Goal: Use online tool/utility: Utilize a website feature to perform a specific function

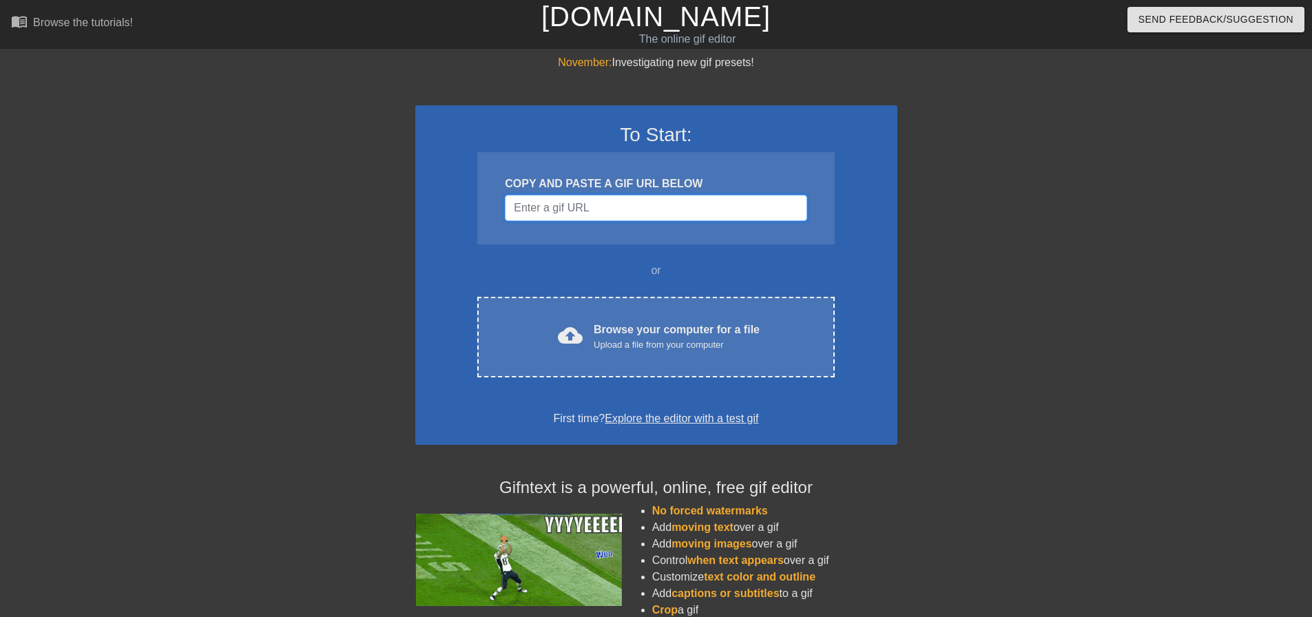
click at [630, 215] on input "Username" at bounding box center [656, 208] width 302 height 26
click at [694, 212] on input "Username" at bounding box center [656, 208] width 302 height 26
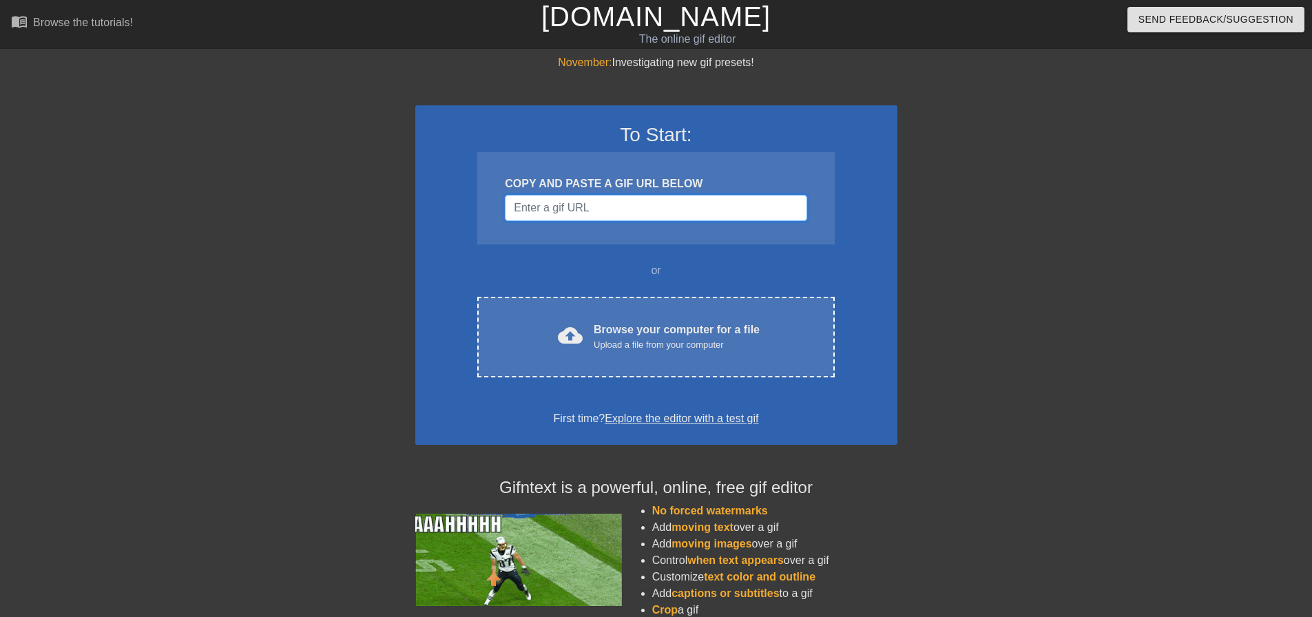
click at [672, 218] on input "Username" at bounding box center [656, 208] width 302 height 26
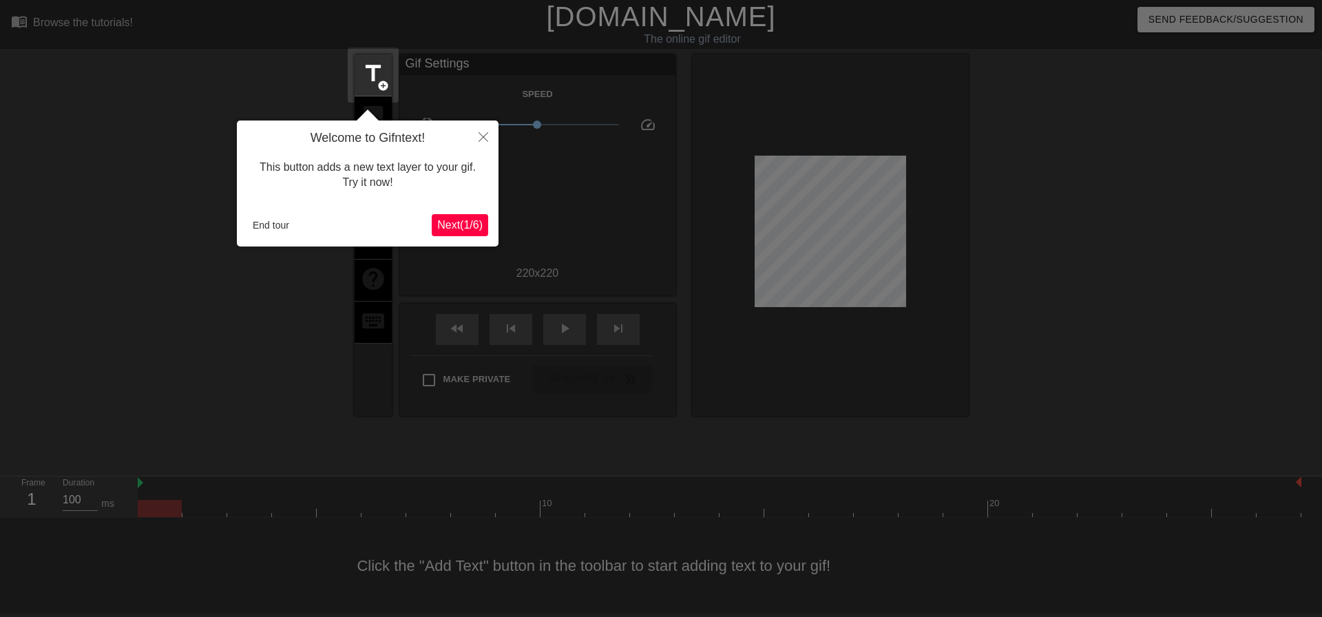
click at [472, 229] on span "Next ( 1 / 6 )" at bounding box center [459, 225] width 45 height 12
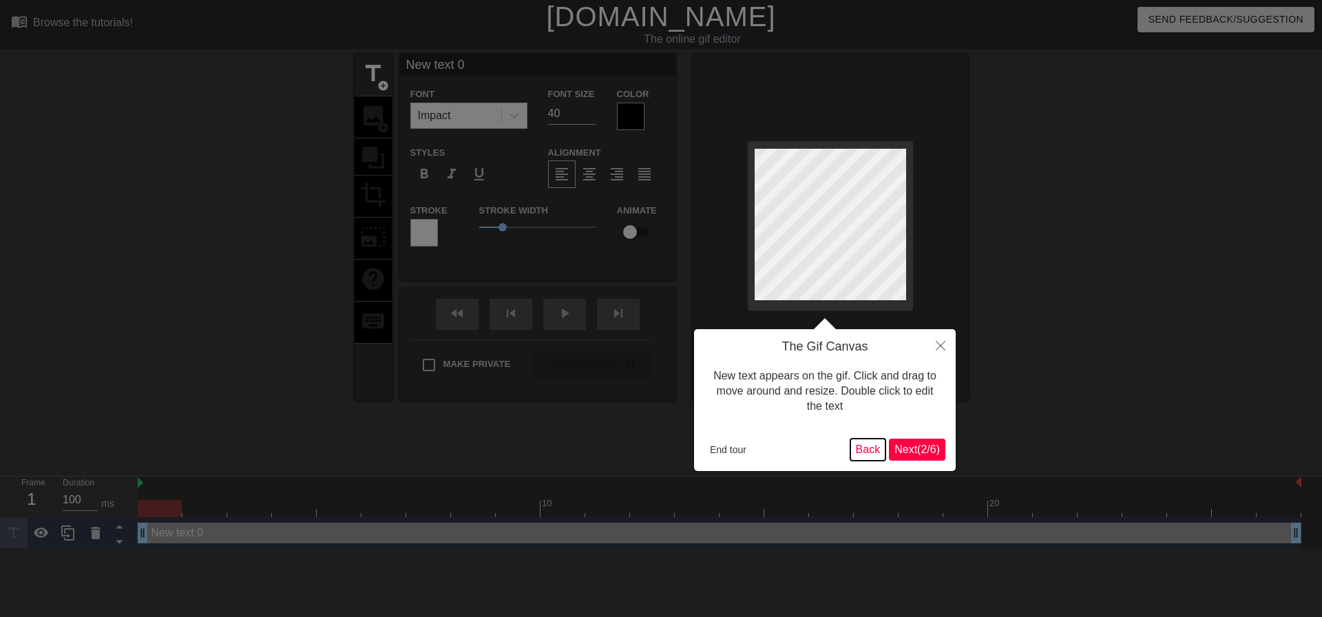
click at [873, 453] on button "Back" at bounding box center [869, 450] width 36 height 22
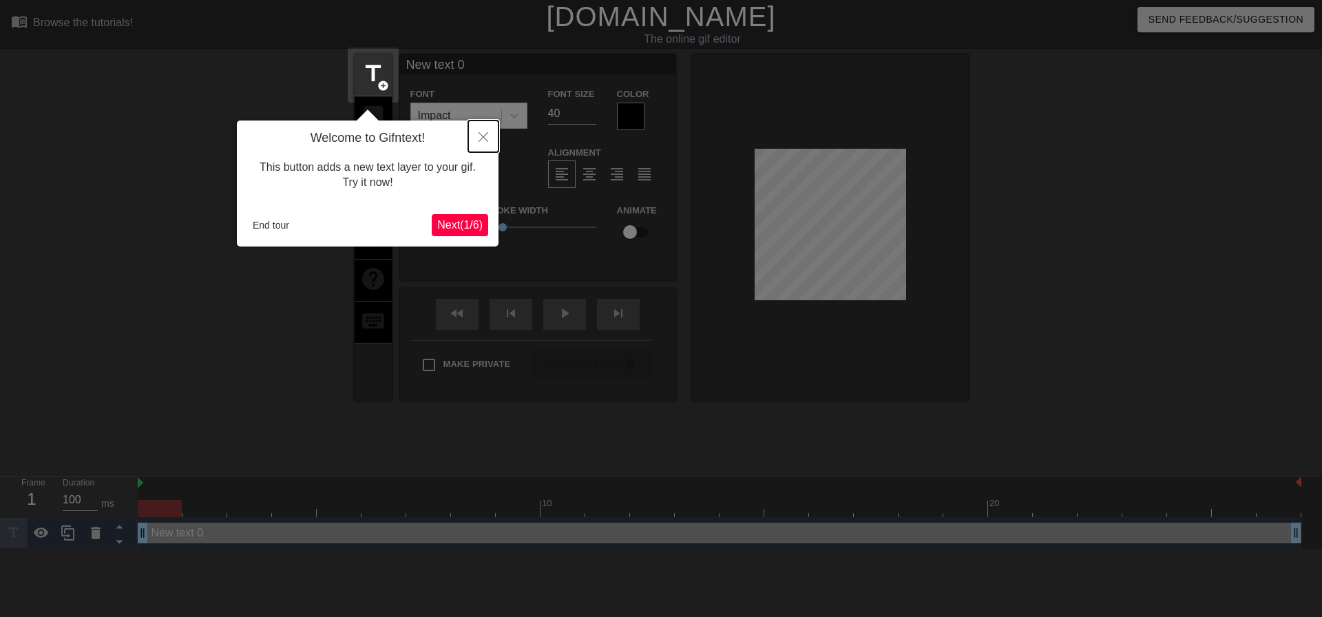
click at [486, 134] on icon "Close" at bounding box center [484, 137] width 10 height 10
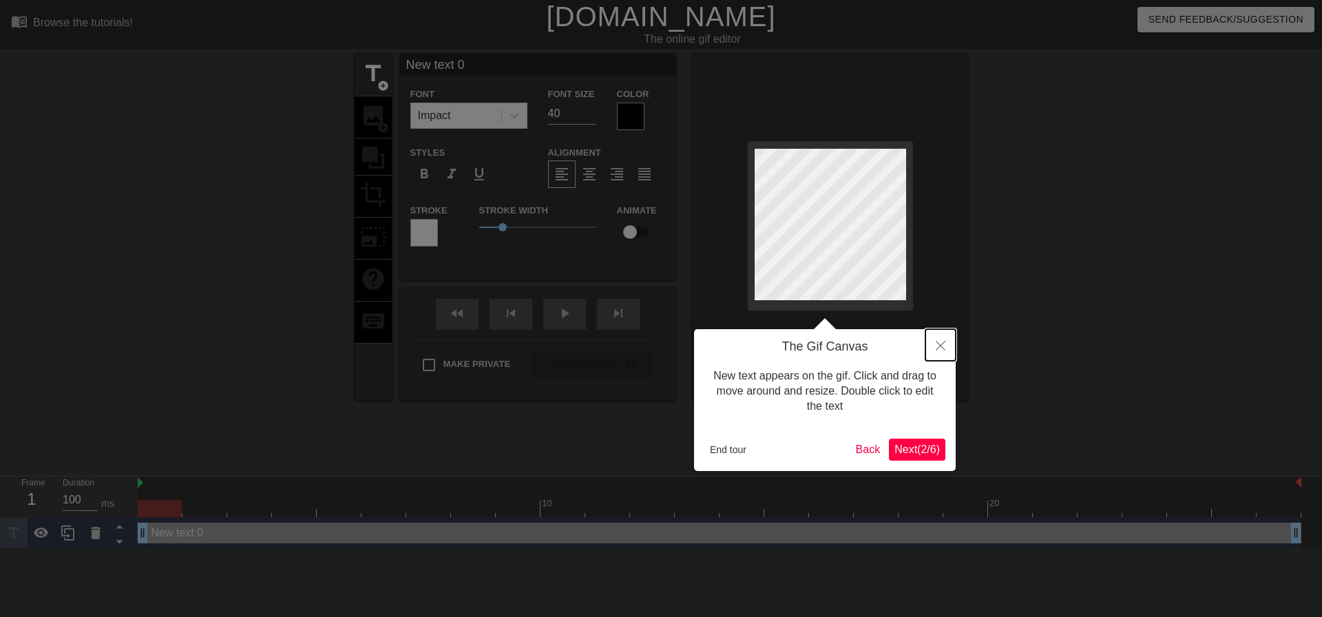
click at [951, 344] on button "Close" at bounding box center [941, 345] width 30 height 32
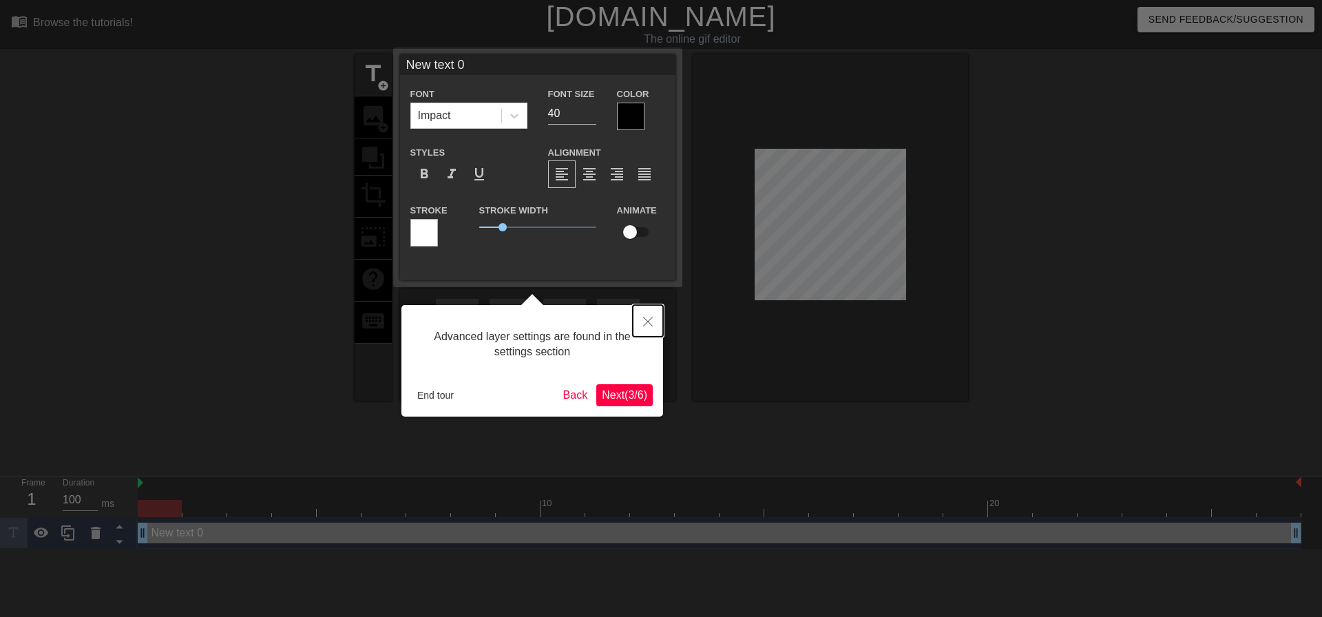
click at [648, 317] on button "Close" at bounding box center [648, 321] width 30 height 32
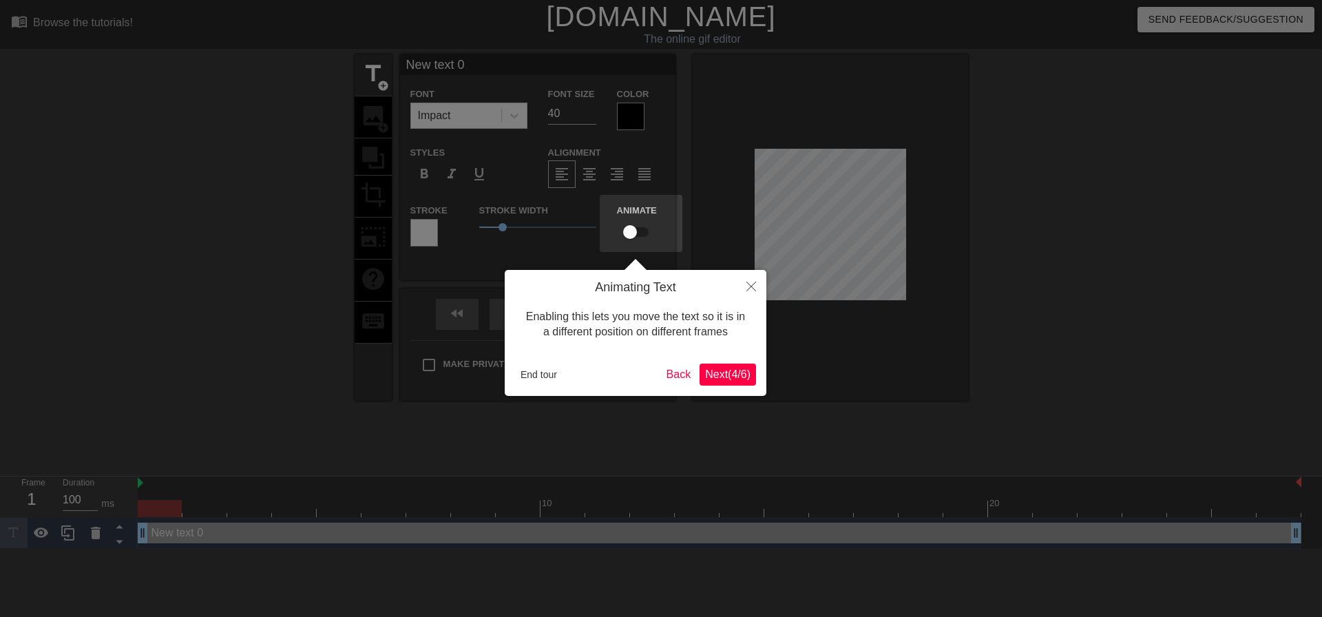
click at [733, 375] on span "Next ( 4 / 6 )" at bounding box center [727, 374] width 45 height 12
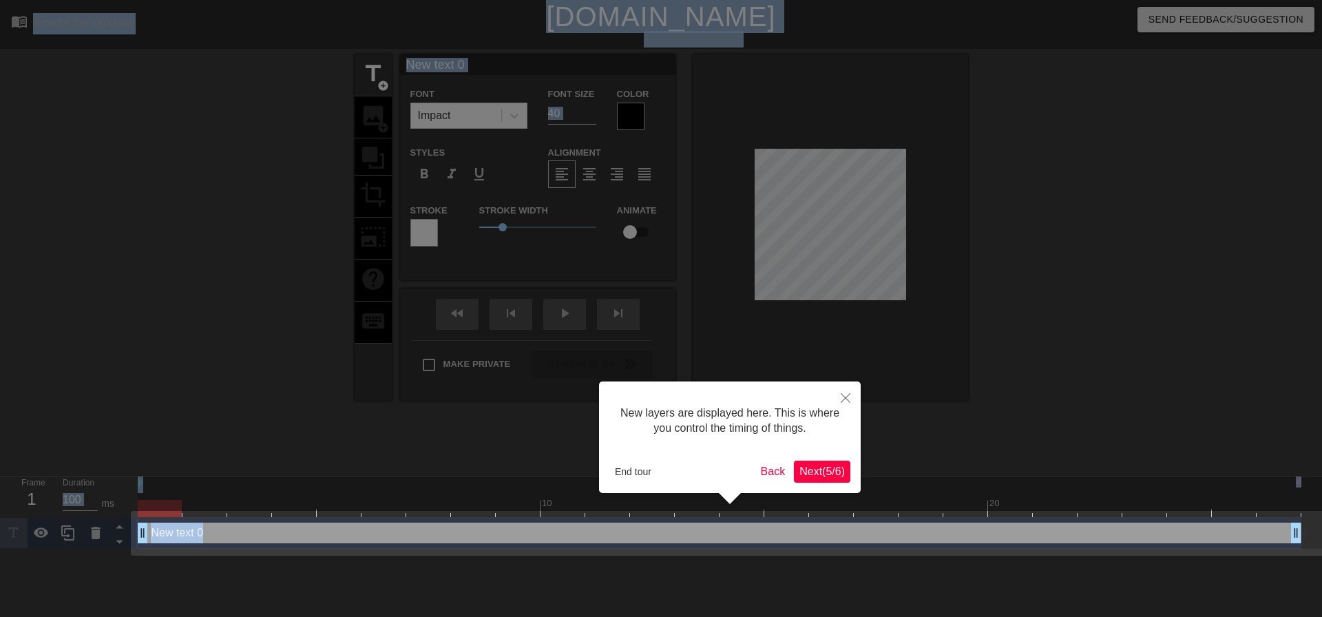
click at [733, 375] on div at bounding box center [661, 308] width 1322 height 617
click at [805, 473] on span "Next ( 5 / 6 )" at bounding box center [822, 472] width 45 height 12
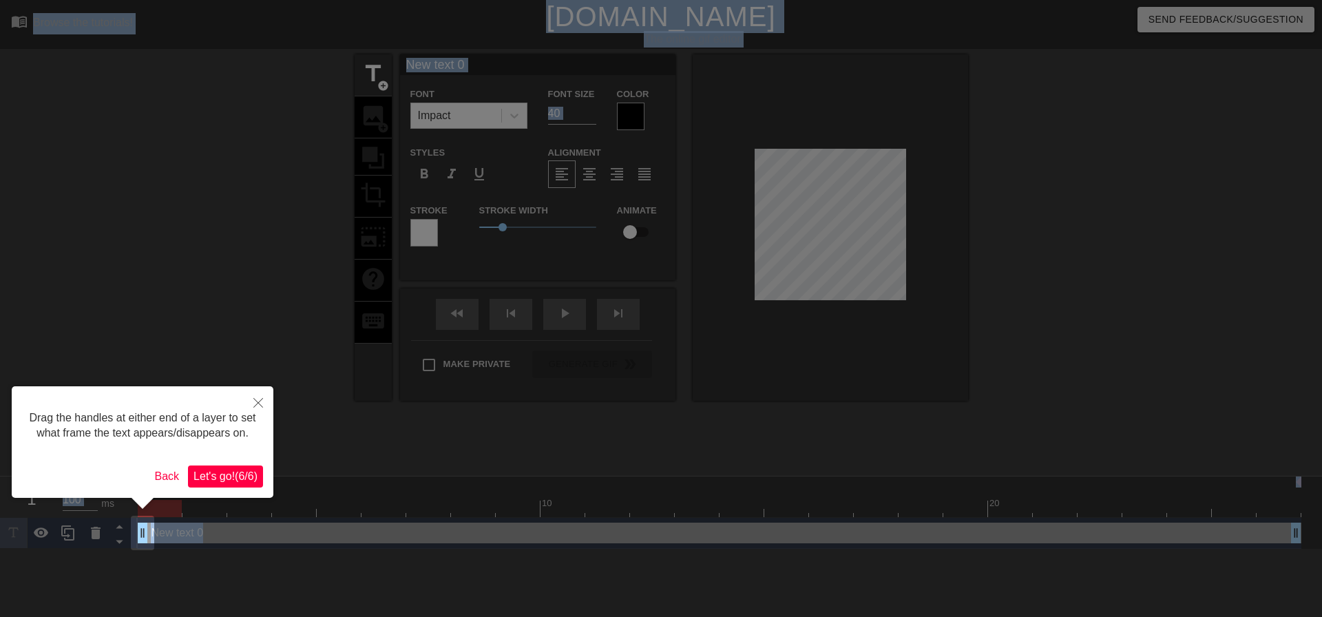
click at [206, 482] on span "Let's go! ( 6 / 6 )" at bounding box center [226, 476] width 64 height 12
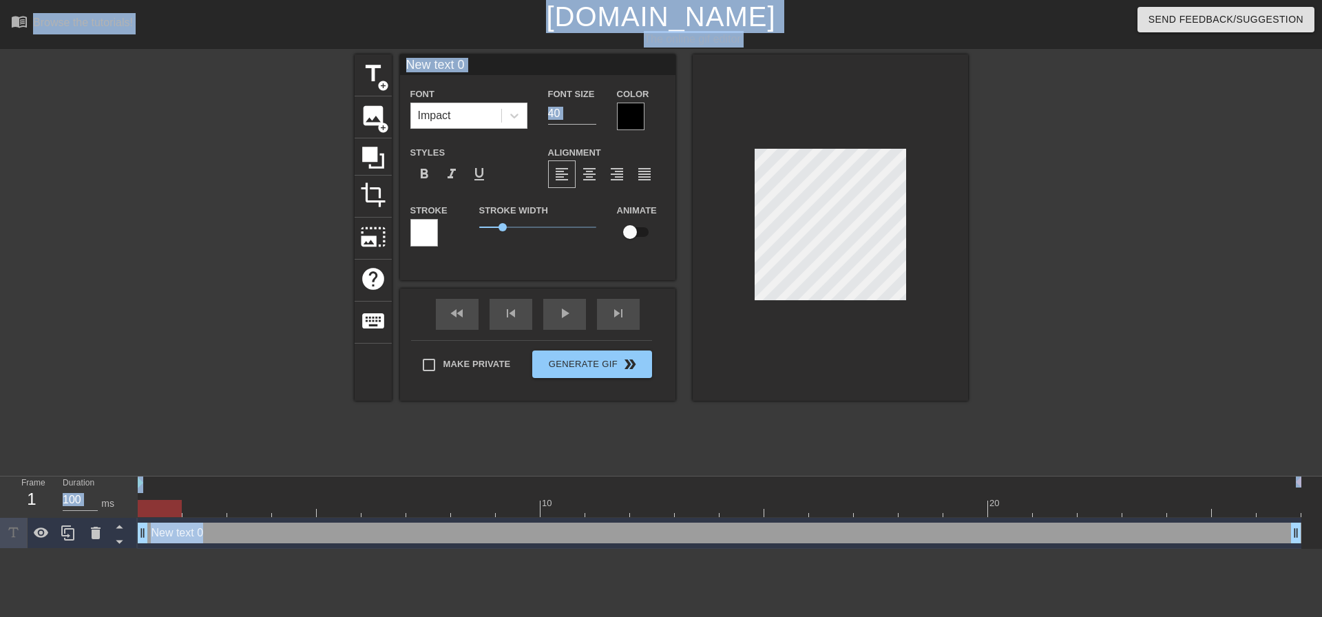
click at [1311, 473] on html "menu_book Browse the tutorials! [DOMAIN_NAME] The online gif editor Send Feedba…" at bounding box center [661, 274] width 1322 height 549
click at [719, 291] on div at bounding box center [831, 227] width 276 height 346
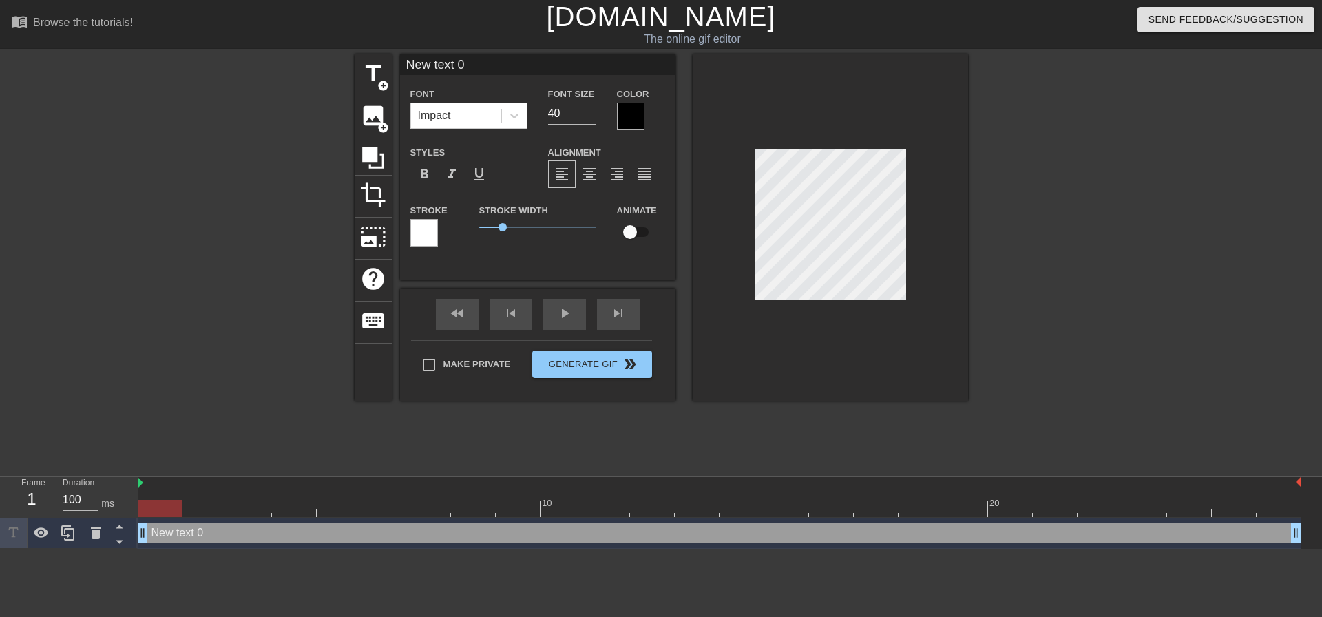
scroll to position [2, 2]
type input "text 0"
type textarea "text 0"
type input "G text 0"
type textarea "G text 0"
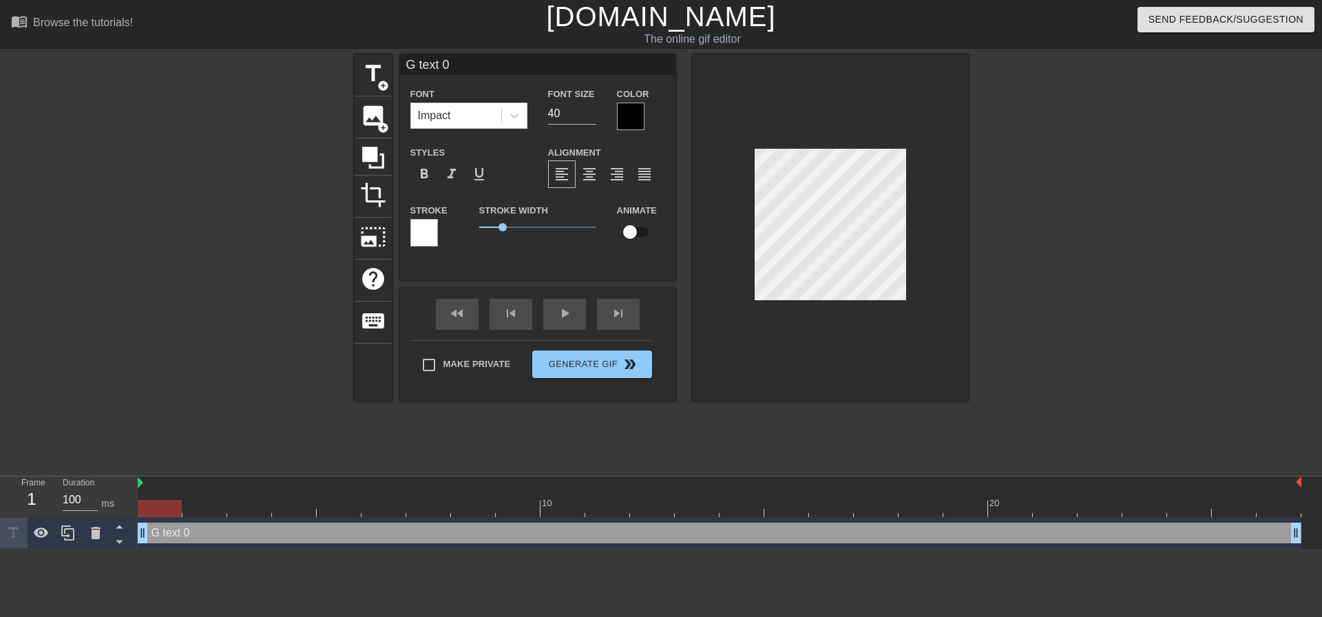
click at [831, 131] on div at bounding box center [831, 227] width 276 height 346
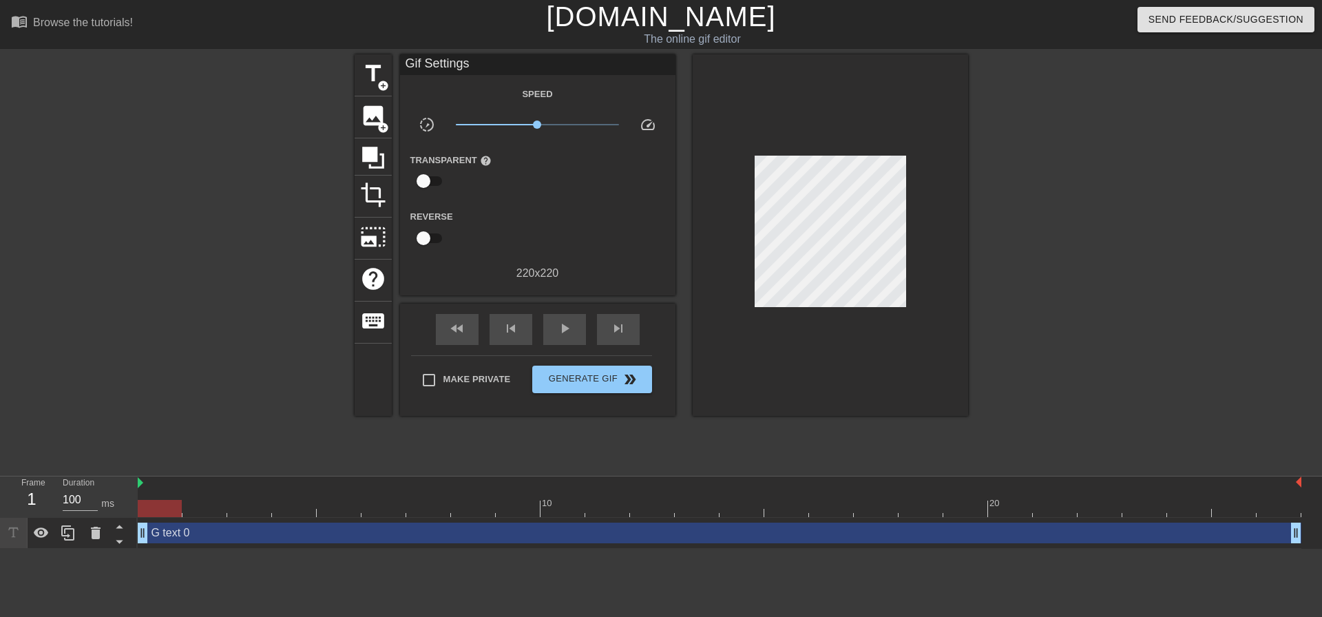
click at [589, 209] on div "Reverse" at bounding box center [538, 229] width 276 height 43
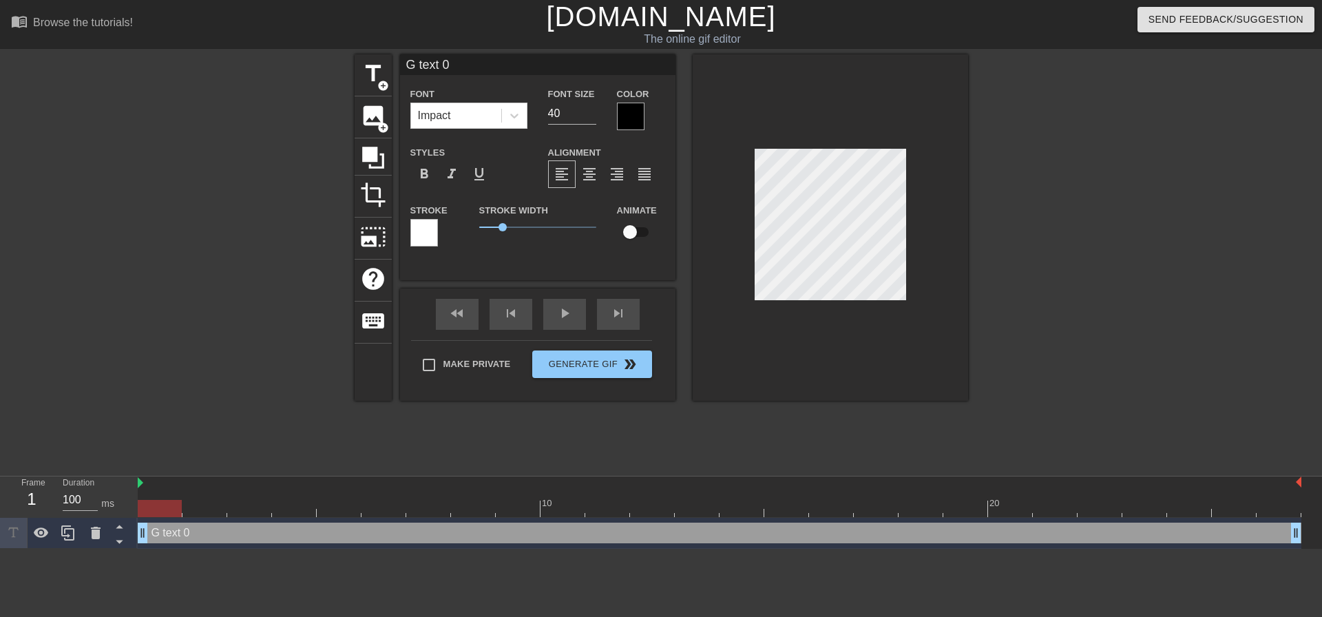
click at [404, 0] on html "menu_book Browse the tutorials! [DOMAIN_NAME] The online gif editor Send Feedba…" at bounding box center [661, 274] width 1322 height 549
click at [675, 86] on div "title add_circle image add_circle crop photo_size_select_large help keyboard G …" at bounding box center [662, 227] width 614 height 346
click at [519, 116] on icon at bounding box center [515, 116] width 14 height 14
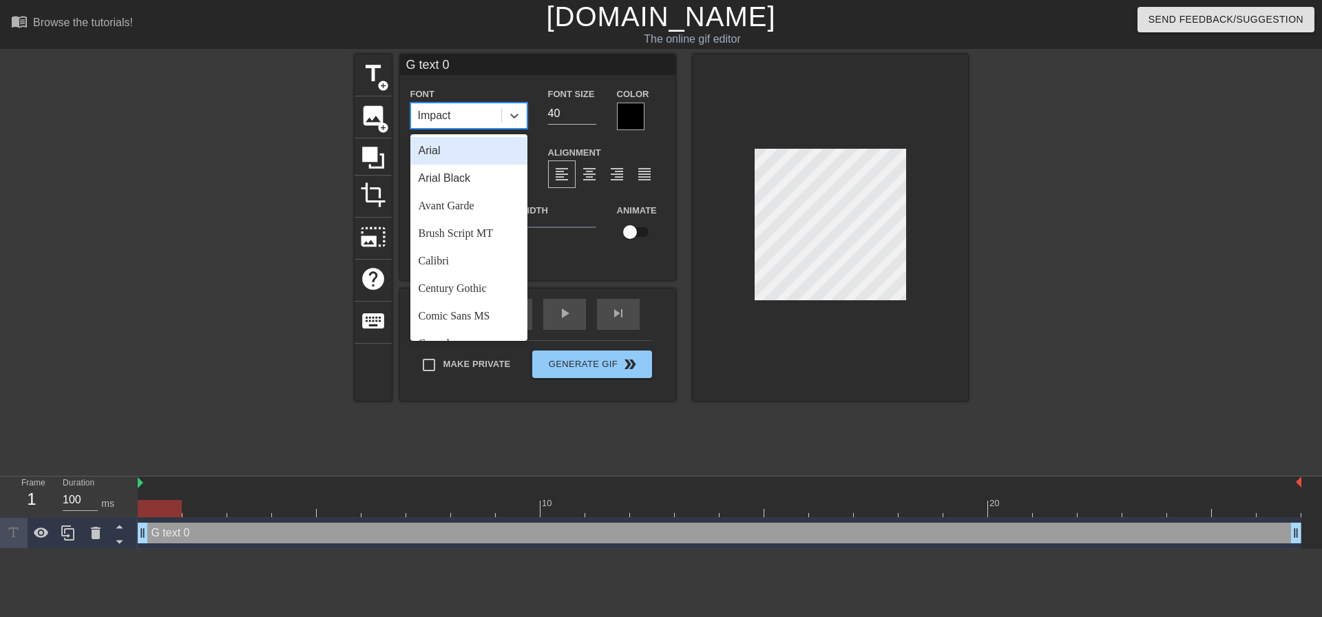
click at [475, 155] on div "Arial" at bounding box center [469, 151] width 117 height 28
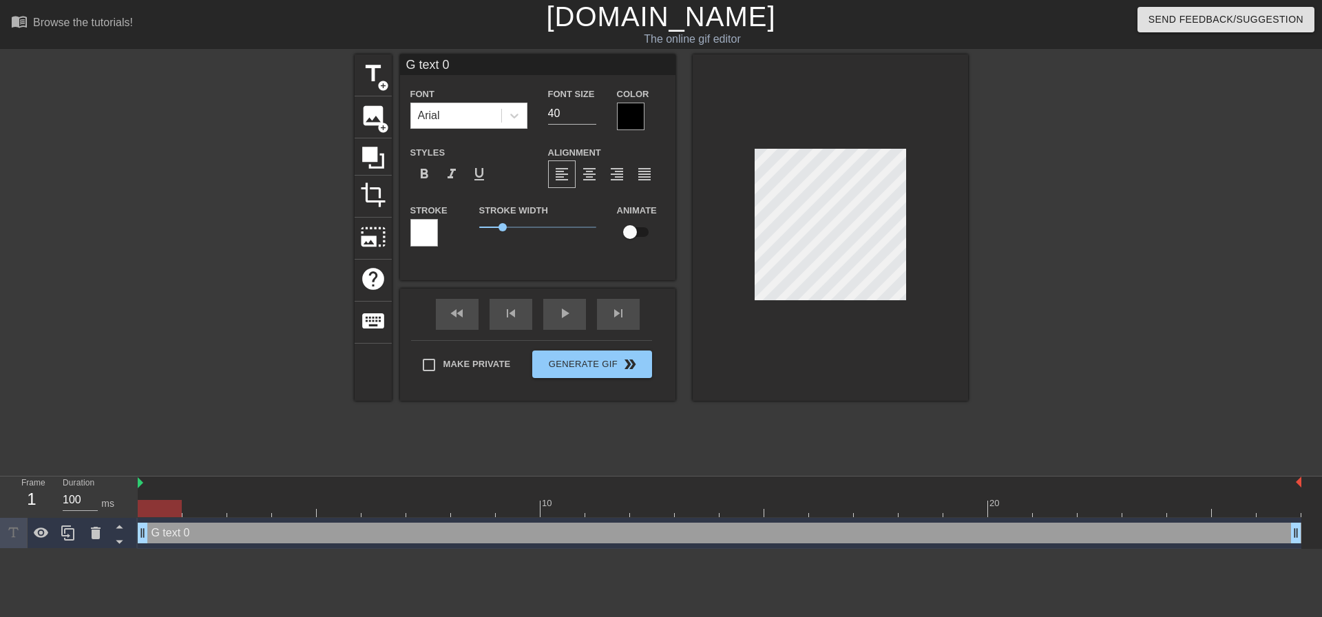
click at [740, 338] on div at bounding box center [831, 227] width 276 height 346
click at [433, 236] on div at bounding box center [425, 233] width 28 height 28
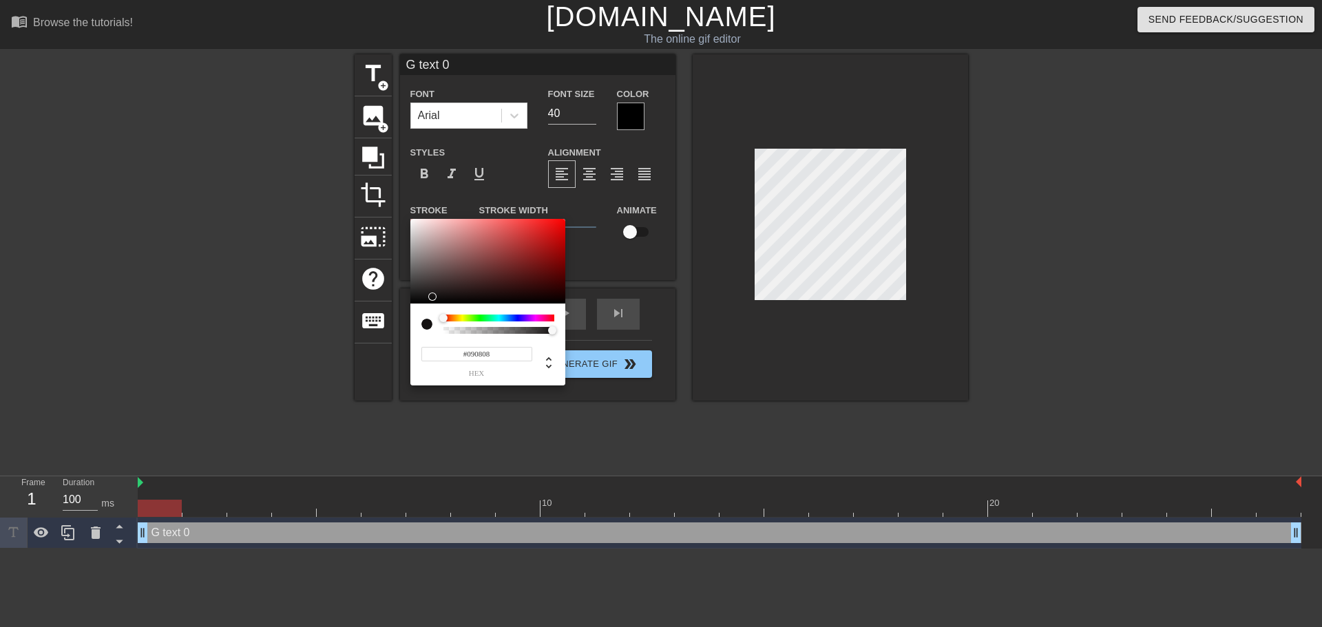
type input "#000000"
drag, startPoint x: 433, startPoint y: 298, endPoint x: 426, endPoint y: 307, distance: 11.2
click at [426, 307] on div "#000000 hex" at bounding box center [488, 302] width 155 height 167
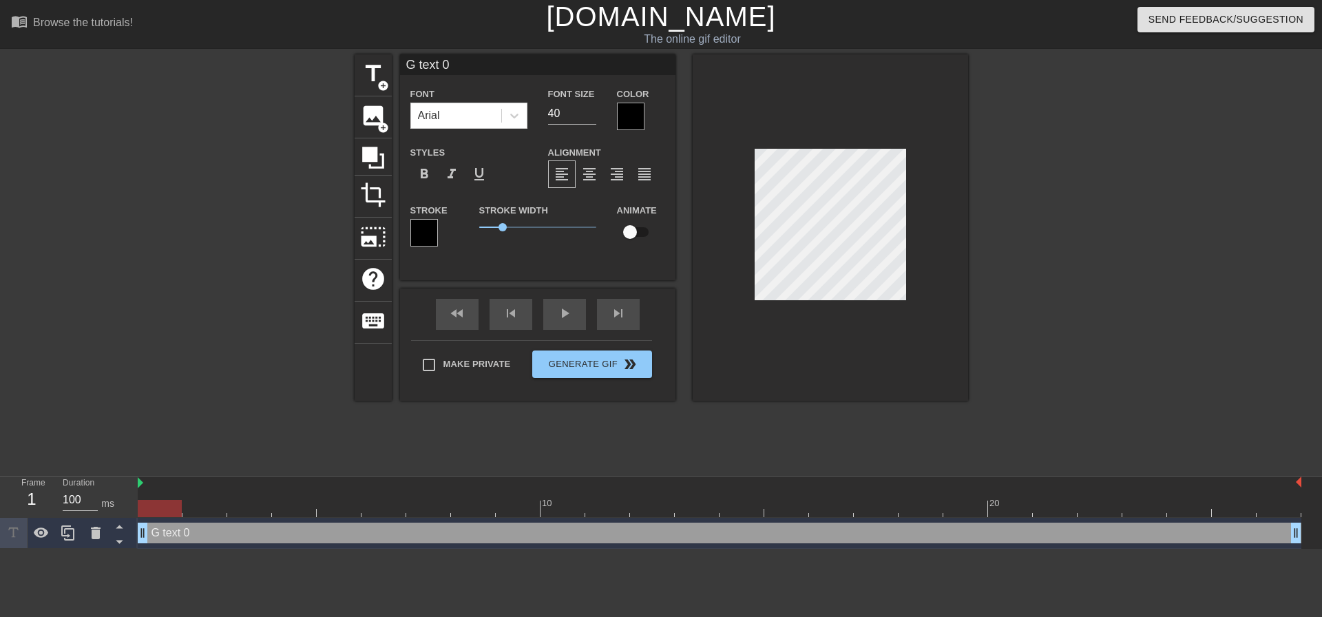
drag, startPoint x: 856, startPoint y: 258, endPoint x: 505, endPoint y: 47, distance: 409.7
click at [505, 47] on div "menu_book Browse the tutorials! [DOMAIN_NAME] The online gif editor Send Feedba…" at bounding box center [661, 274] width 1322 height 549
click at [1311, 549] on html "menu_book Browse the tutorials! [DOMAIN_NAME] The online gif editor Send Feedba…" at bounding box center [661, 274] width 1322 height 549
click at [271, 79] on div "title add_circle image add_circle crop photo_size_select_large help keyboard G …" at bounding box center [661, 260] width 1322 height 413
click at [650, 172] on div "title add_circle image add_circle crop photo_size_select_large help keyboard G …" at bounding box center [662, 227] width 614 height 346
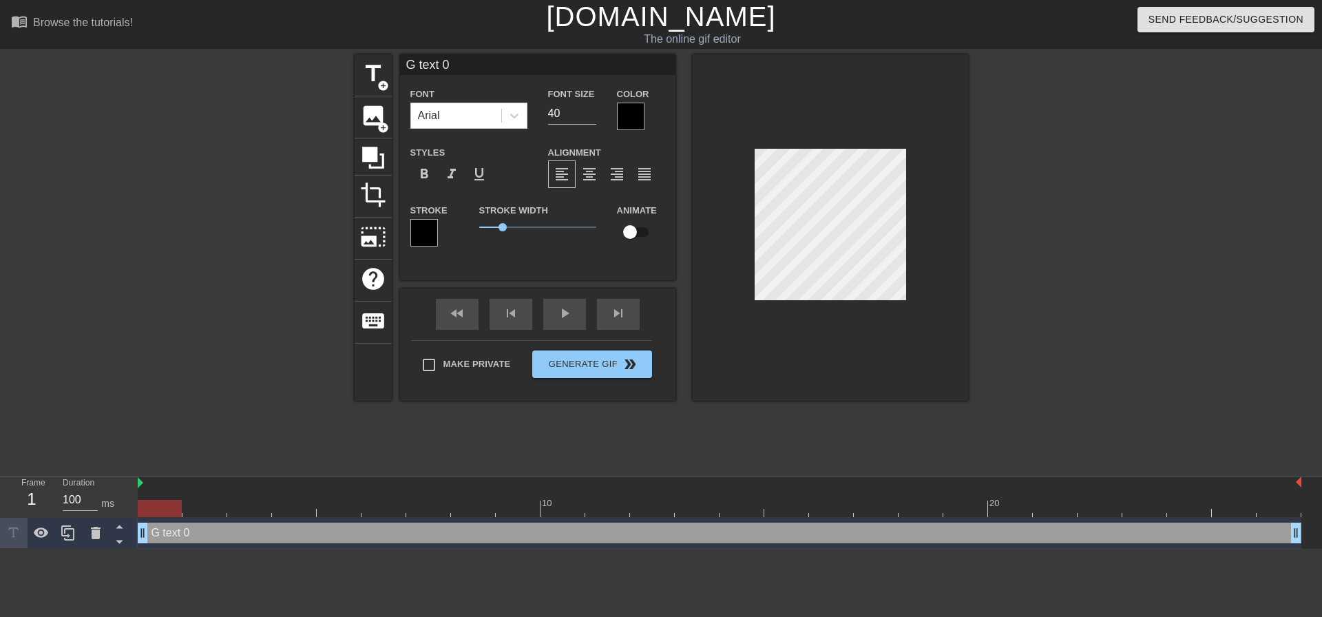
click at [1205, 549] on html "menu_book Browse the tutorials! [DOMAIN_NAME] The online gif editor Send Feedba…" at bounding box center [661, 274] width 1322 height 549
click at [880, 117] on div at bounding box center [831, 227] width 276 height 346
click at [634, 164] on div "title add_circle image add_circle crop photo_size_select_large help keyboard G …" at bounding box center [662, 227] width 614 height 346
click at [665, 220] on div "title add_circle image add_circle crop photo_size_select_large help keyboard G …" at bounding box center [662, 227] width 614 height 346
click at [608, 247] on div "title add_circle image add_circle crop photo_size_select_large help keyboard G …" at bounding box center [662, 227] width 614 height 346
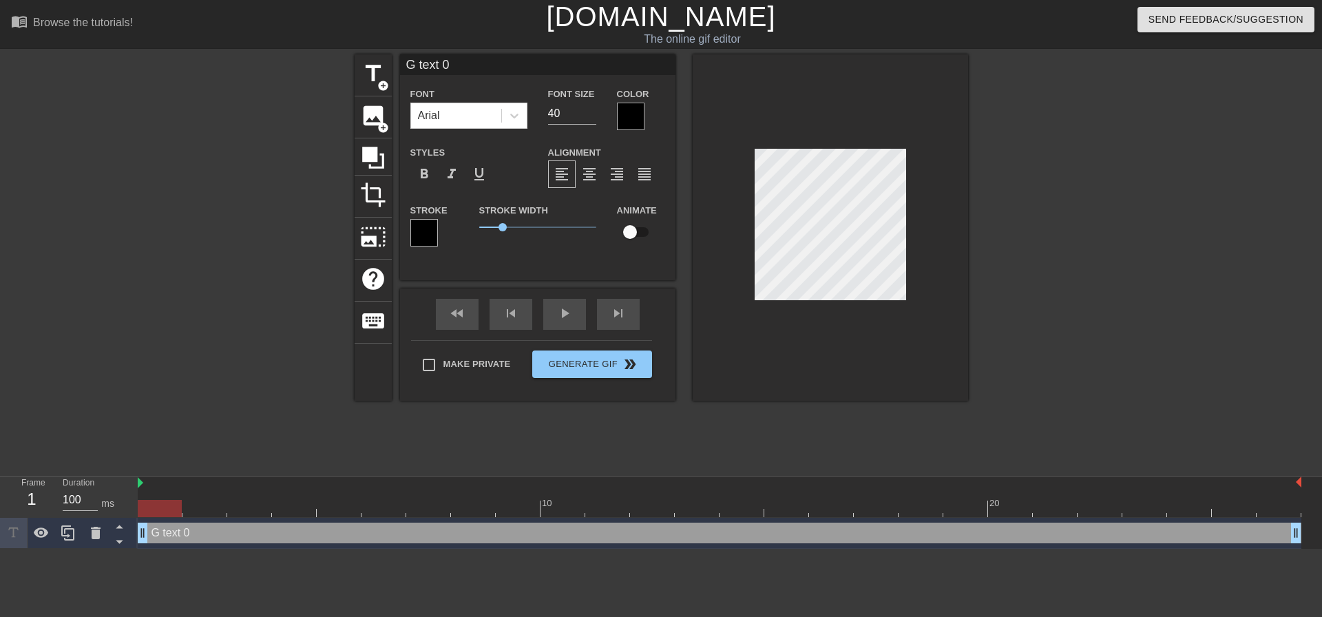
click at [1311, 549] on html "menu_book Browse the tutorials! [DOMAIN_NAME] The online gif editor Send Feedba…" at bounding box center [661, 274] width 1322 height 549
click at [946, 107] on div at bounding box center [831, 227] width 276 height 346
drag, startPoint x: 579, startPoint y: 117, endPoint x: 537, endPoint y: 116, distance: 42.0
click at [537, 116] on div "Font Arial Font Size 40 Color" at bounding box center [538, 107] width 276 height 45
click at [749, 115] on div at bounding box center [831, 227] width 276 height 346
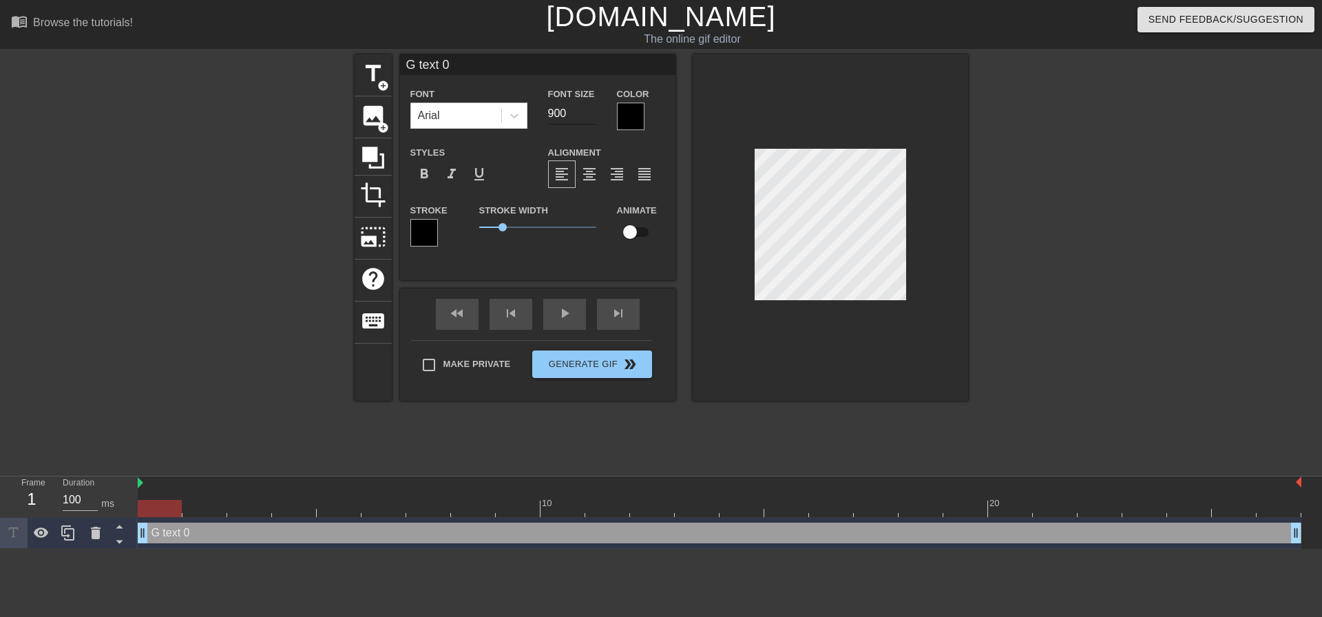
drag, startPoint x: 543, startPoint y: 110, endPoint x: 558, endPoint y: 110, distance: 14.5
click at [558, 110] on div "Font Size 900" at bounding box center [572, 107] width 69 height 45
drag, startPoint x: 555, startPoint y: 110, endPoint x: 546, endPoint y: 110, distance: 9.0
click at [546, 110] on div "Font Size 900" at bounding box center [572, 107] width 69 height 45
type input "400"
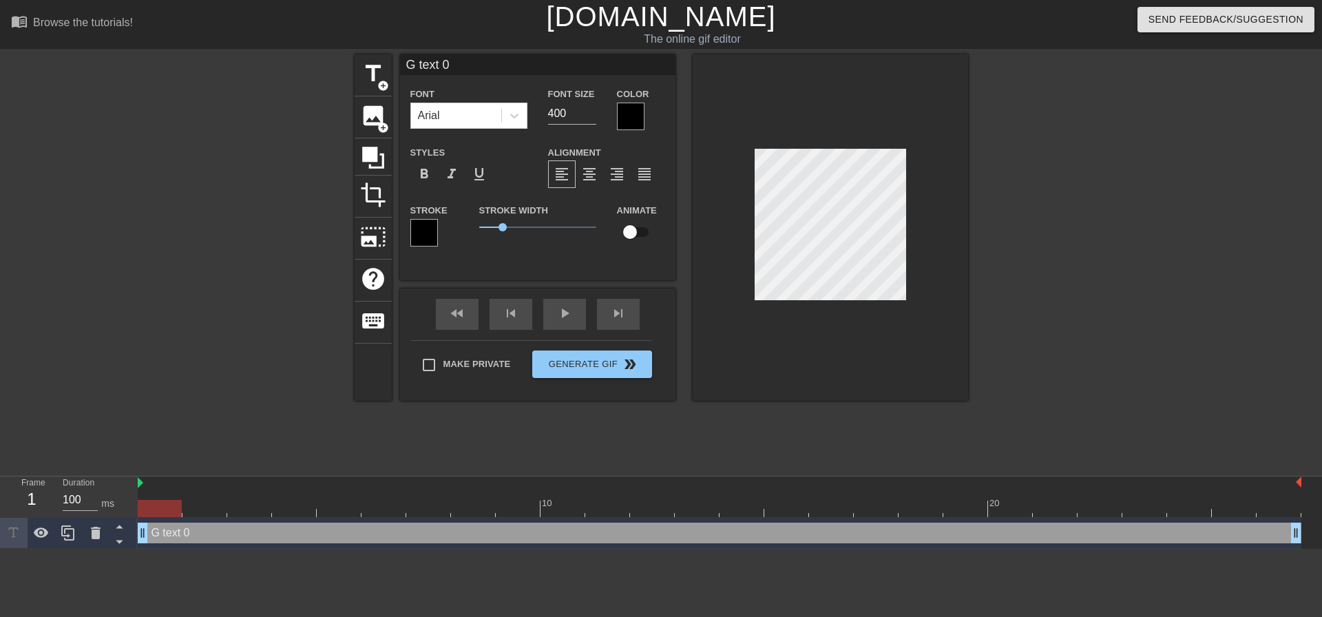
click at [891, 52] on div "menu_book Browse the tutorials! [DOMAIN_NAME] The online gif editor Send Feedba…" at bounding box center [661, 274] width 1322 height 549
click at [931, 348] on div at bounding box center [831, 227] width 276 height 346
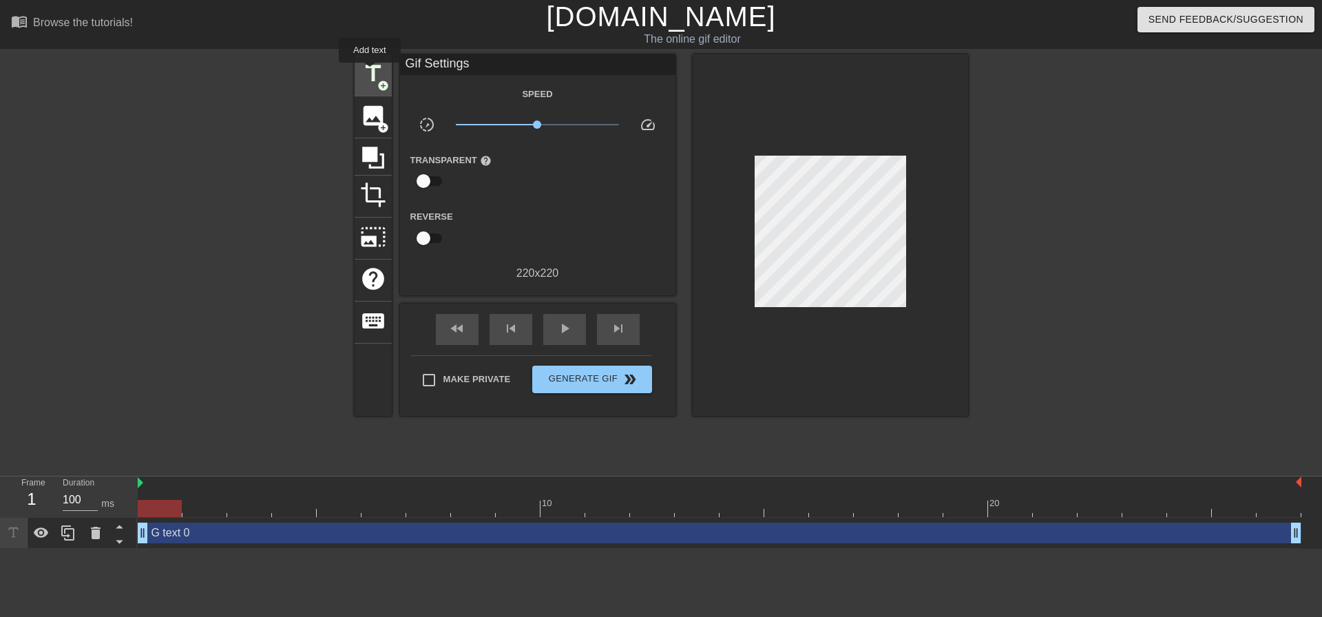
click at [370, 72] on span "title" at bounding box center [373, 74] width 26 height 26
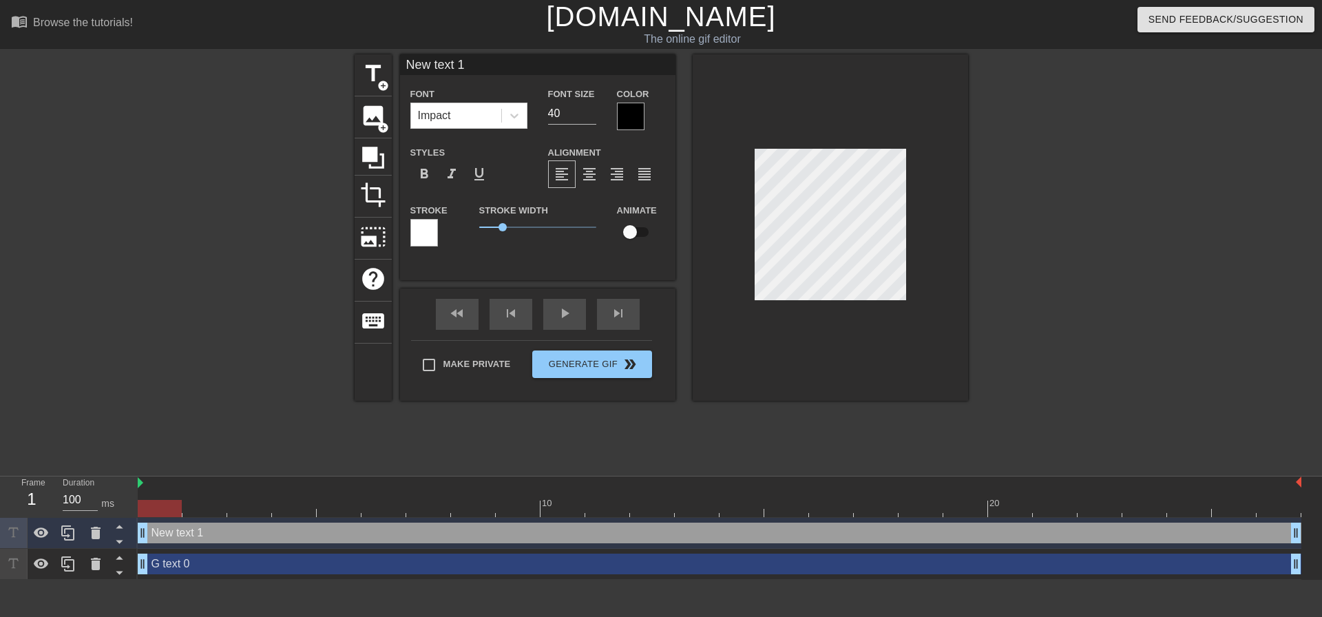
scroll to position [2, 3]
type input "p"
type textarea "p"
type input "pu"
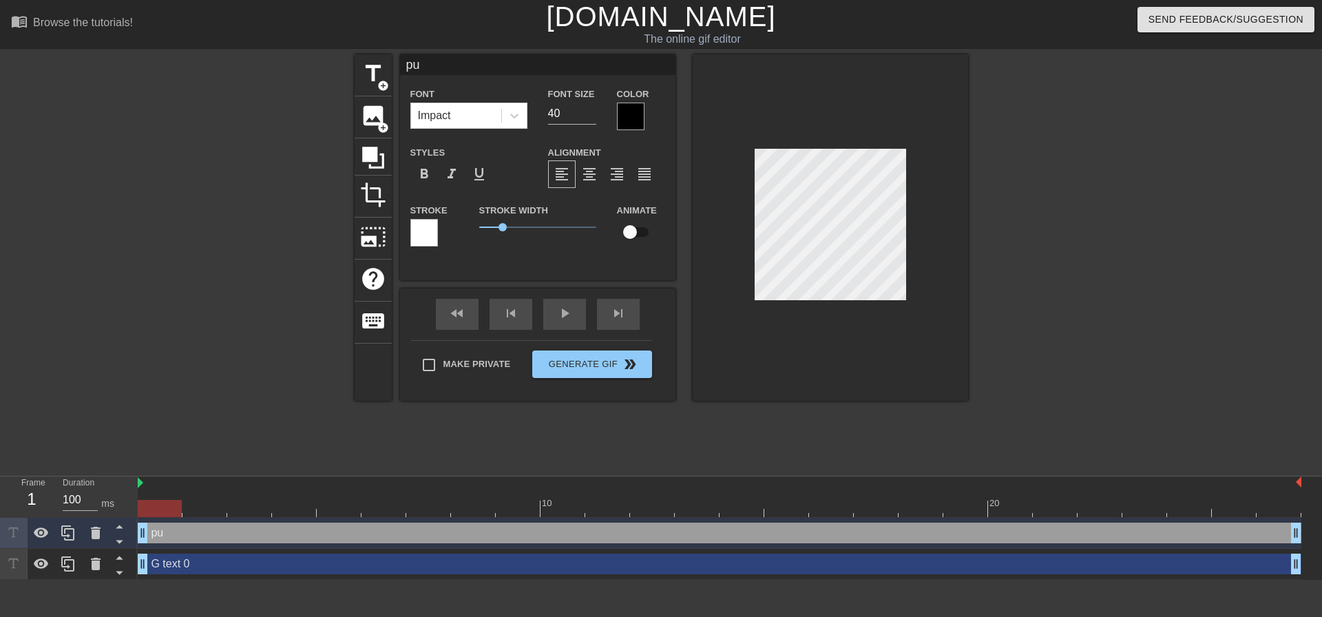
type textarea "pug"
type input "pu"
type textarea "pu"
type input "p"
type textarea "p"
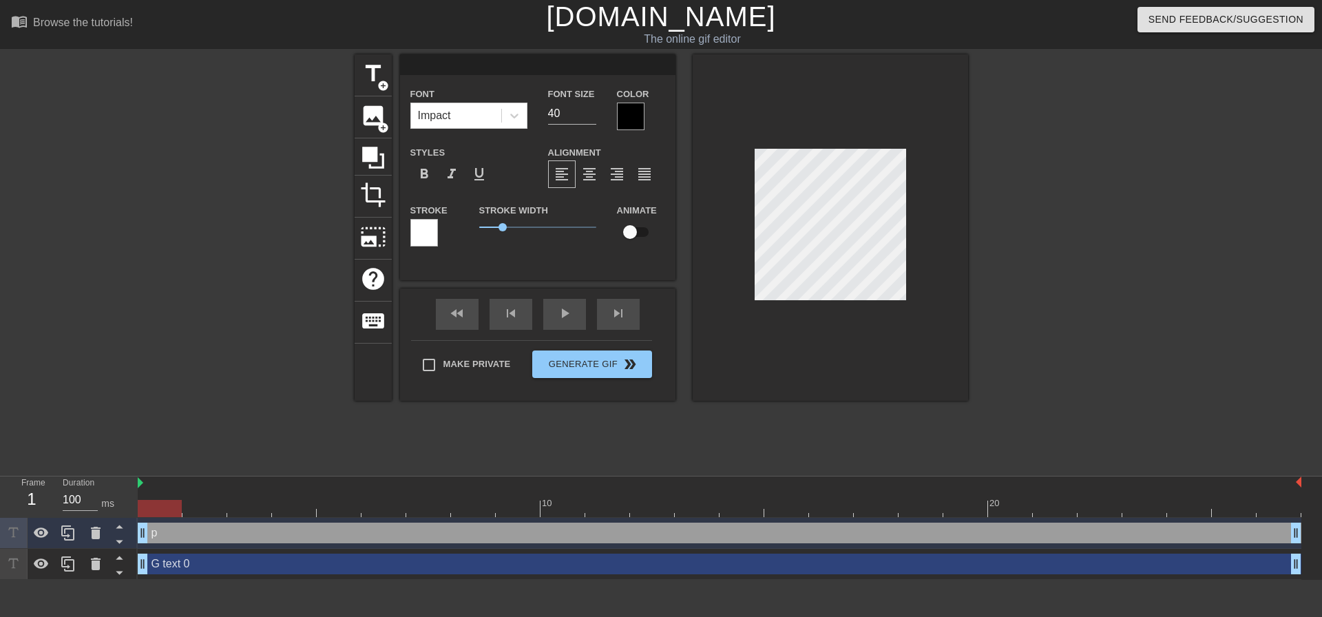
type input "P"
type textarea "P"
type input "PU"
type textarea "PU"
type input "PUG"
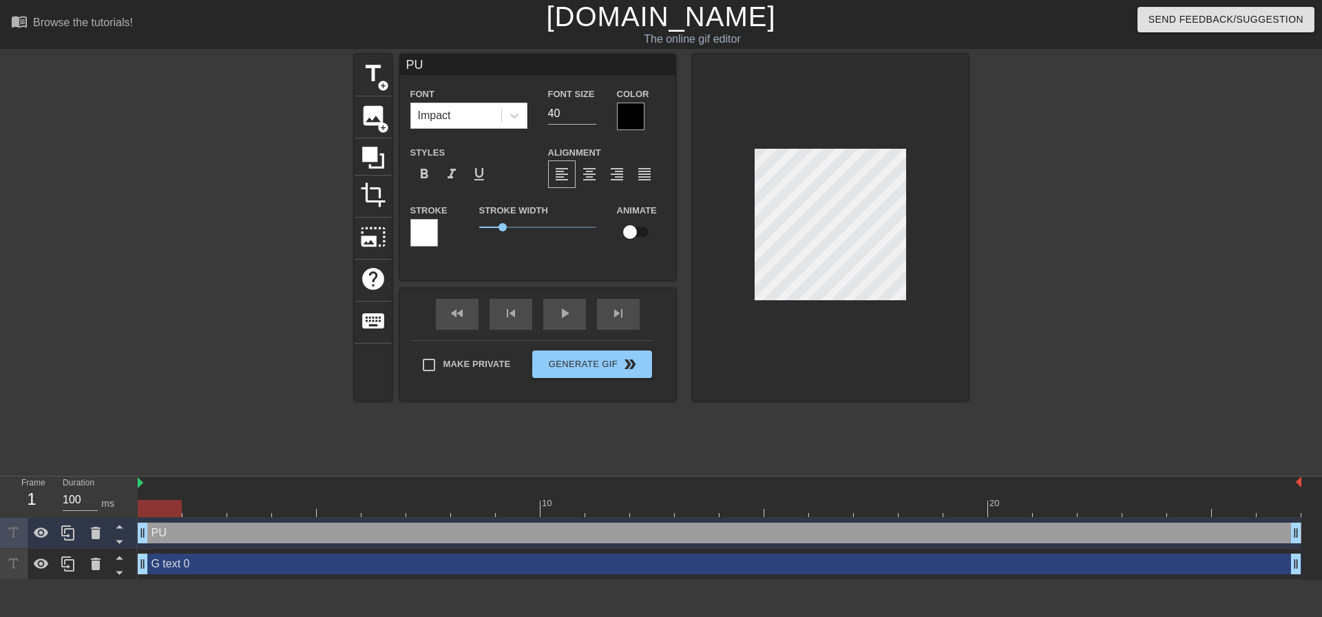
type textarea "PUG"
type input "PUGC"
type textarea "PUGC"
type input "PUGCH"
type textarea "PUGCH"
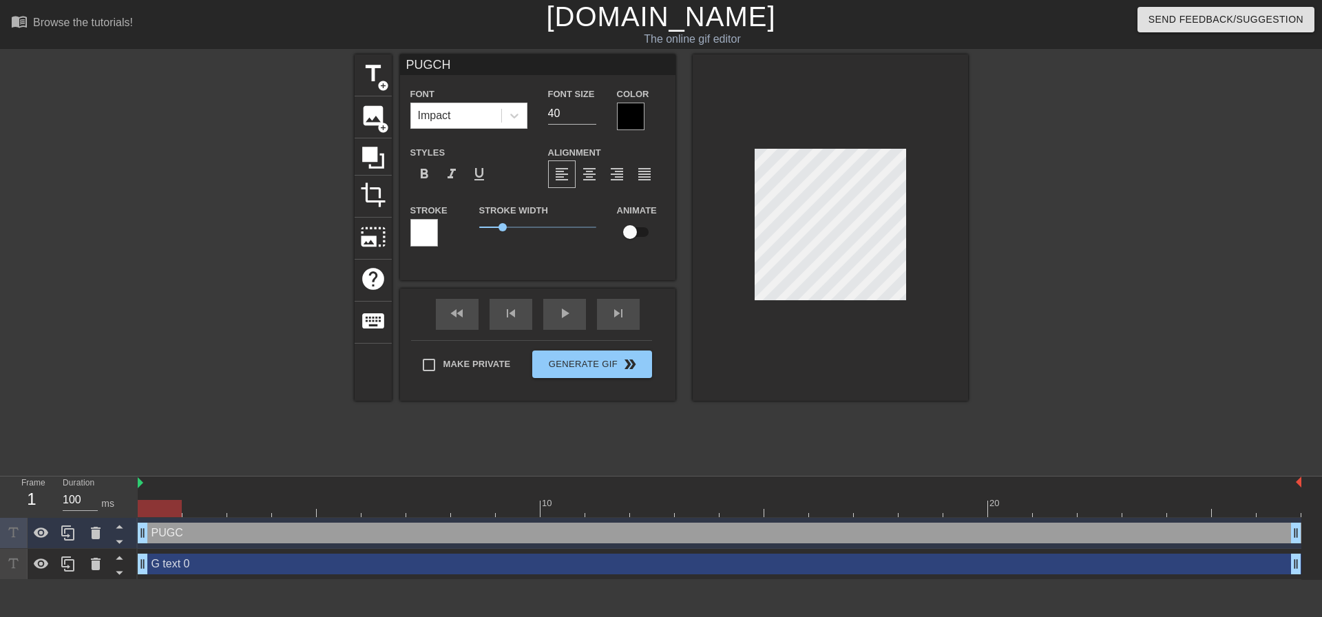
type input "PUGCHA"
type textarea "PUGCHA"
type input "PUGCHAM"
type textarea "PUGCHAM"
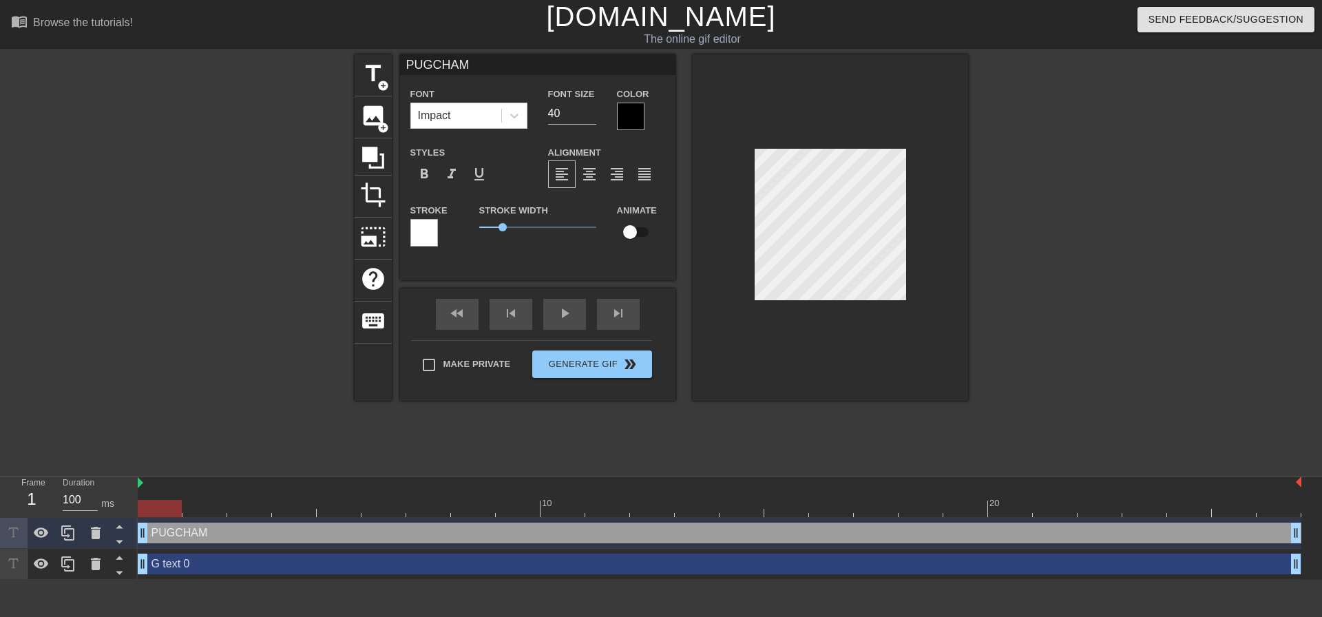
type input "PUGCHAMP"
type textarea "PUGCHAMP"
drag, startPoint x: 1014, startPoint y: 310, endPoint x: 1002, endPoint y: 333, distance: 25.6
click at [1014, 311] on div at bounding box center [1088, 260] width 207 height 413
click at [929, 233] on div at bounding box center [831, 227] width 276 height 346
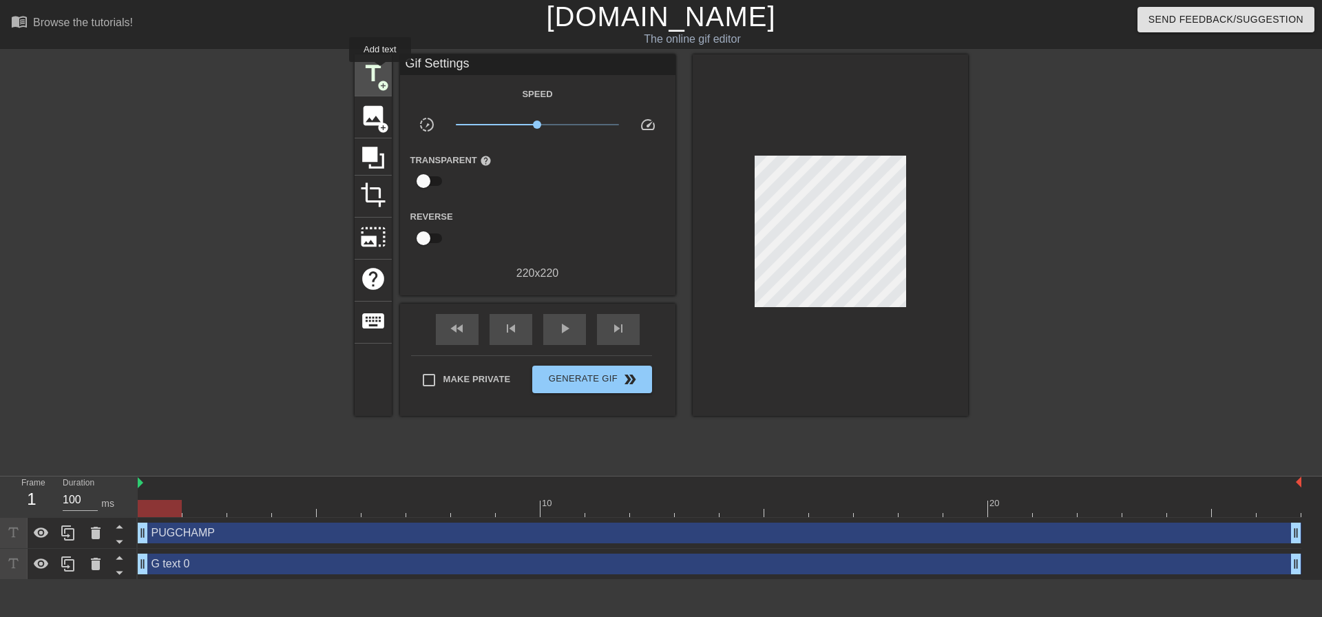
click at [380, 72] on span "title" at bounding box center [373, 74] width 26 height 26
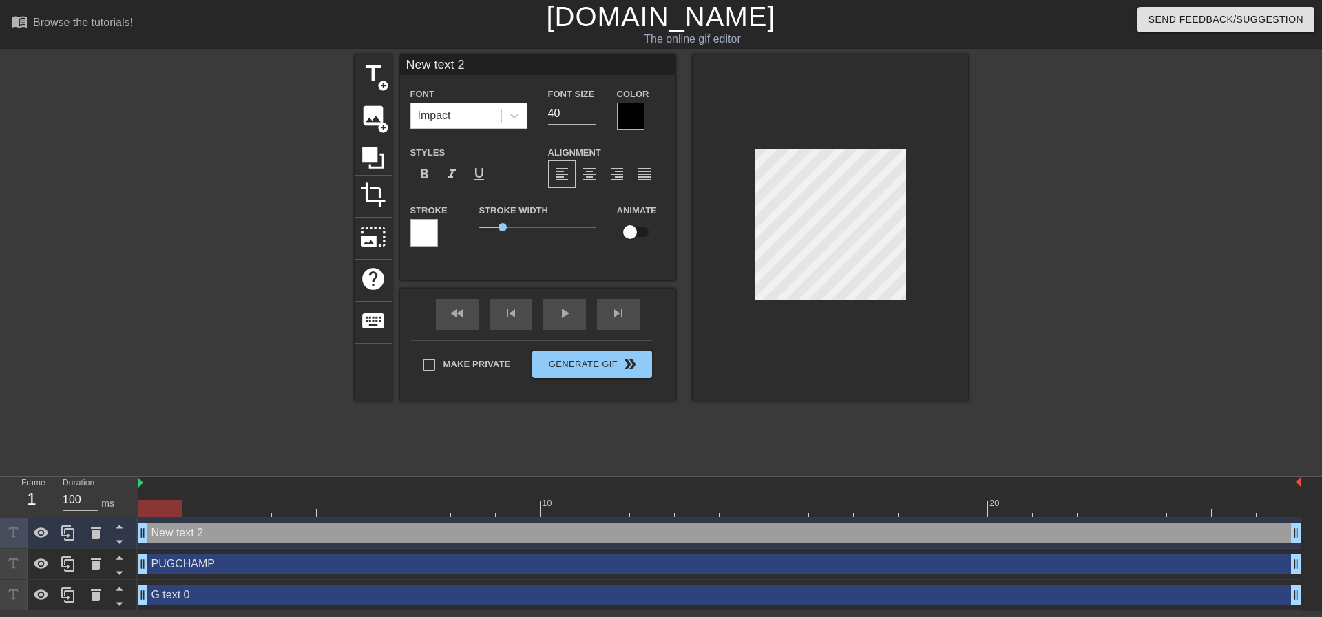
type input "A"
type textarea "A"
type input "Av"
type textarea "Av"
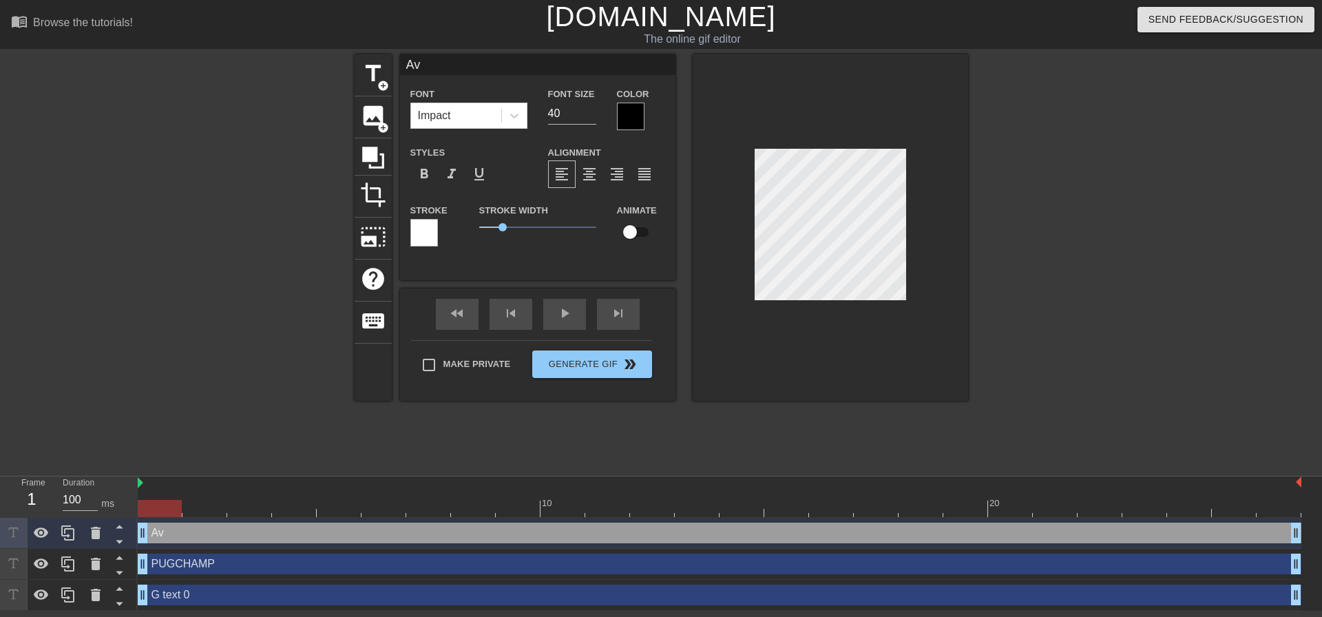
type input "Ave"
type textarea "Ave"
type input "Aver"
type textarea "Aver"
type input "[PERSON_NAME]"
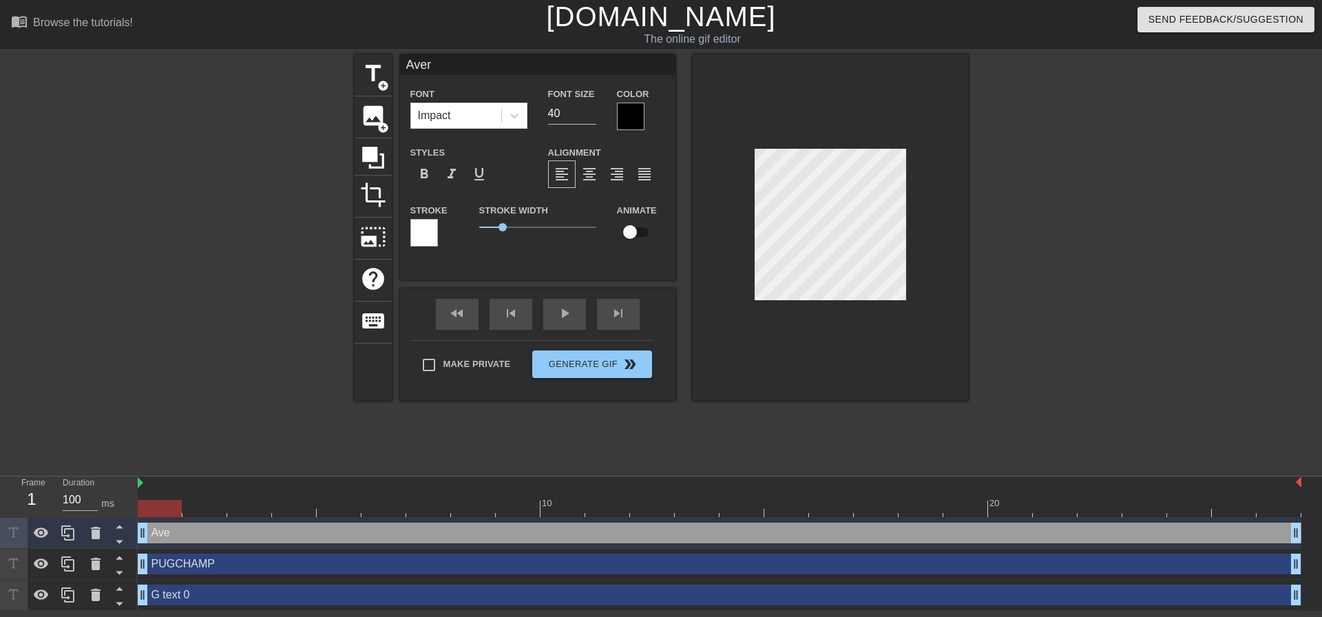
type textarea "[PERSON_NAME]"
type input "Averag"
type textarea "Averag"
type input "Average"
type textarea "Average"
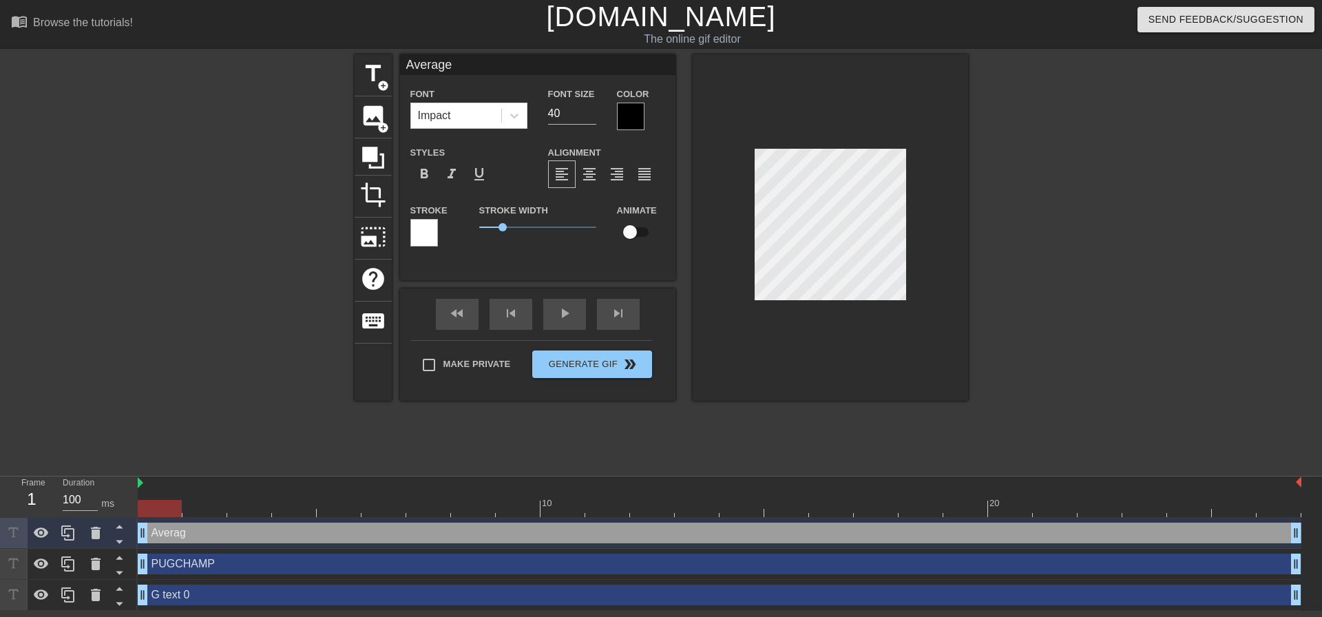
type input "Average"
type textarea "Average"
type input "Average r"
type textarea "Average r"
type input "Average ra"
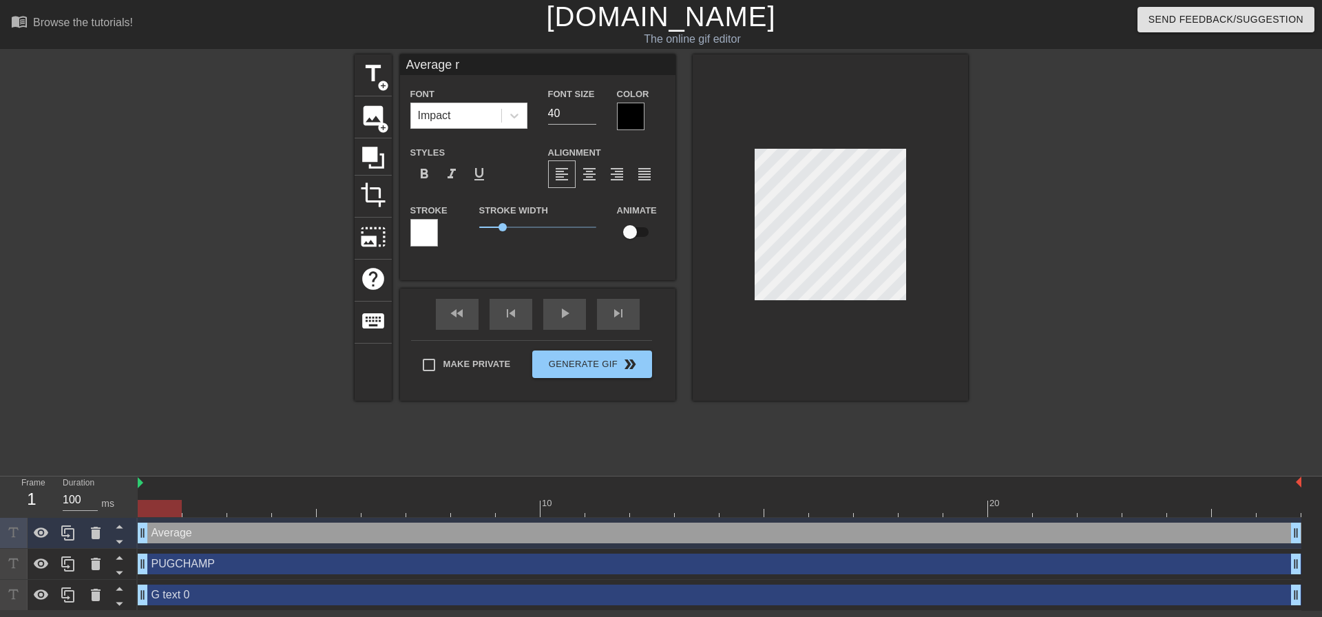
type textarea "Average ra"
type input "Average rai"
type textarea "Average rai"
type input "Average raid"
type textarea "Average raid"
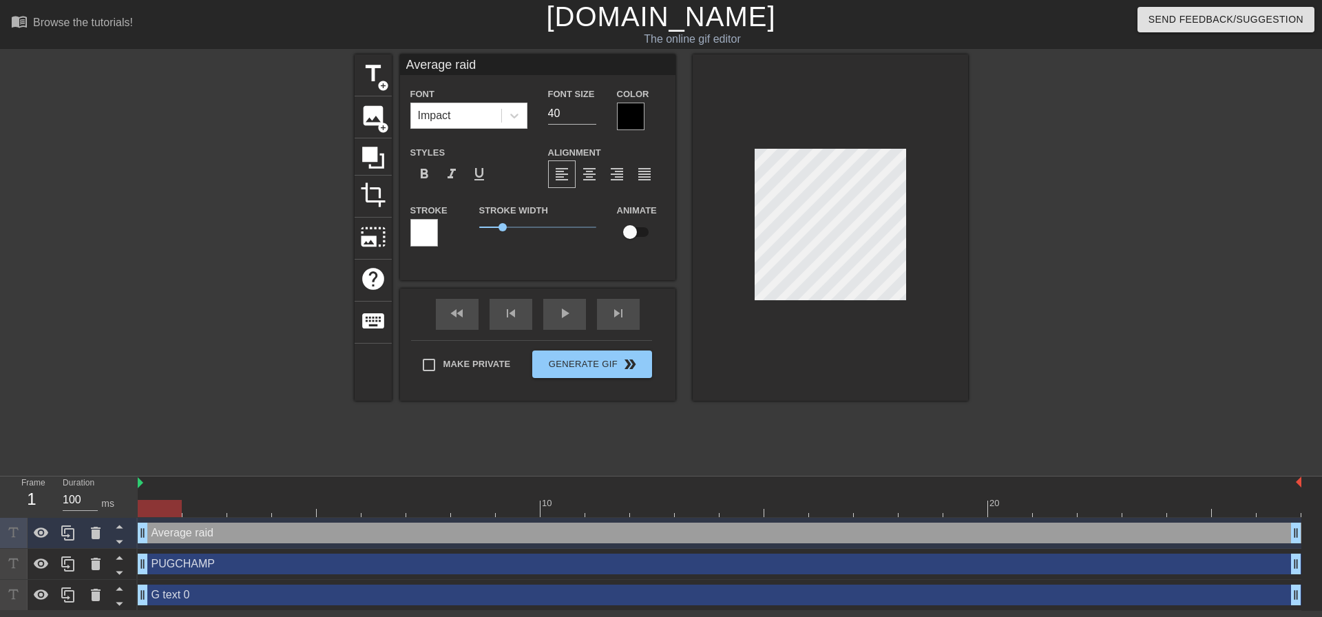
type input "Average raide"
type textarea "Average raide"
type input "Average raider"
type textarea "Average raider"
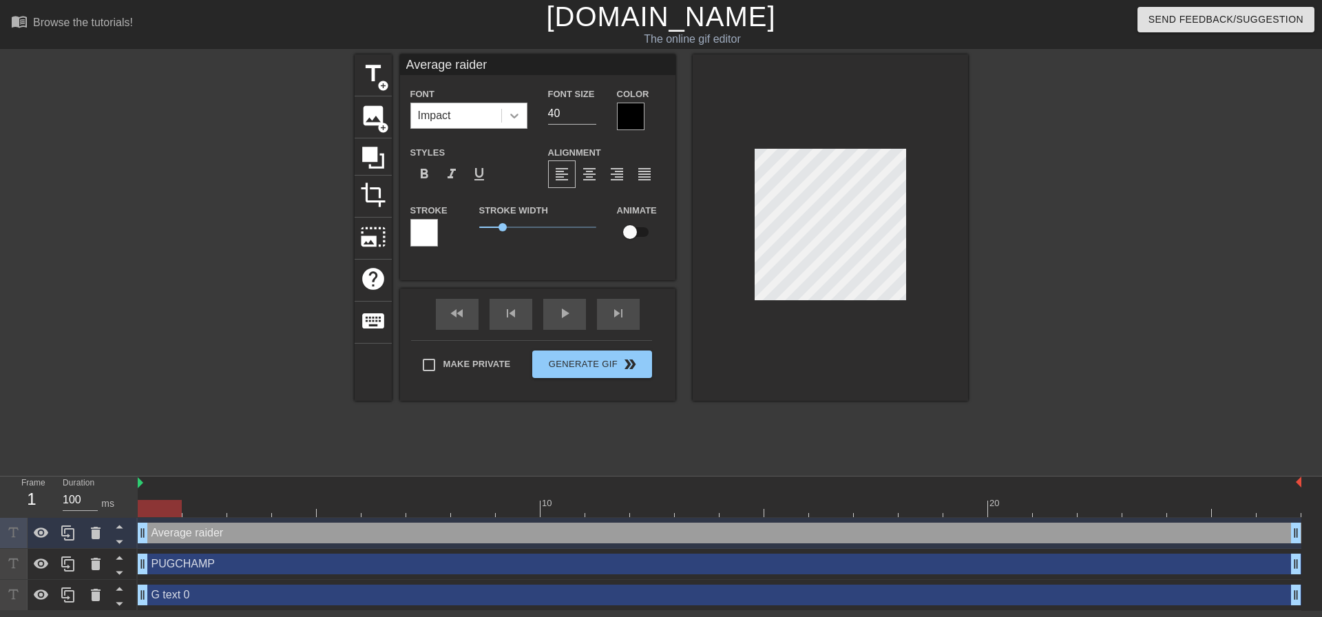
click at [515, 118] on icon at bounding box center [515, 116] width 14 height 14
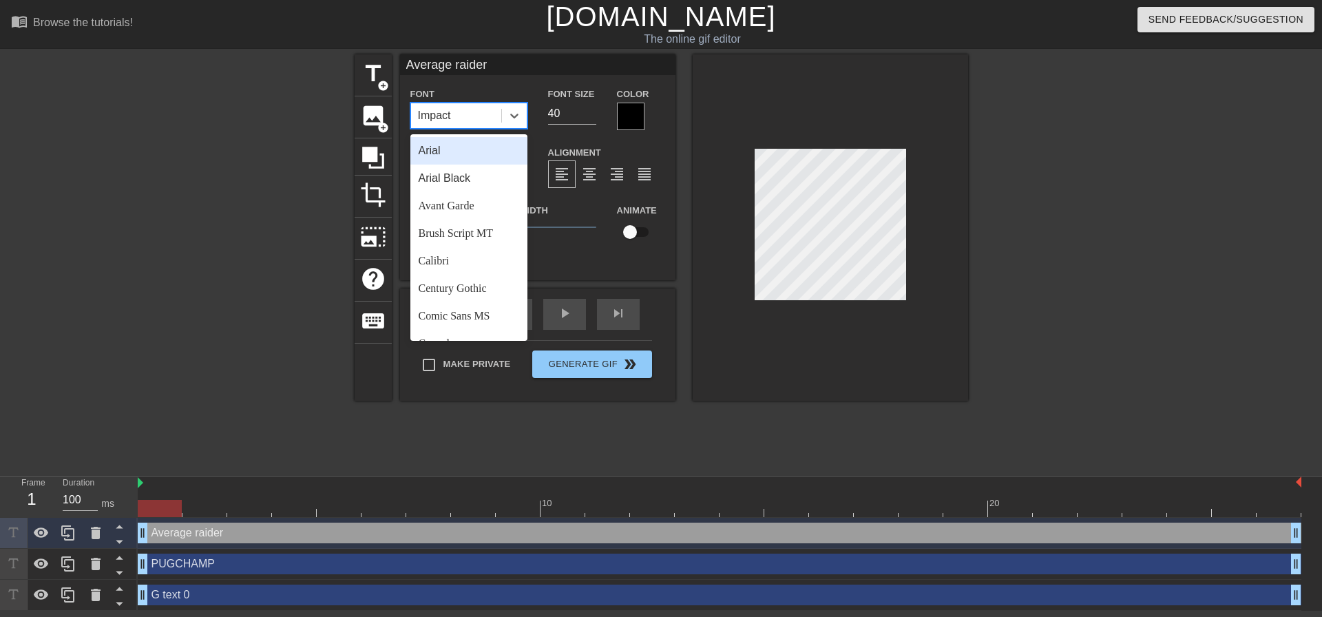
click at [466, 148] on div "Arial" at bounding box center [469, 151] width 117 height 28
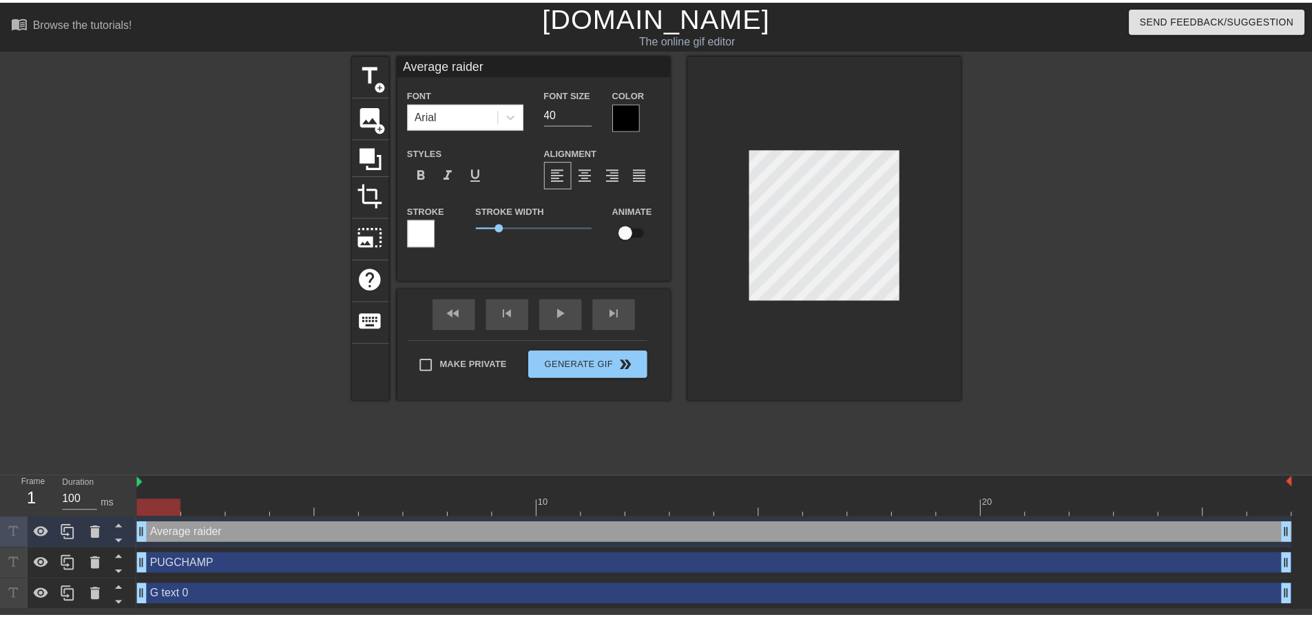
scroll to position [2, 3]
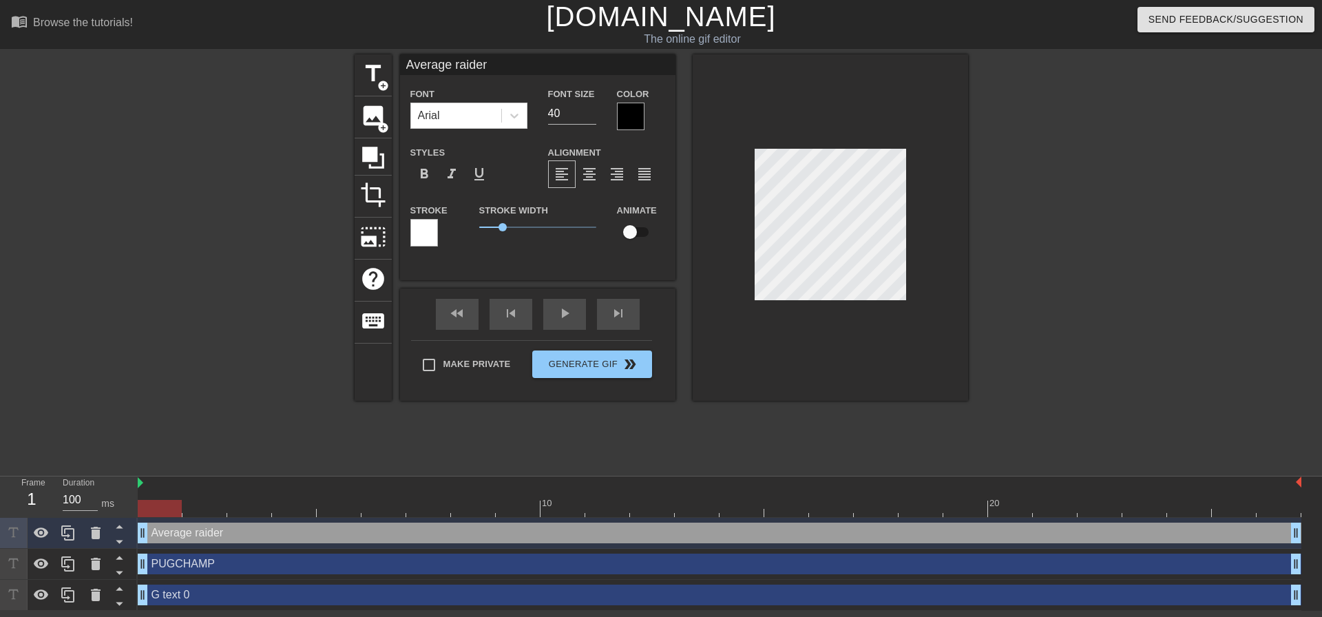
type input "G text 0"
type input "400"
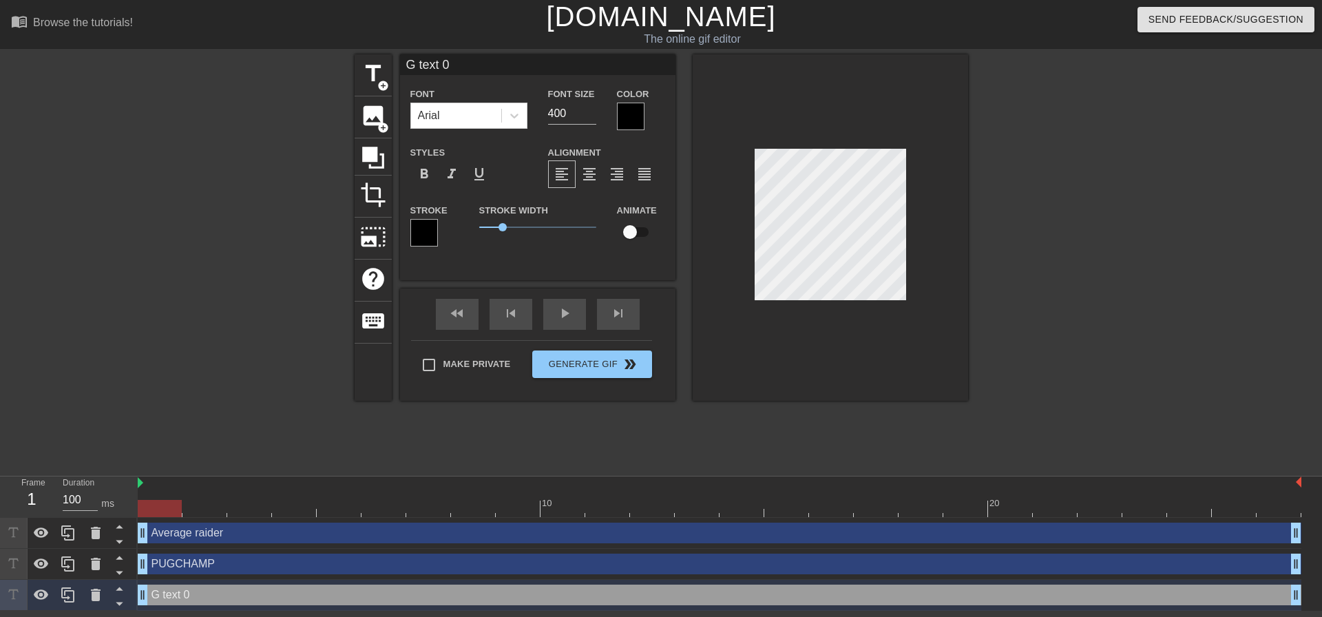
type input "Average raider"
type input "40"
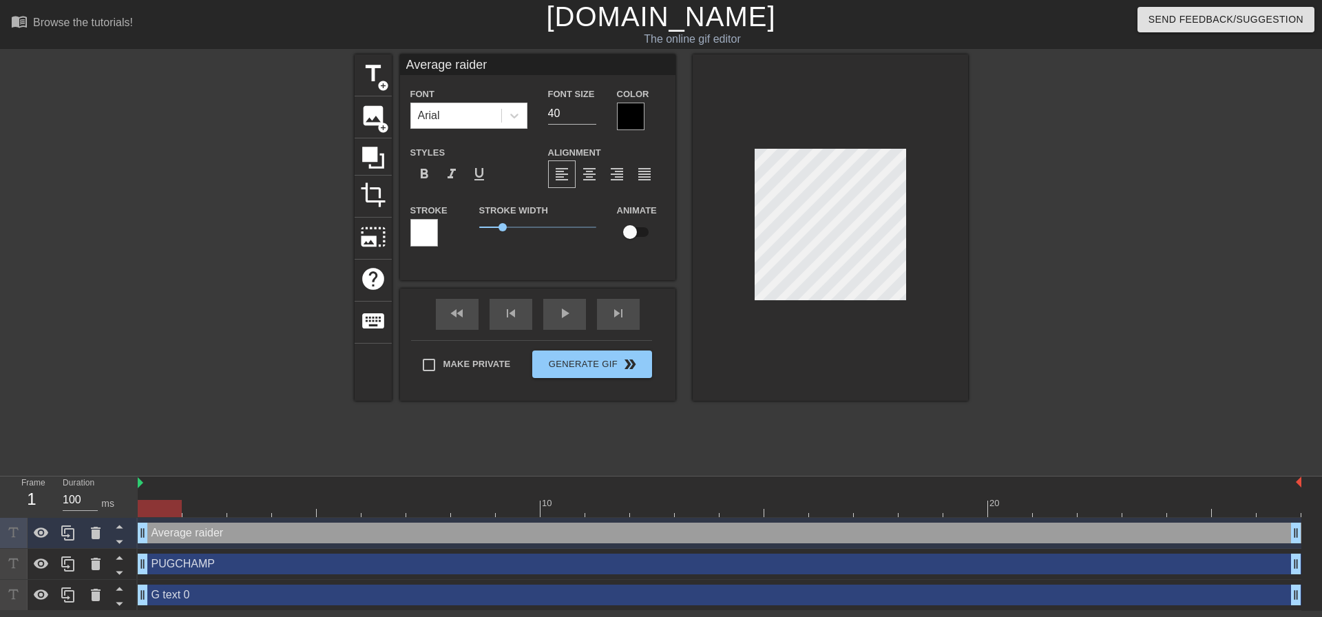
click at [753, 229] on div at bounding box center [831, 227] width 276 height 346
click at [731, 213] on div at bounding box center [831, 227] width 276 height 346
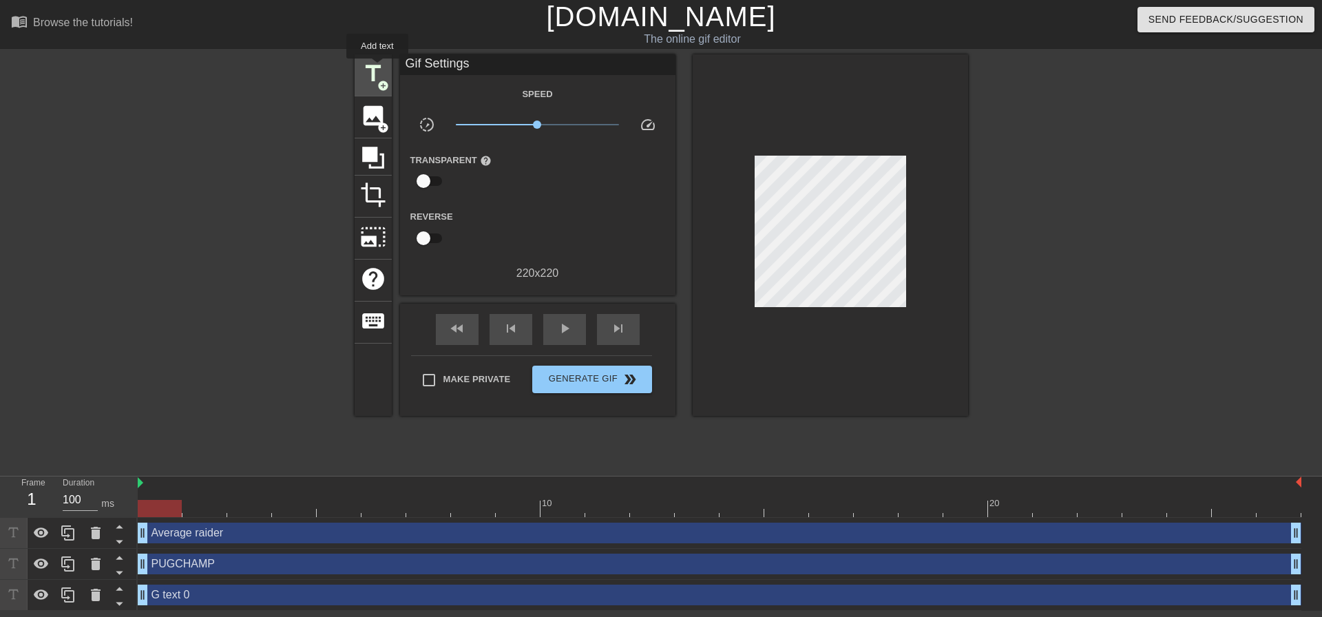
click at [377, 68] on span "title" at bounding box center [373, 74] width 26 height 26
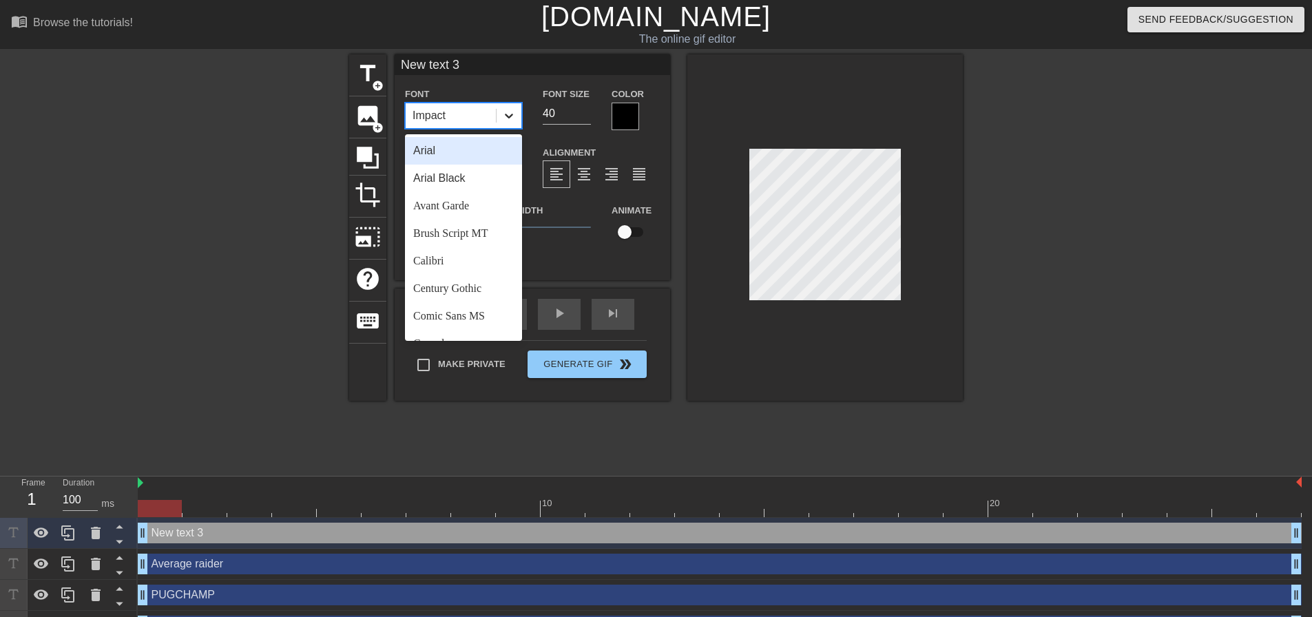
drag, startPoint x: 515, startPoint y: 118, endPoint x: 508, endPoint y: 116, distance: 7.9
click at [517, 118] on div at bounding box center [509, 115] width 25 height 25
click at [473, 149] on div "Arial" at bounding box center [463, 151] width 117 height 28
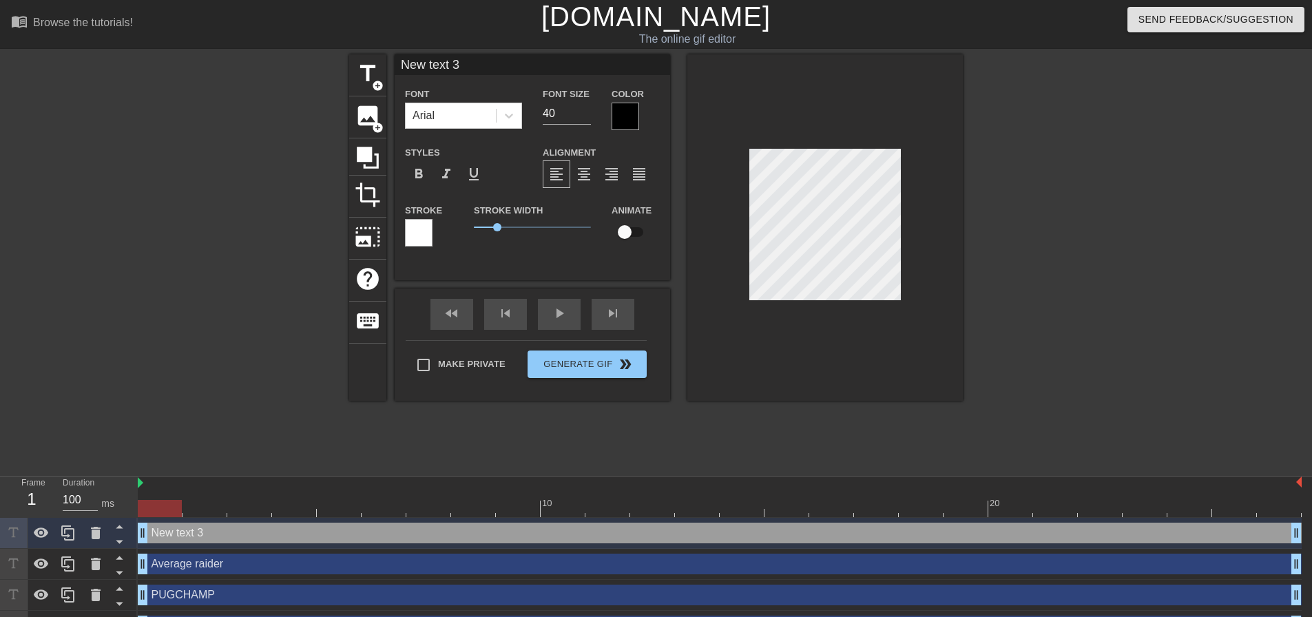
scroll to position [2, 2]
type input "P"
type textarea "P"
type input "Pr"
type textarea "Pr"
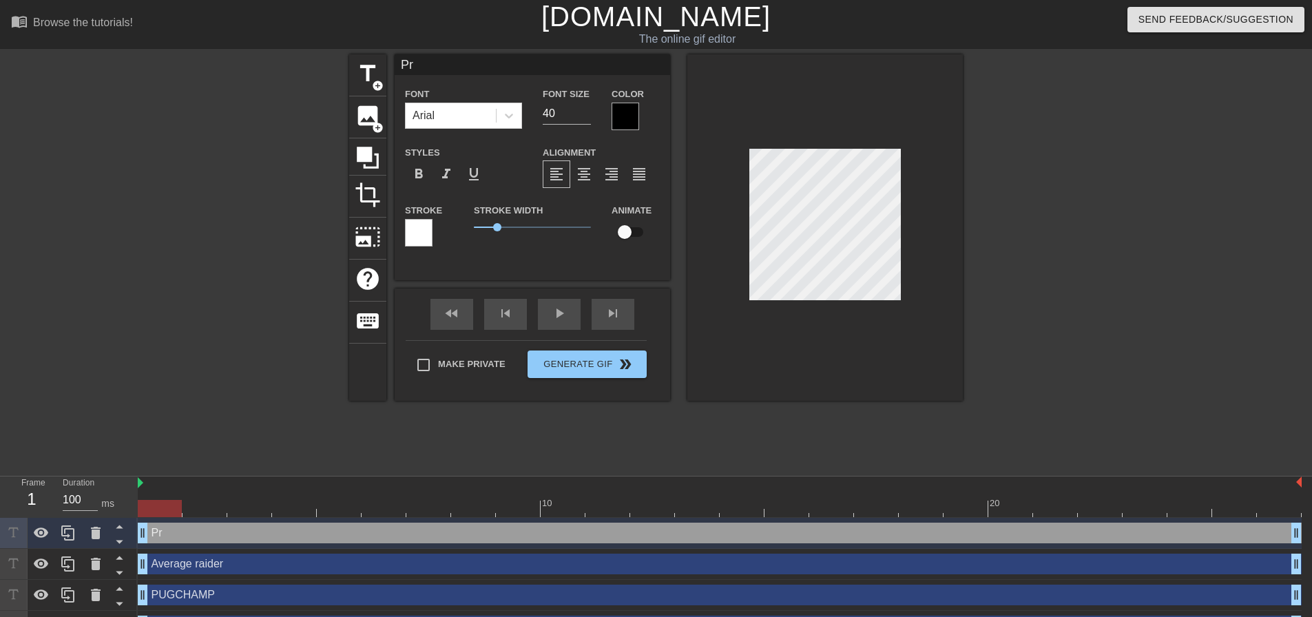
type input "Pry"
type textarea "Pry"
type input "Pryd"
type textarea "Pryd"
type input "PrydE"
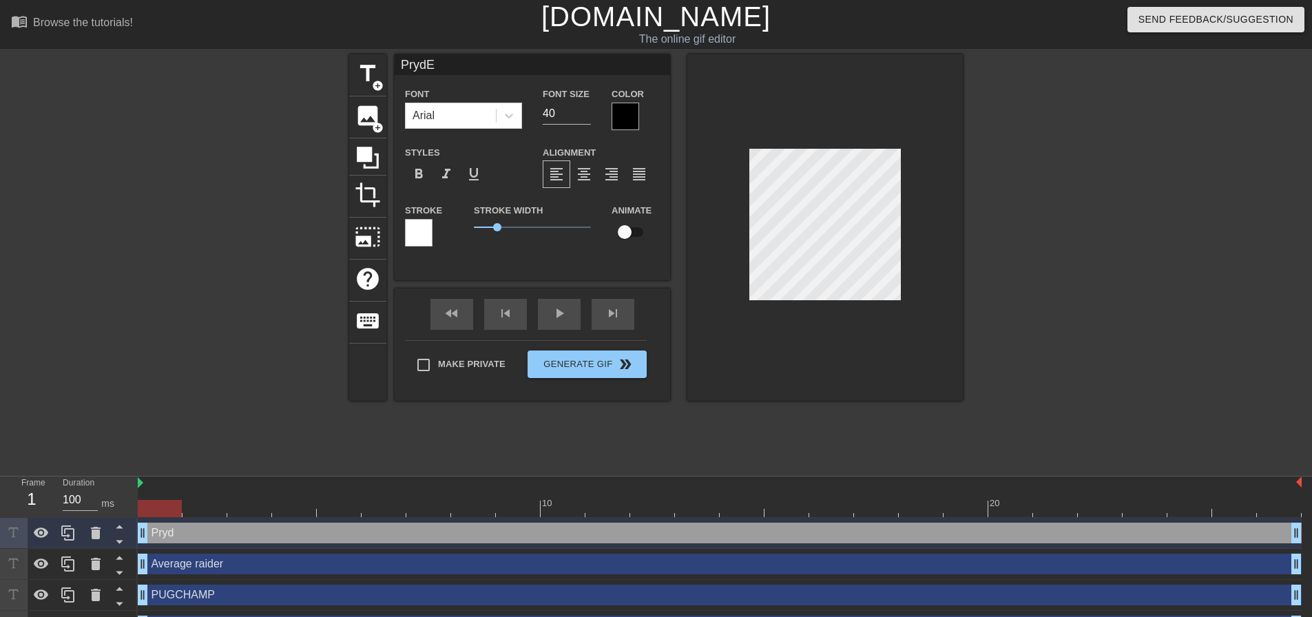
type textarea "PrydE"
type input "Pryd"
type textarea "Pryd"
type input "Pryde"
type textarea "Pryde"
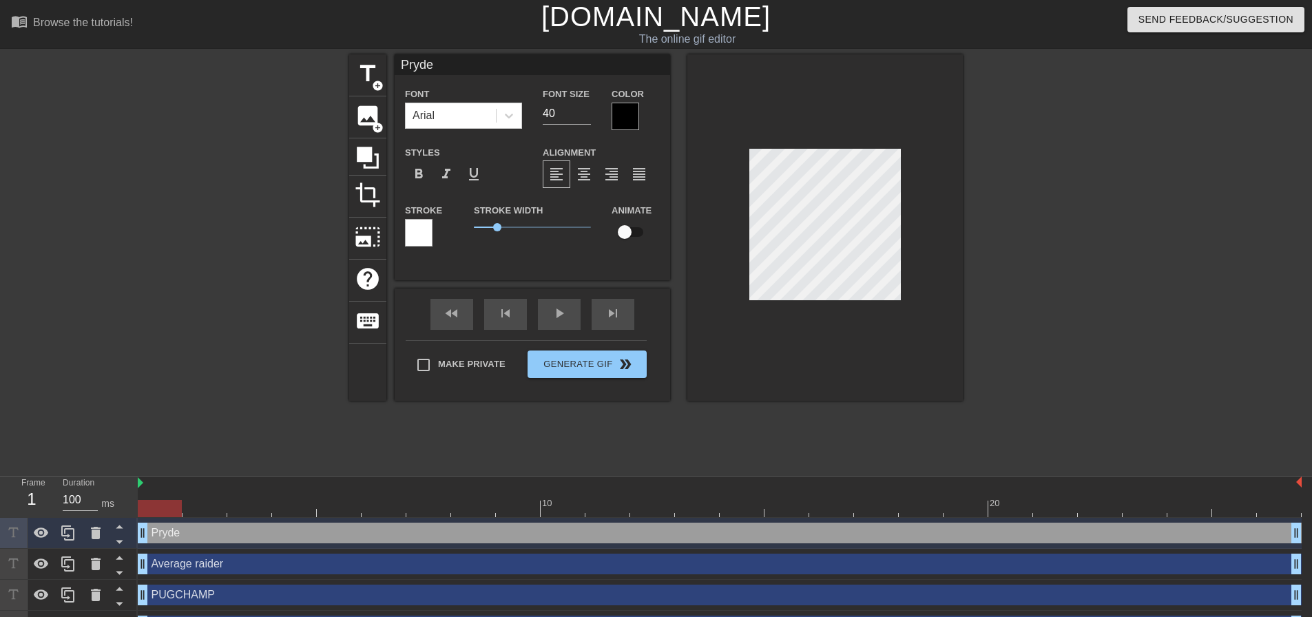
type input "Pryded"
type textarea "Pryded"
type input "Prydedk"
type textarea "Prydedk"
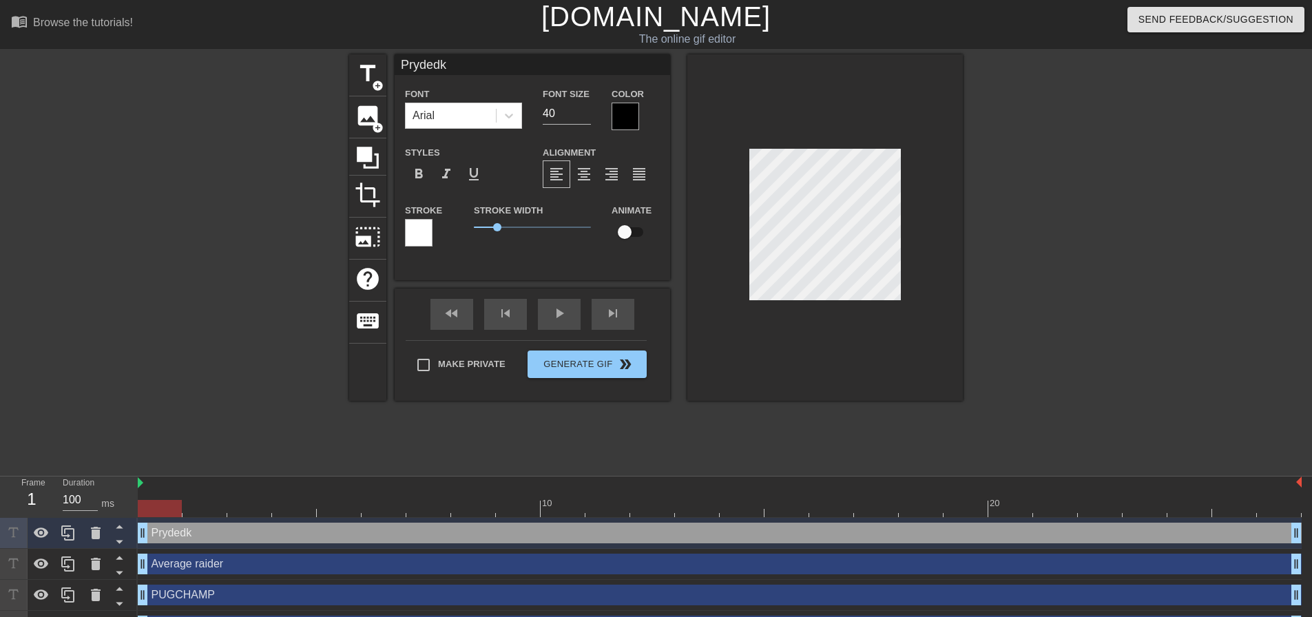
click at [874, 335] on div at bounding box center [825, 227] width 276 height 346
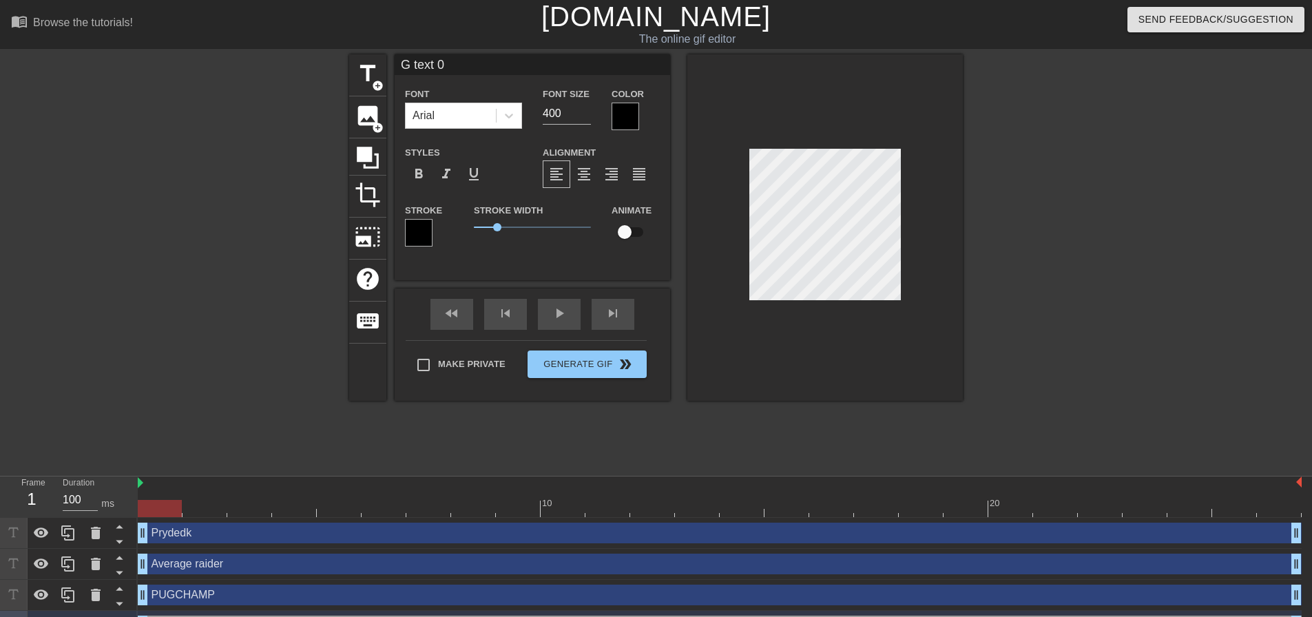
type input "Average raider"
type input "40"
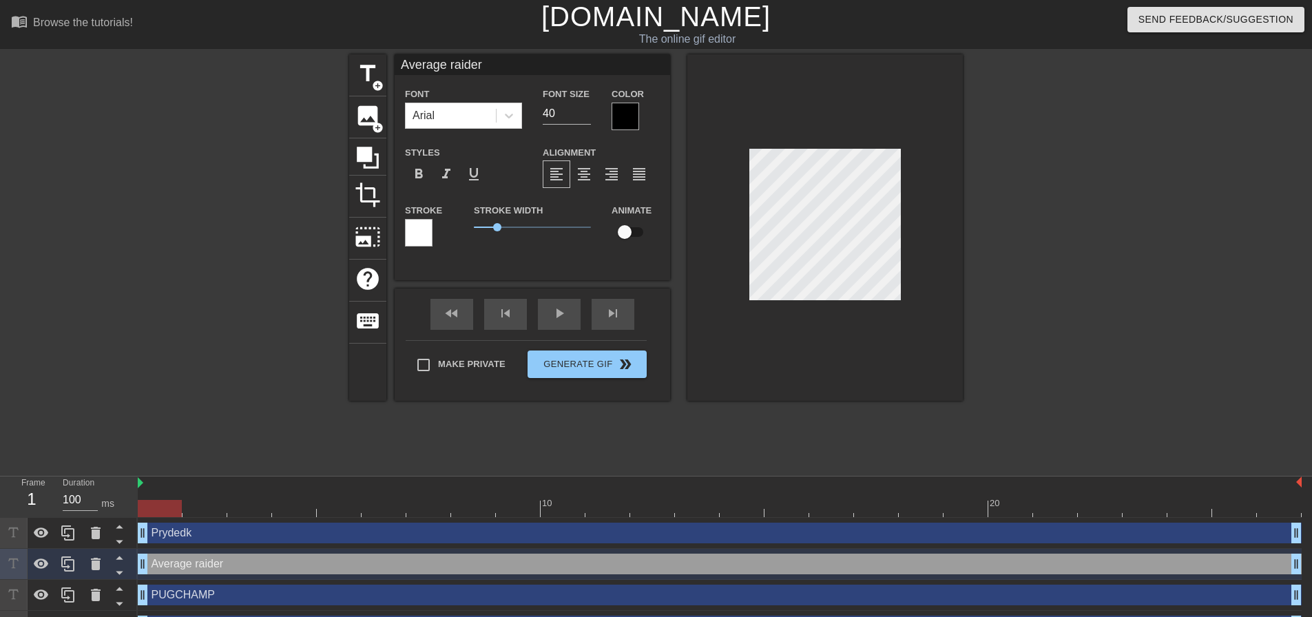
type input "Prydedk"
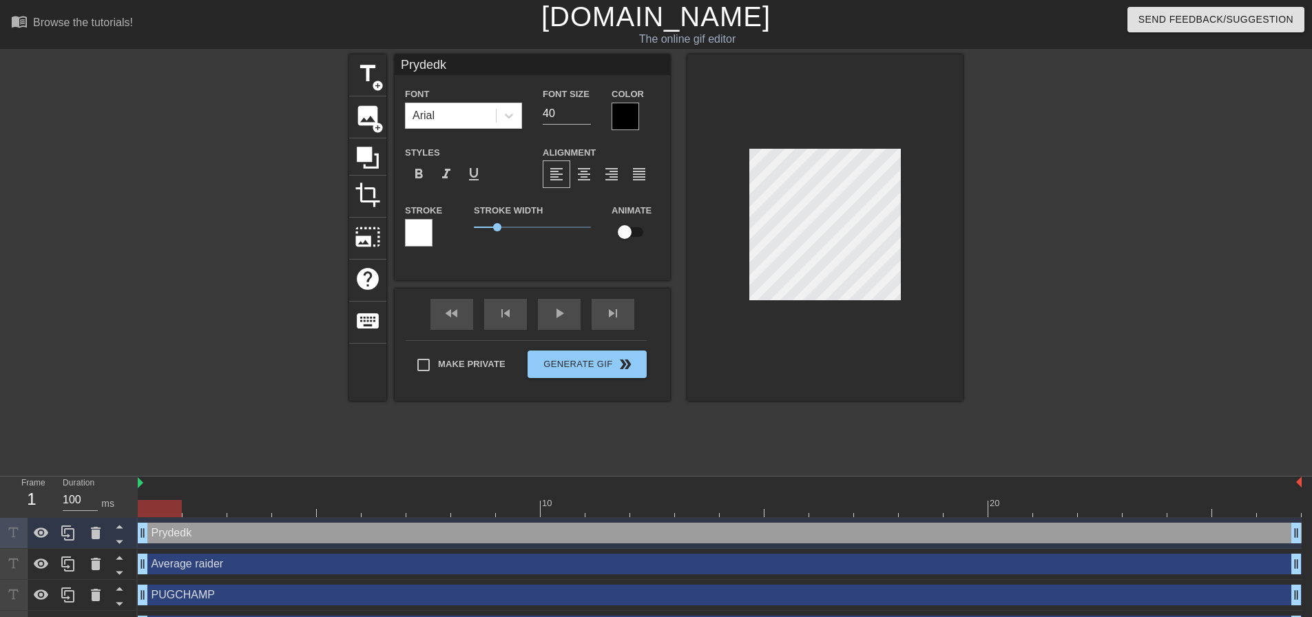
click at [875, 315] on div at bounding box center [825, 227] width 276 height 346
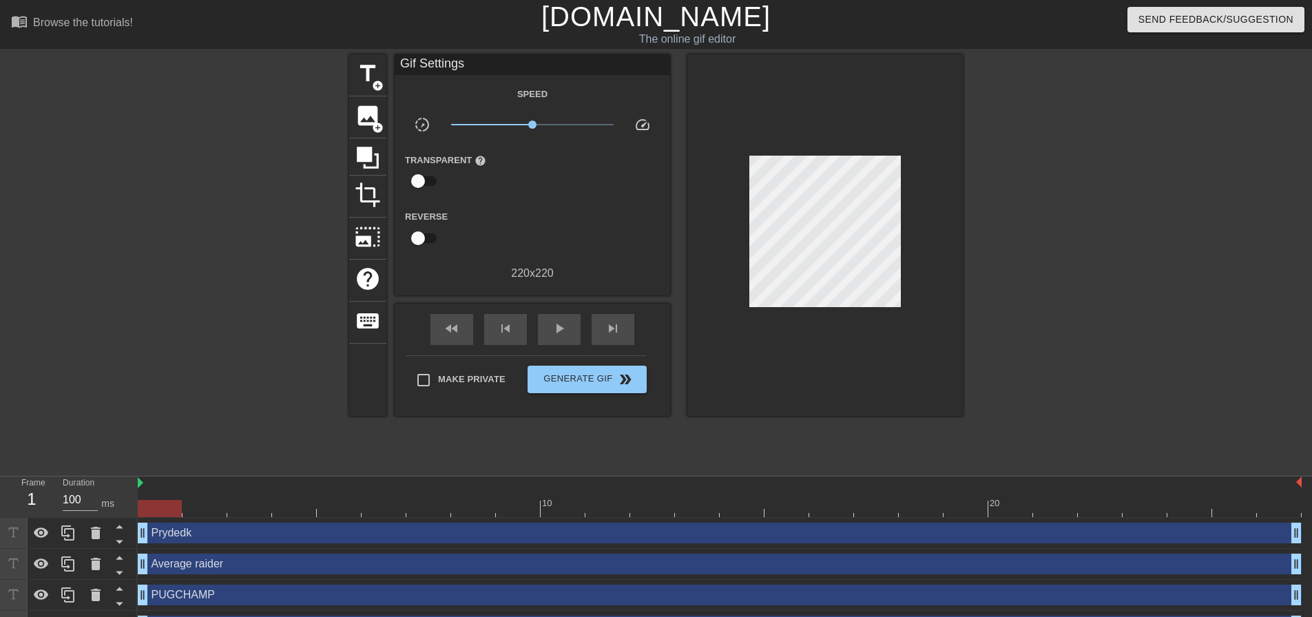
click at [931, 235] on div at bounding box center [825, 235] width 276 height 362
click at [797, 337] on div at bounding box center [825, 235] width 276 height 362
click at [367, 230] on span "photo_size_select_large" at bounding box center [368, 237] width 26 height 26
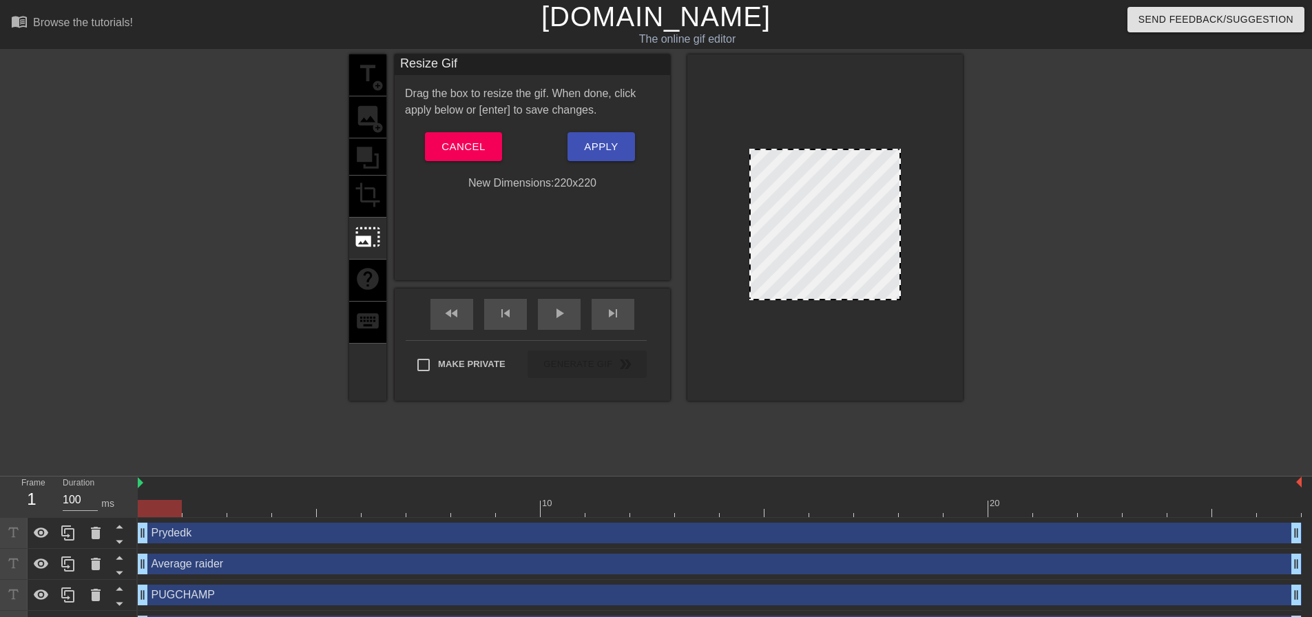
drag, startPoint x: 900, startPoint y: 300, endPoint x: 939, endPoint y: 349, distance: 63.3
click at [939, 349] on div at bounding box center [825, 227] width 276 height 346
drag, startPoint x: 897, startPoint y: 299, endPoint x: 915, endPoint y: 318, distance: 25.9
click at [915, 318] on div at bounding box center [825, 227] width 276 height 346
click at [608, 154] on span "Apply" at bounding box center [601, 147] width 34 height 18
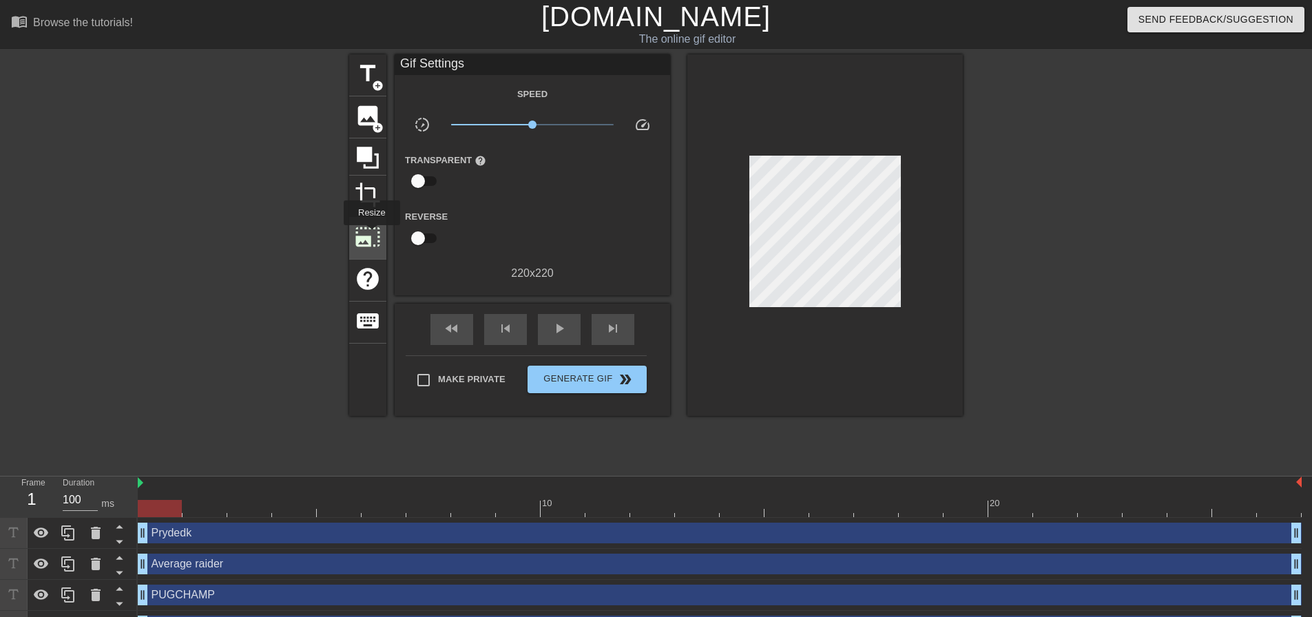
click at [371, 235] on span "photo_size_select_large" at bounding box center [368, 237] width 26 height 26
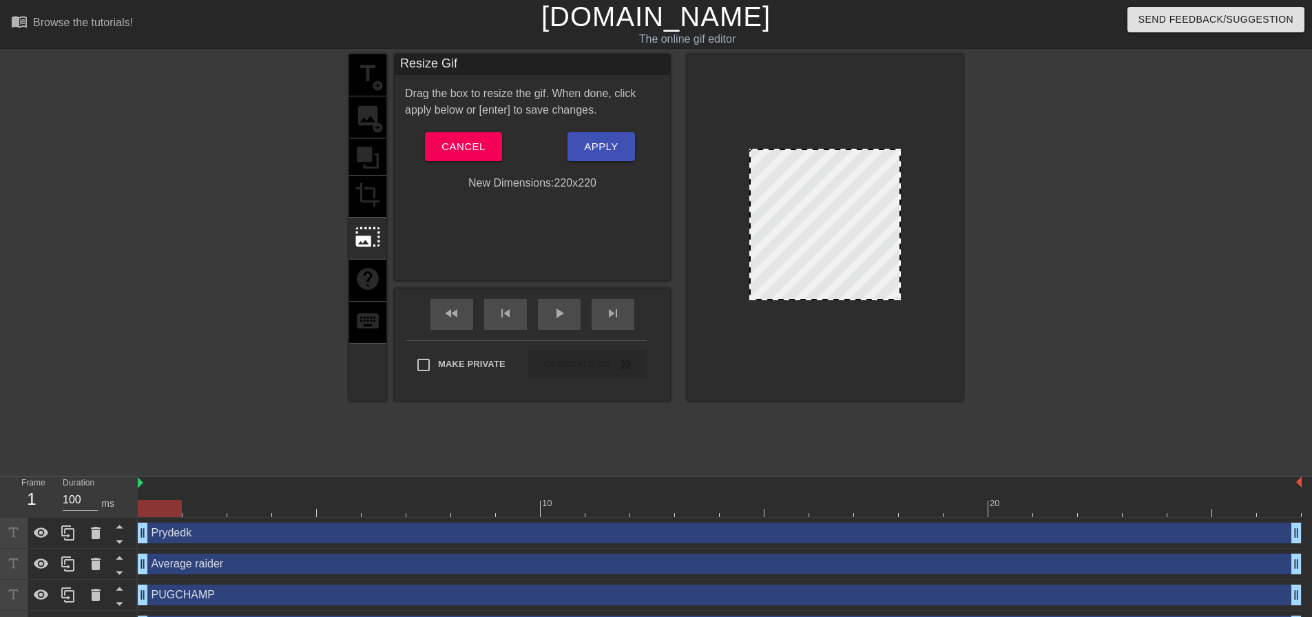
click at [887, 294] on div at bounding box center [825, 225] width 152 height 152
drag, startPoint x: 900, startPoint y: 298, endPoint x: 1027, endPoint y: 400, distance: 163.6
click at [1027, 400] on div "title add_circle image add_circle crop photo_size_select_large help keyboard Re…" at bounding box center [656, 260] width 1312 height 413
click at [911, 287] on div at bounding box center [825, 227] width 276 height 346
click at [595, 145] on span "Apply" at bounding box center [601, 147] width 34 height 18
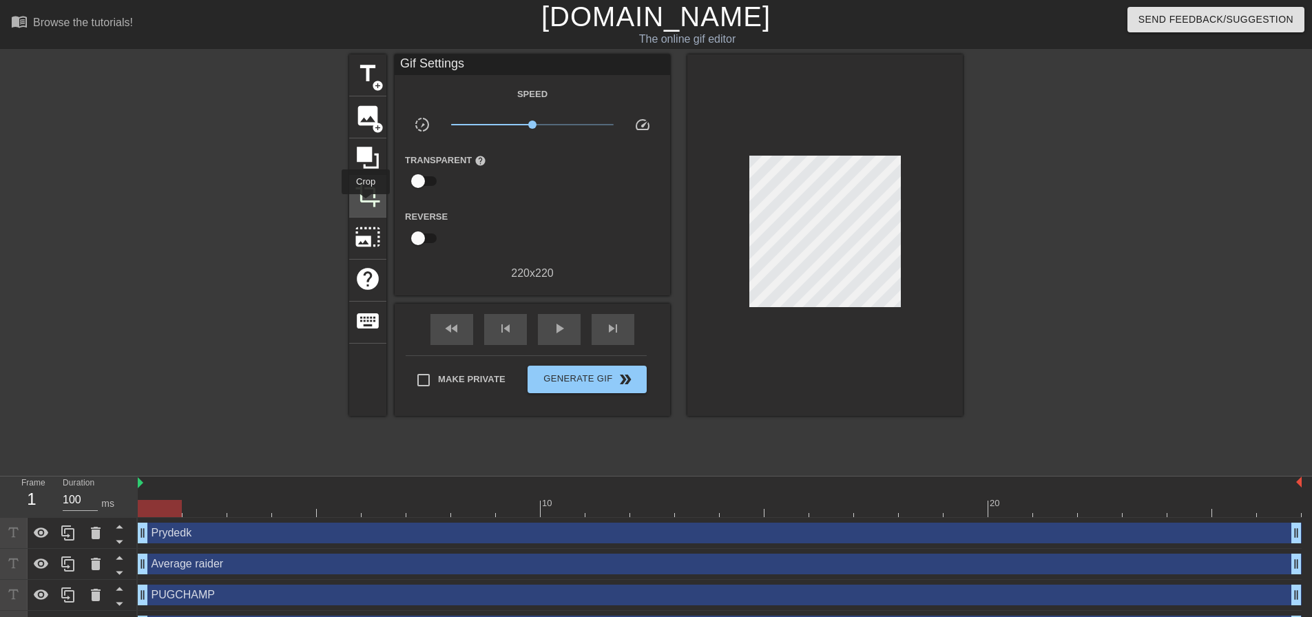
click at [366, 204] on span "crop" at bounding box center [368, 195] width 26 height 26
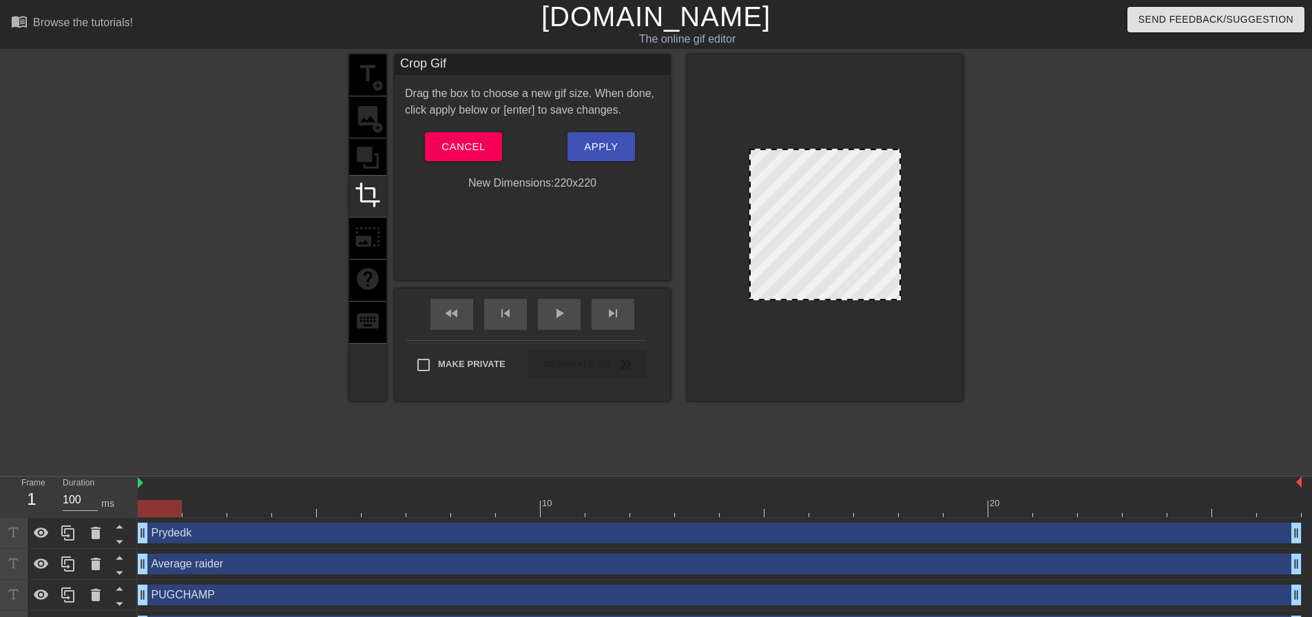
click at [377, 149] on div "title add_circle image add_circle crop photo_size_select_large help keyboard" at bounding box center [367, 227] width 37 height 346
click at [465, 145] on span "Cancel" at bounding box center [463, 147] width 43 height 18
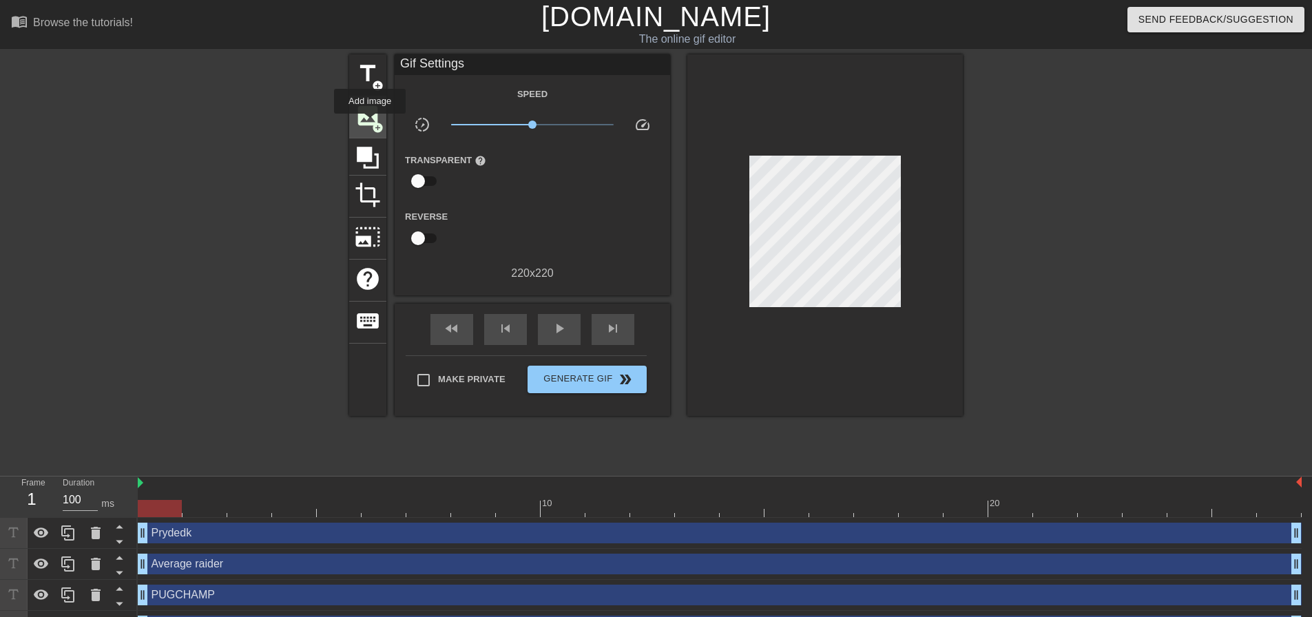
click at [370, 123] on span "image" at bounding box center [368, 116] width 26 height 26
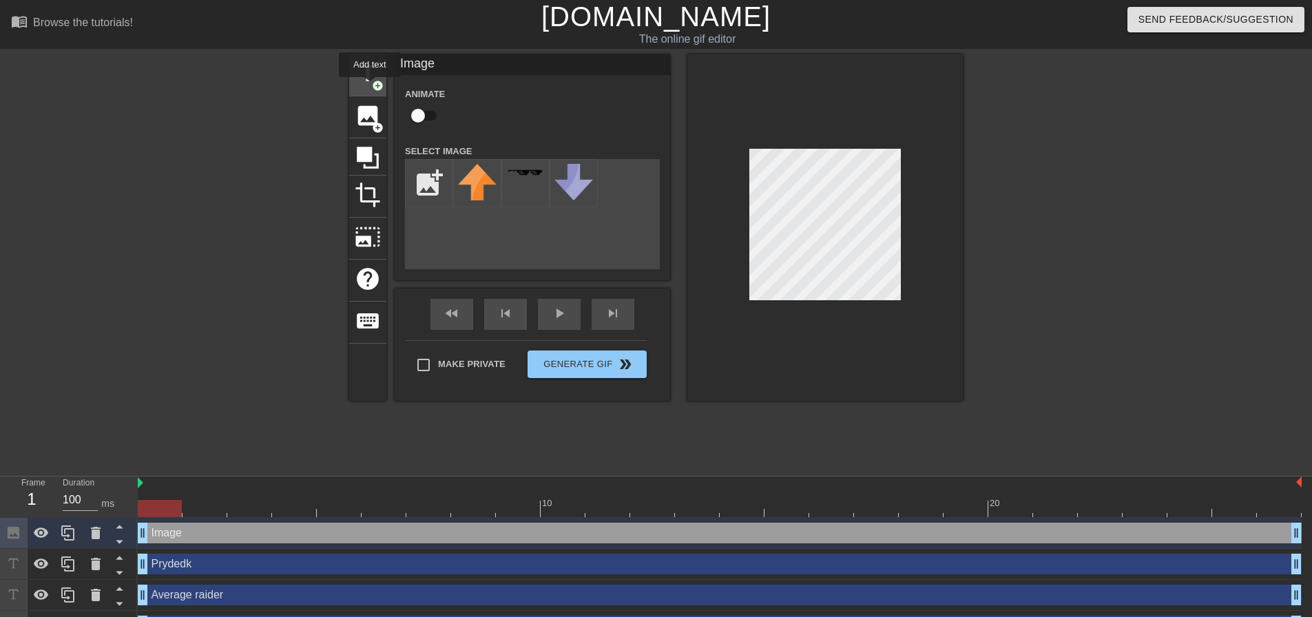
click at [354, 71] on div "title add_circle" at bounding box center [367, 75] width 37 height 42
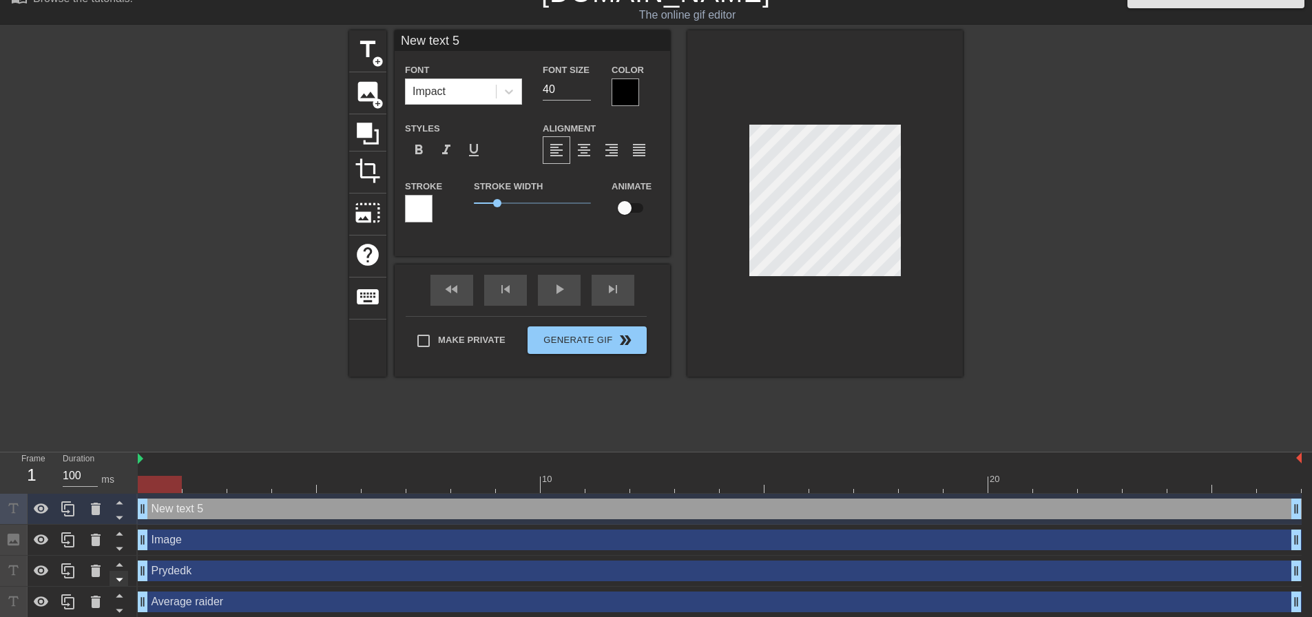
scroll to position [90, 0]
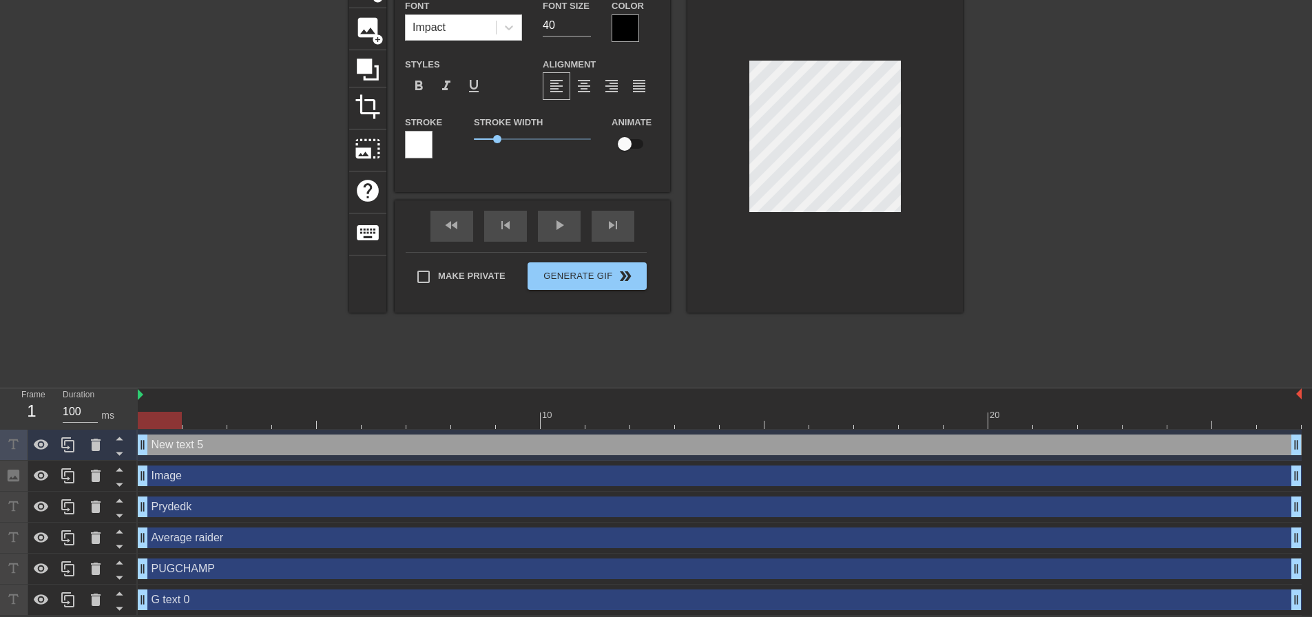
click at [214, 600] on div "G text 0 drag_handle drag_handle" at bounding box center [720, 600] width 1164 height 21
type input "G text 0"
type input "400"
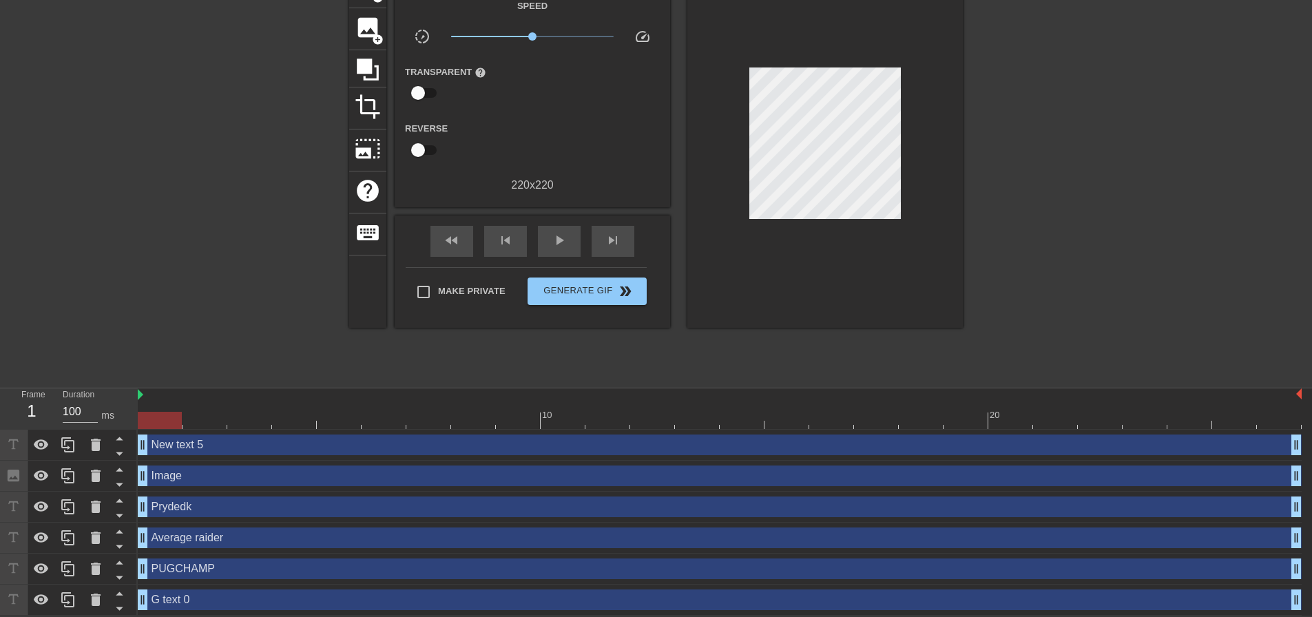
click at [197, 457] on div "New text 5 drag_handle drag_handle" at bounding box center [720, 445] width 1164 height 31
click at [195, 445] on div "New text 5 drag_handle drag_handle" at bounding box center [720, 445] width 1164 height 21
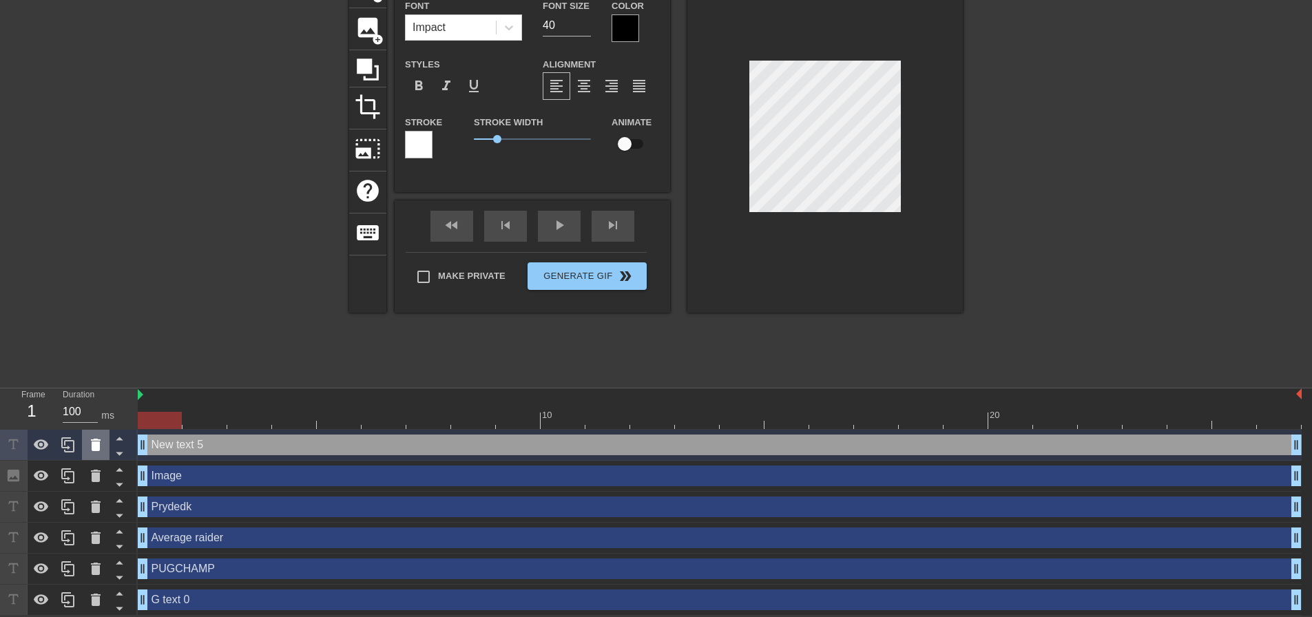
click at [93, 439] on icon at bounding box center [96, 445] width 10 height 12
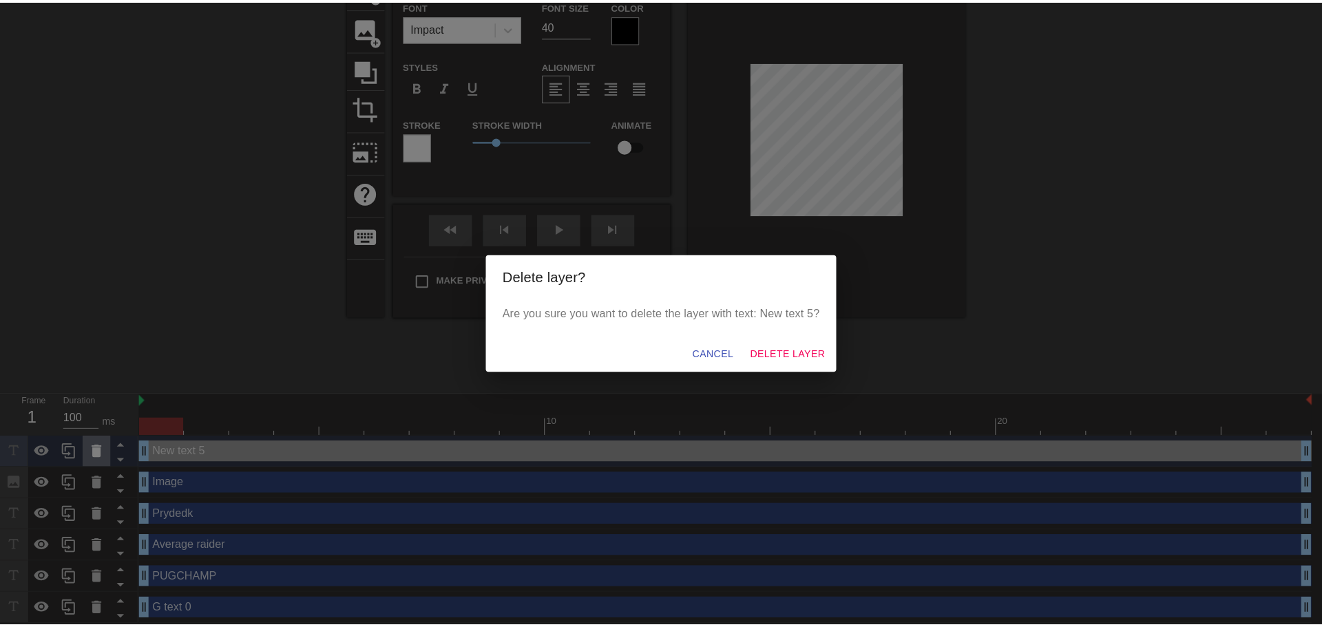
scroll to position [79, 0]
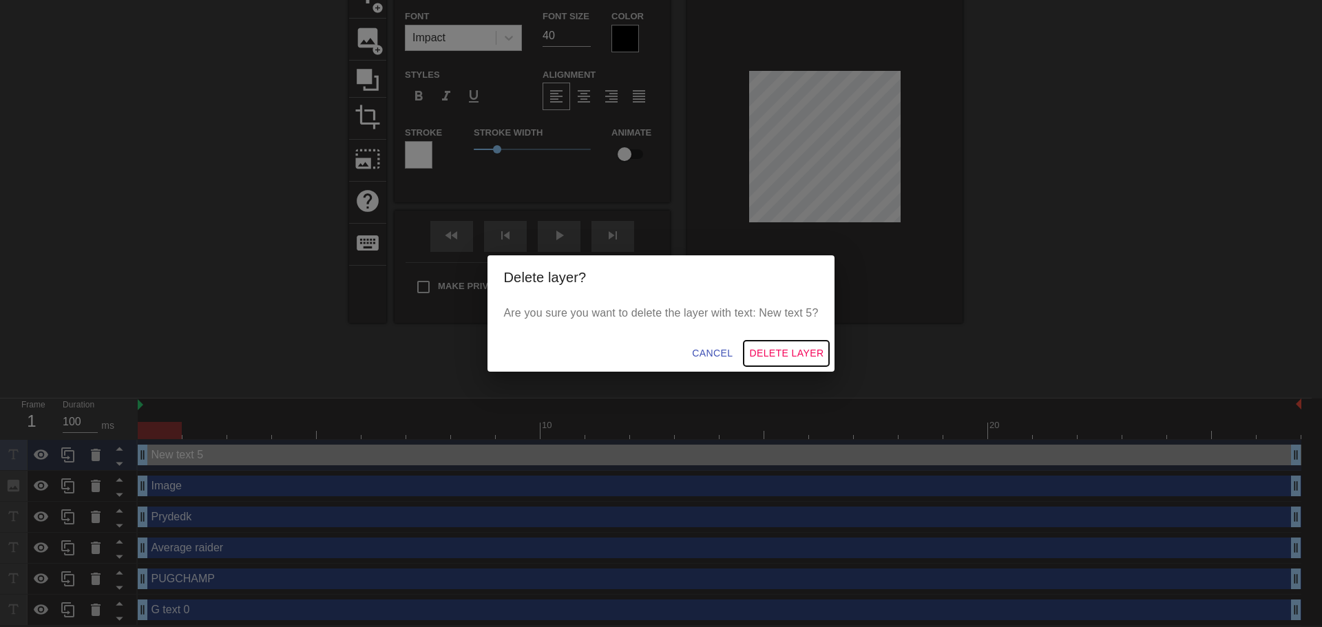
click at [771, 344] on button "Delete Layer" at bounding box center [786, 353] width 85 height 25
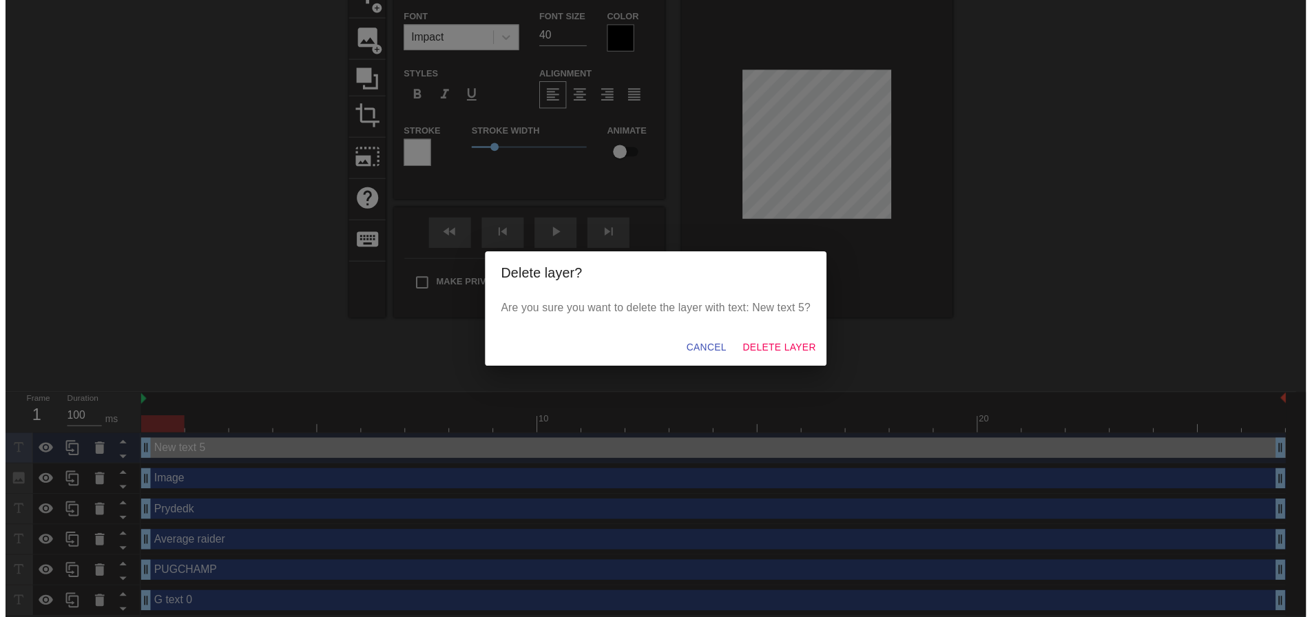
scroll to position [59, 0]
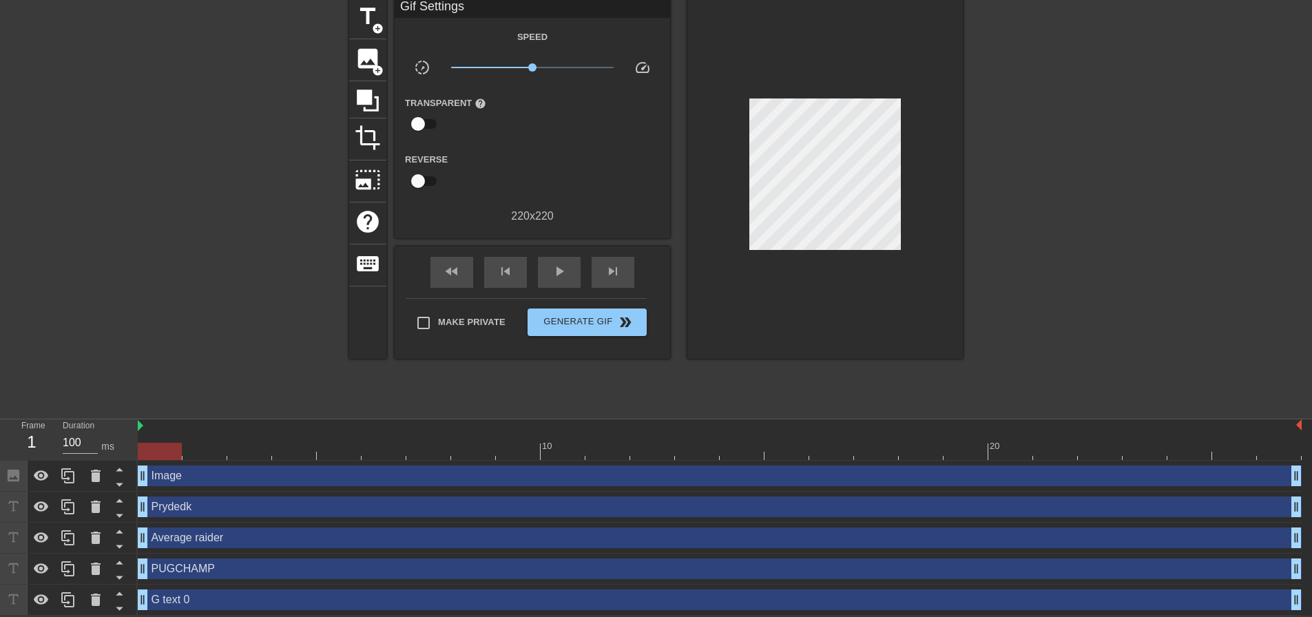
click at [183, 474] on div "Image drag_handle drag_handle" at bounding box center [720, 476] width 1164 height 21
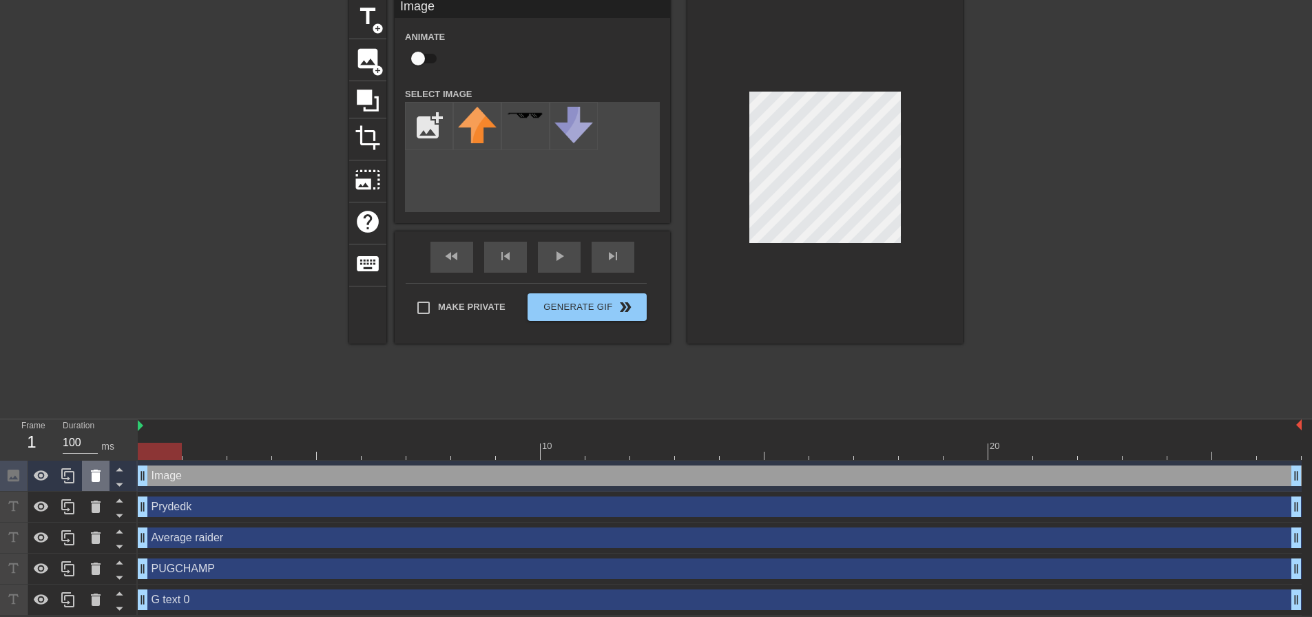
click at [96, 478] on icon at bounding box center [96, 476] width 10 height 12
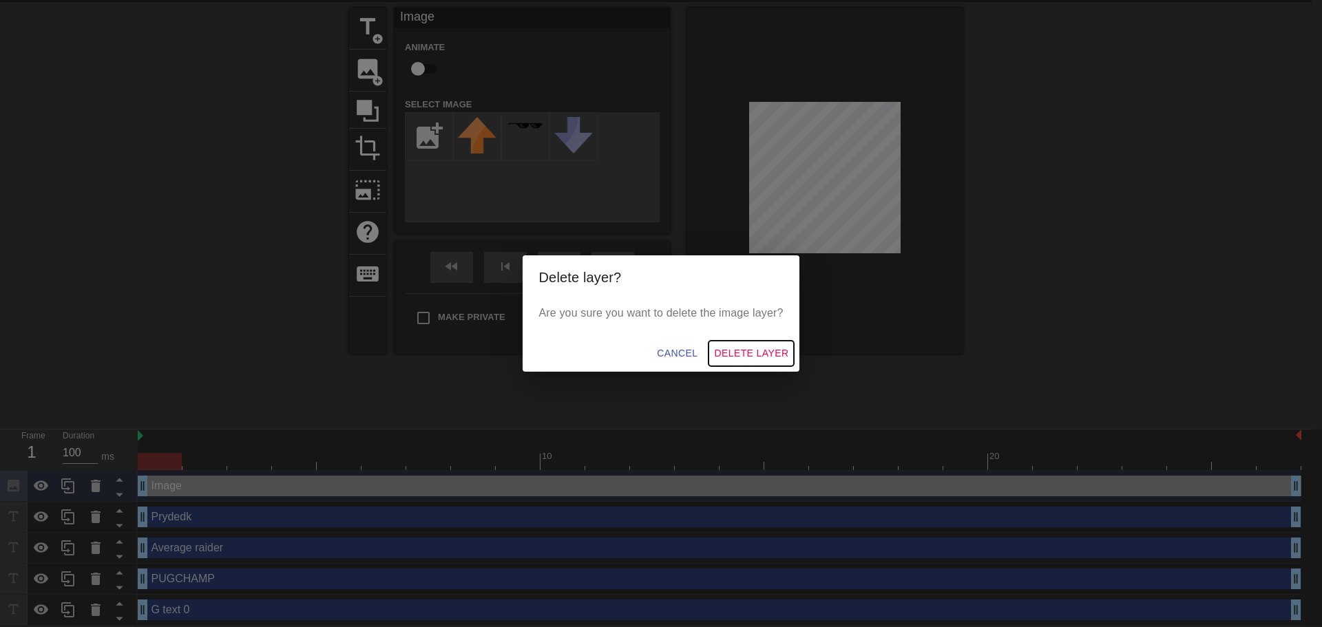
click at [738, 343] on button "Delete Layer" at bounding box center [751, 353] width 85 height 25
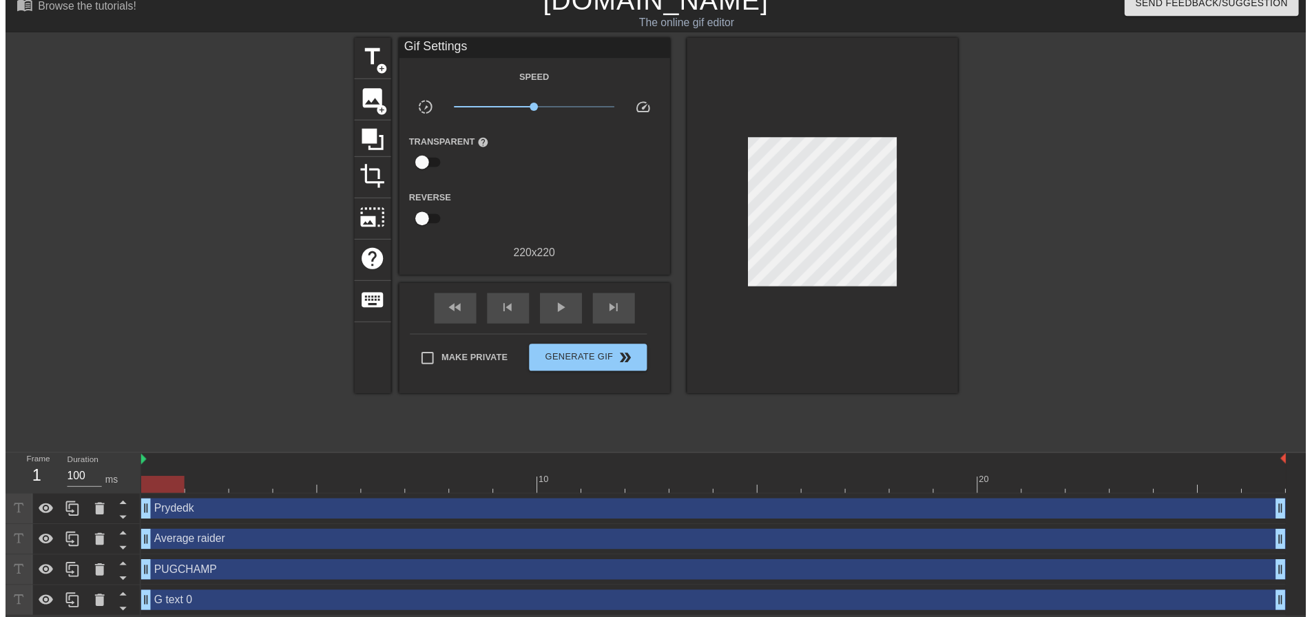
scroll to position [28, 0]
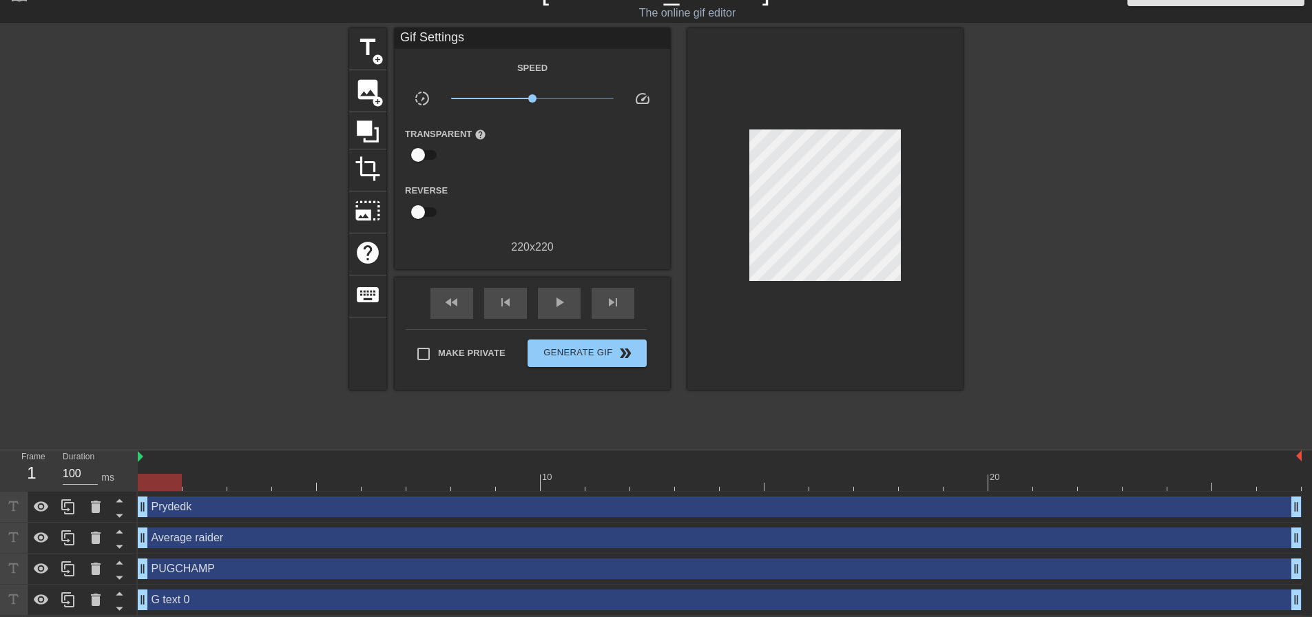
click at [793, 368] on div at bounding box center [825, 209] width 276 height 362
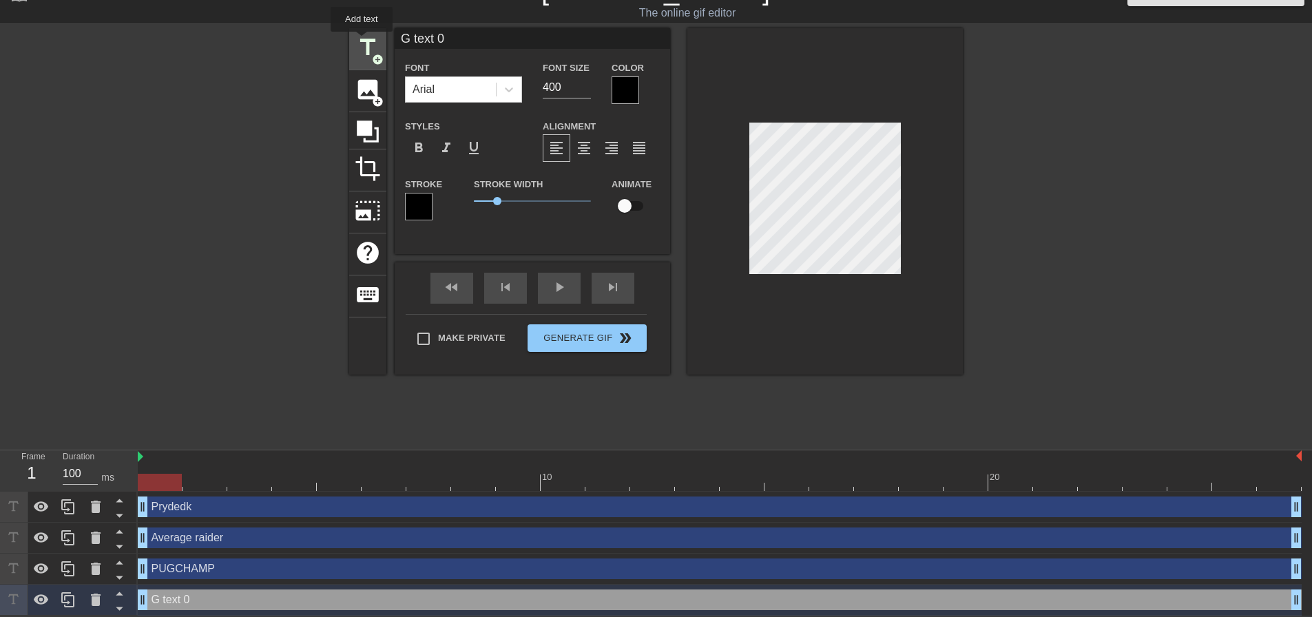
click at [362, 41] on span "title" at bounding box center [368, 47] width 26 height 26
type input "New text 6"
type input "40"
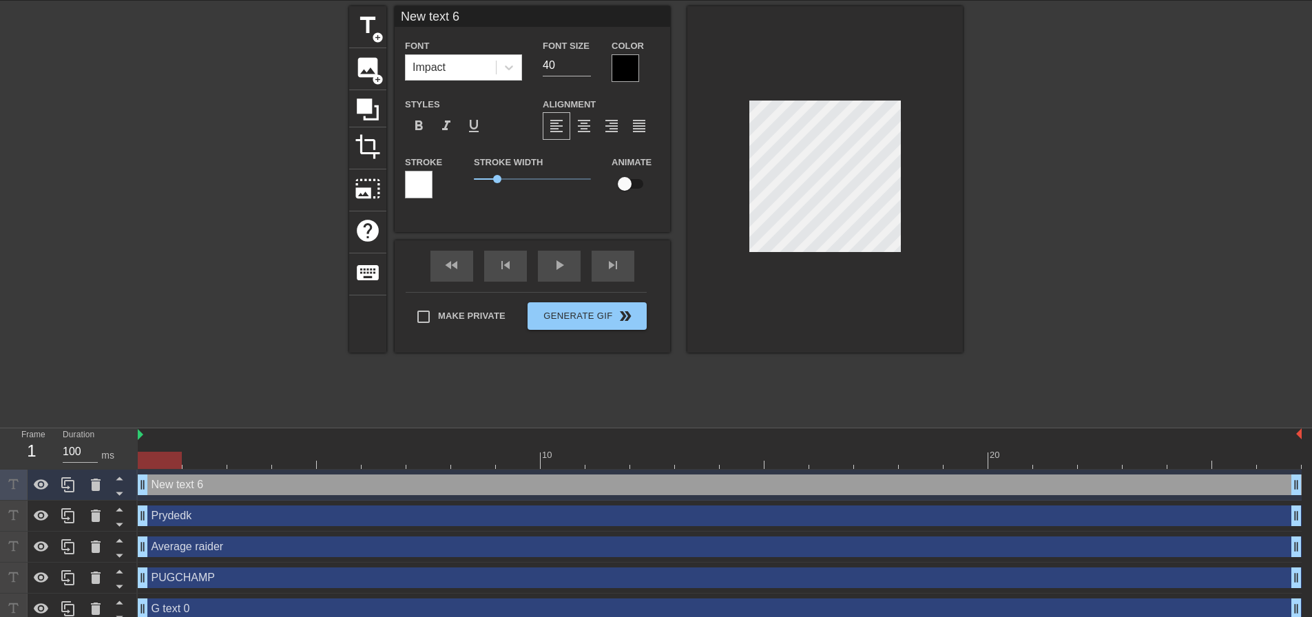
scroll to position [2, 2]
type input "T"
type textarea "T"
type input "Th"
type textarea "Th"
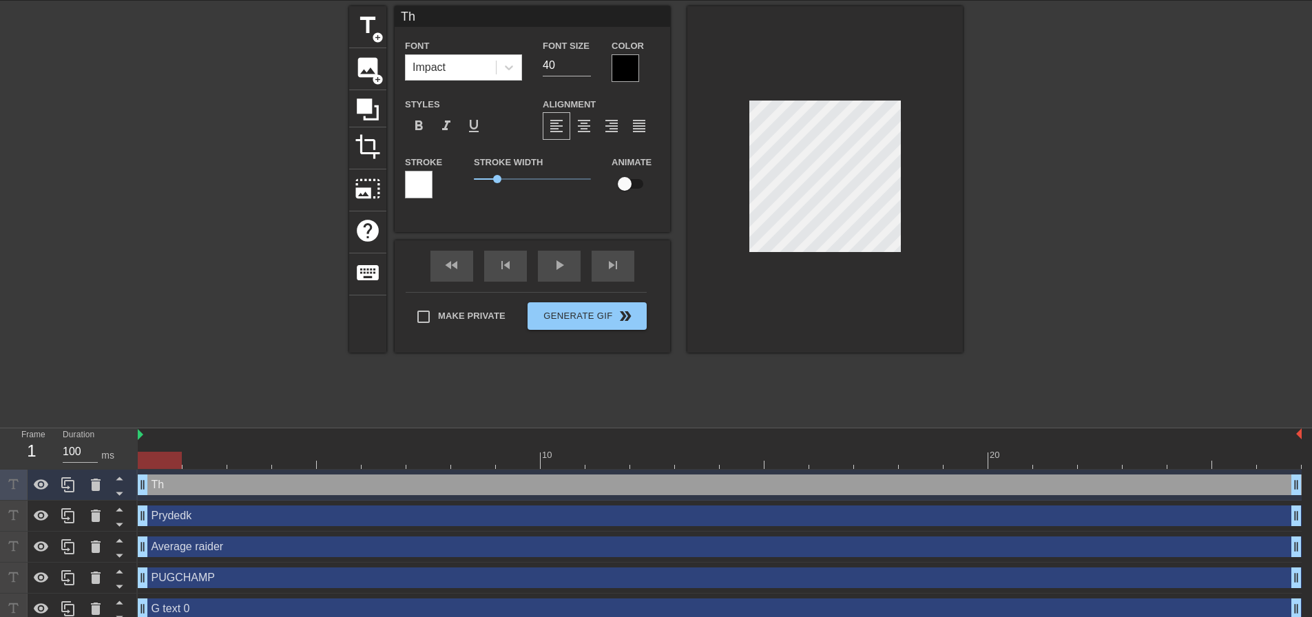
type input "Thi"
type textarea "Thi"
type input "This"
type textarea "This"
type input "This"
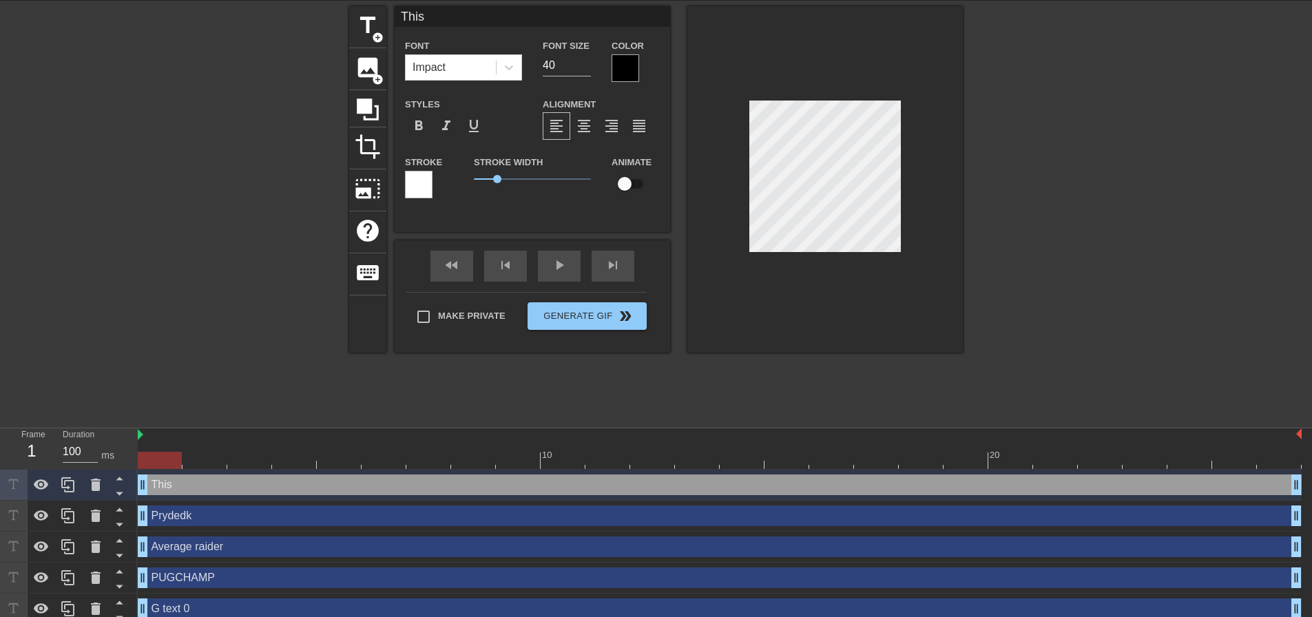
type textarea "This"
type input "This i"
type textarea "This i"
type input "This it"
type textarea "This it"
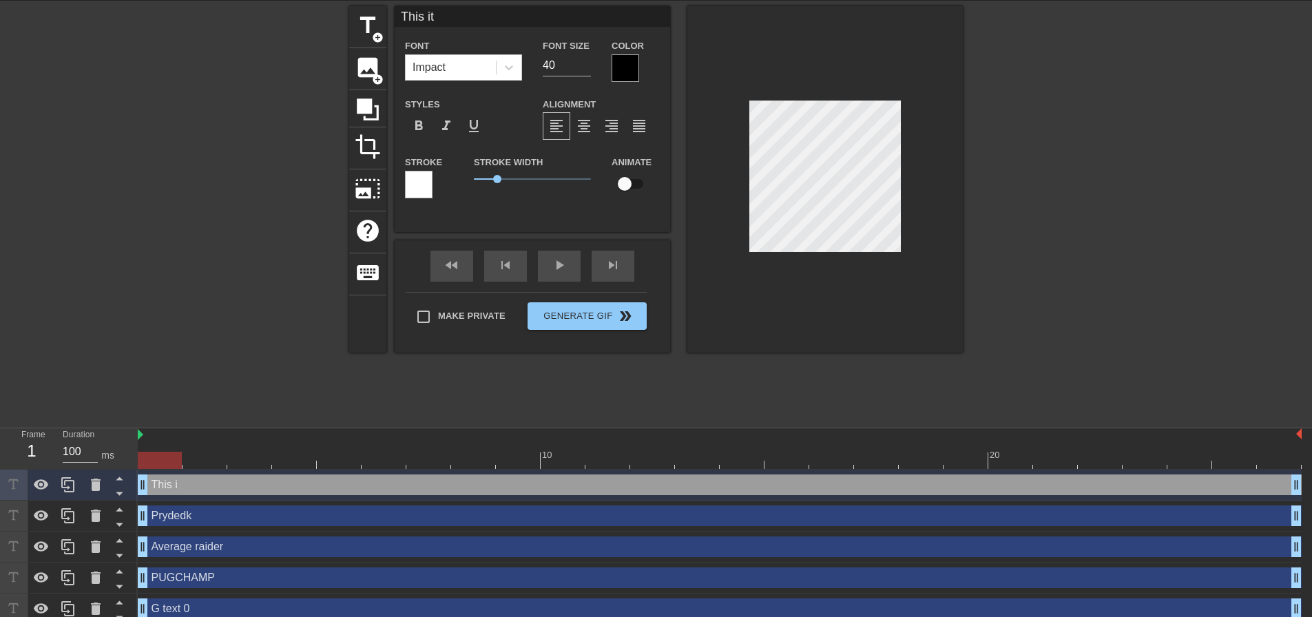
type input "This ite"
type textarea "This ite"
type input "This item"
type textarea "This item"
type input "This item"
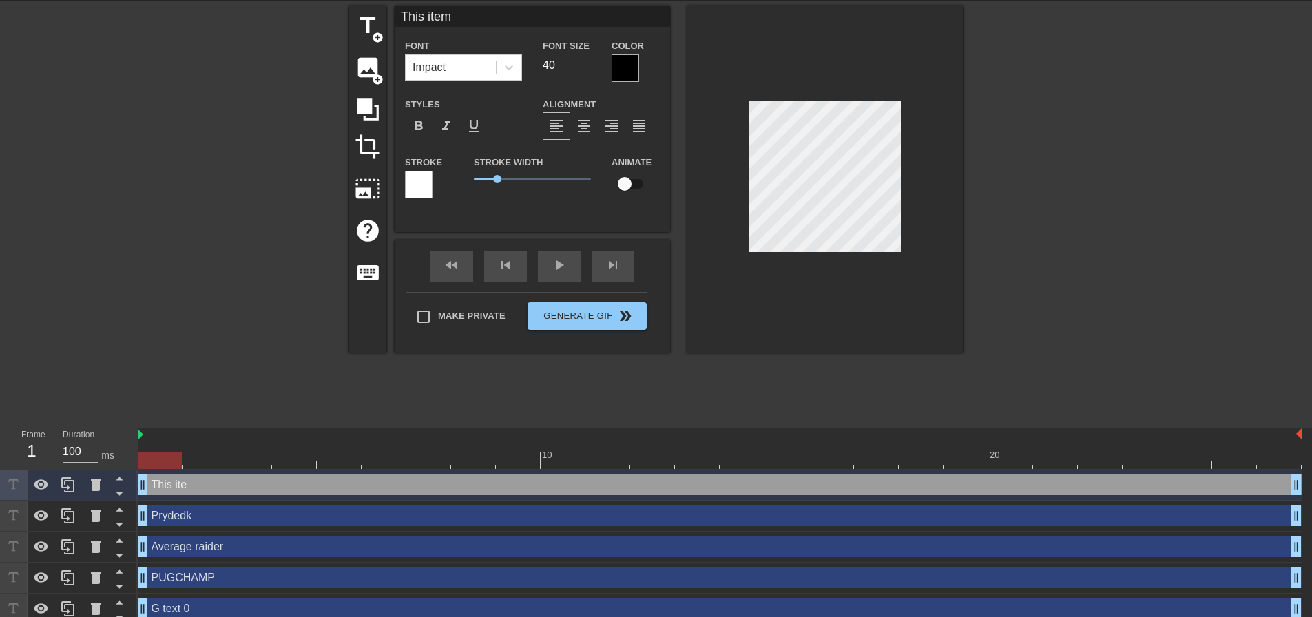
type textarea "This item"
type input "This item i"
type textarea "This item i"
type input "This item is"
type textarea "This item is"
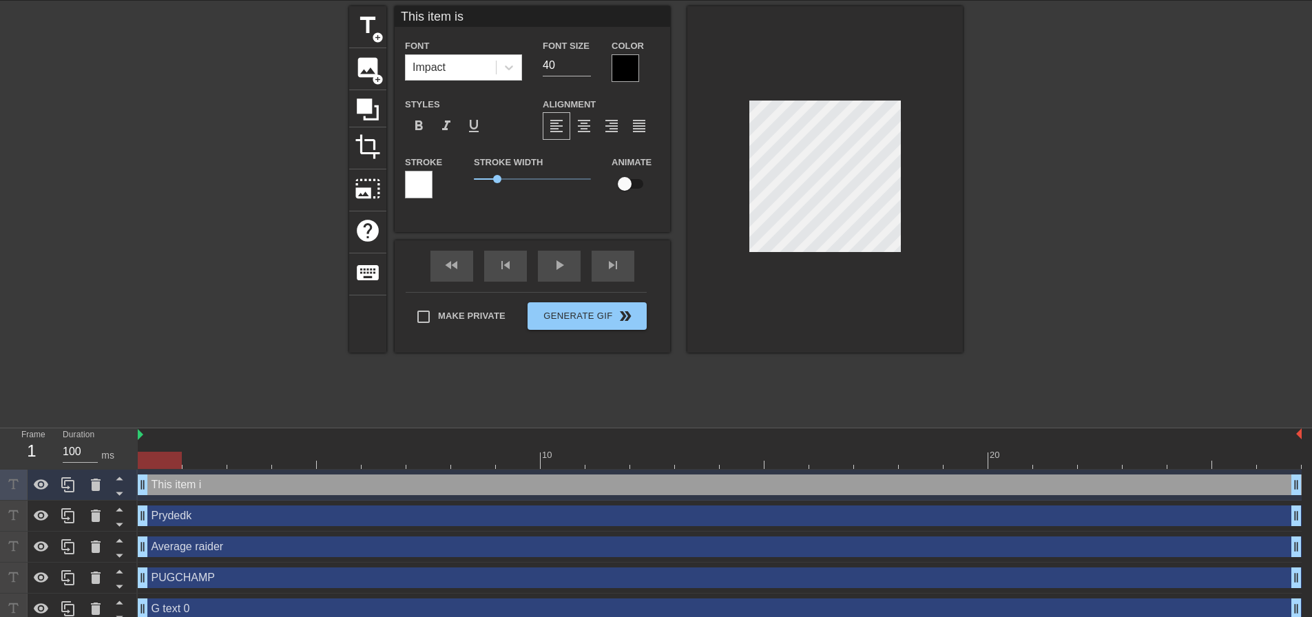
type input "This item is a"
type textarea "This item is a"
type input "This item is a"
type textarea "This item is a"
type input "This item is a 9"
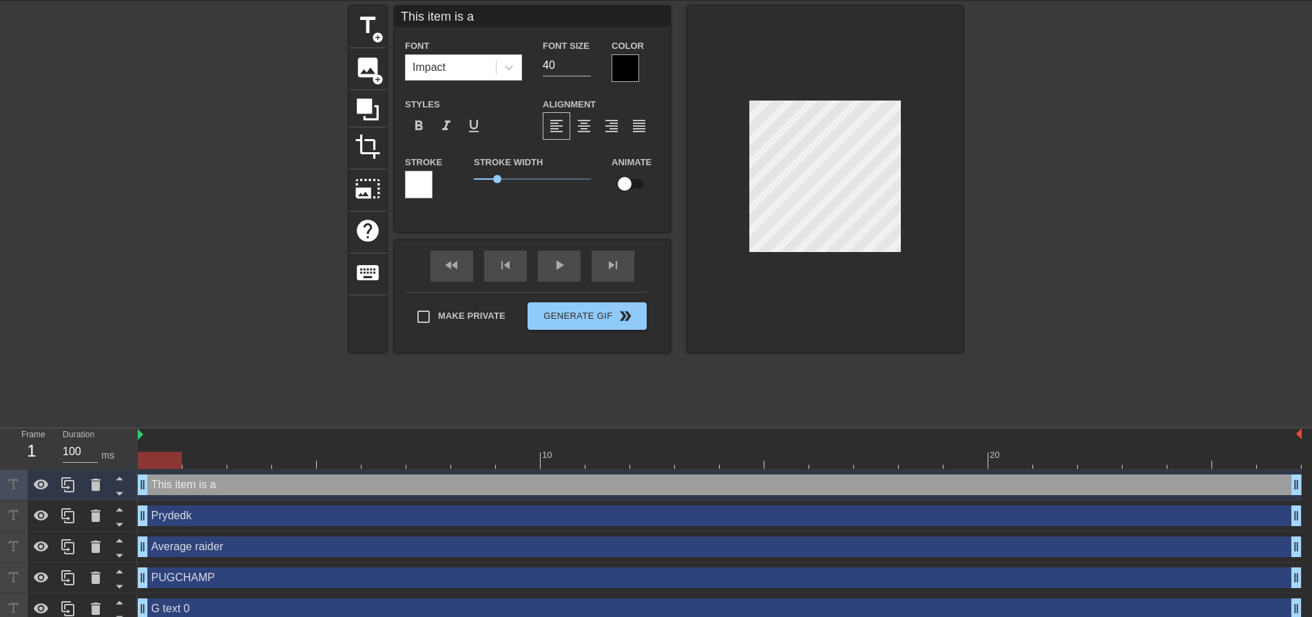
type textarea "This item is a 9"
type input "This item is a 90"
type textarea "This item is a 90"
type input "This item is a 90%"
type textarea "This item is a 90%"
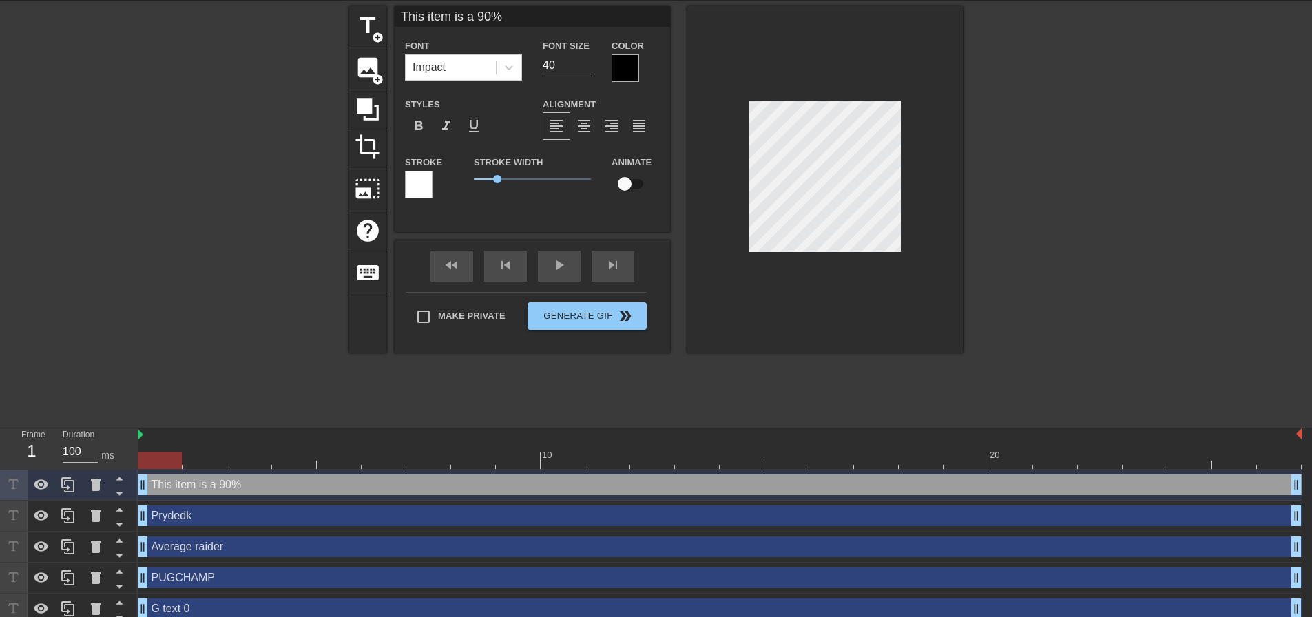
type input "This item is a 90%"
type textarea "This item is a 90%"
type input "This item is a 90% u"
type textarea "This item is a 90% u"
type input "This item is a 90% up"
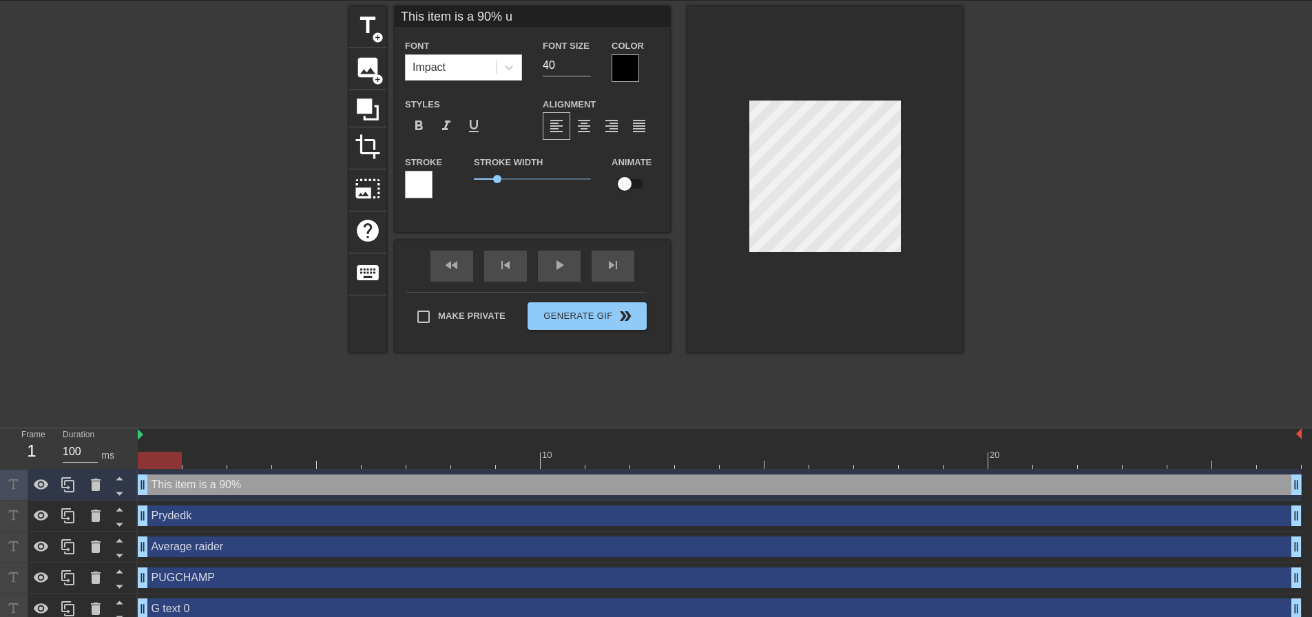
type textarea "This item is a 90% up"
type input "This item is a 90% upg"
type textarea "This item is a 90% upg"
type input "This item is a 90% upgr"
type textarea "This item is a 90% upgr"
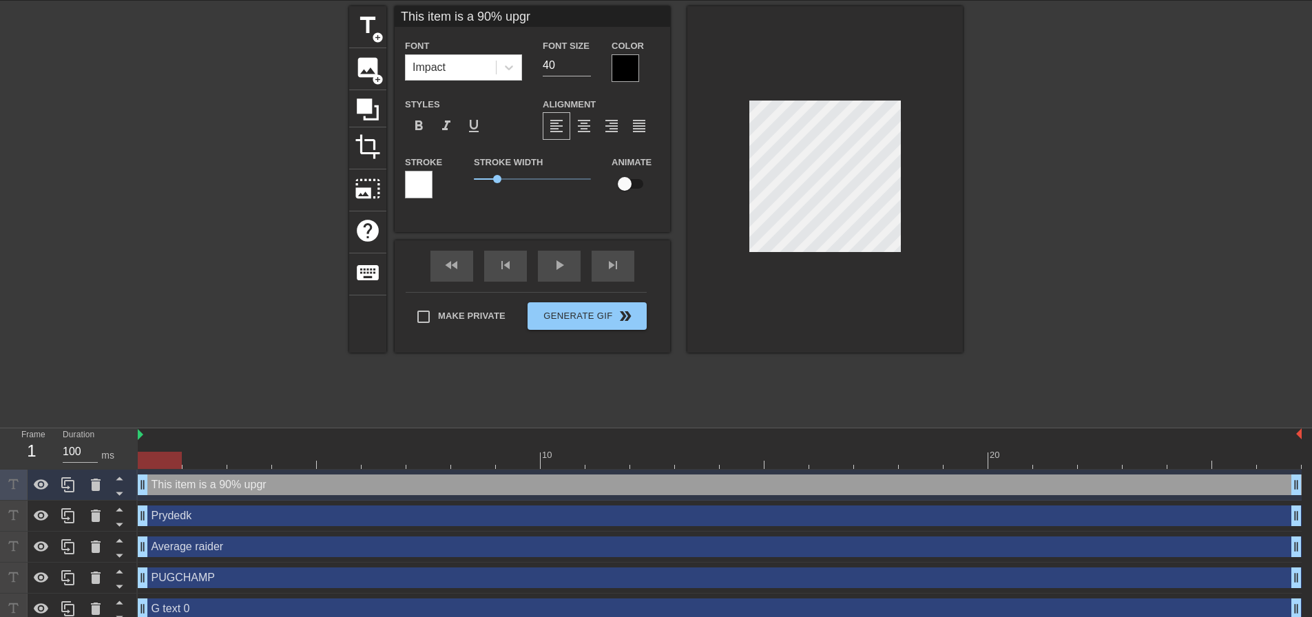
type input "This item is a 90% upgra"
type textarea "This item is a 90% upgra"
type input "This item is a 90% upgrad"
type textarea "This item is a 90% upgrad"
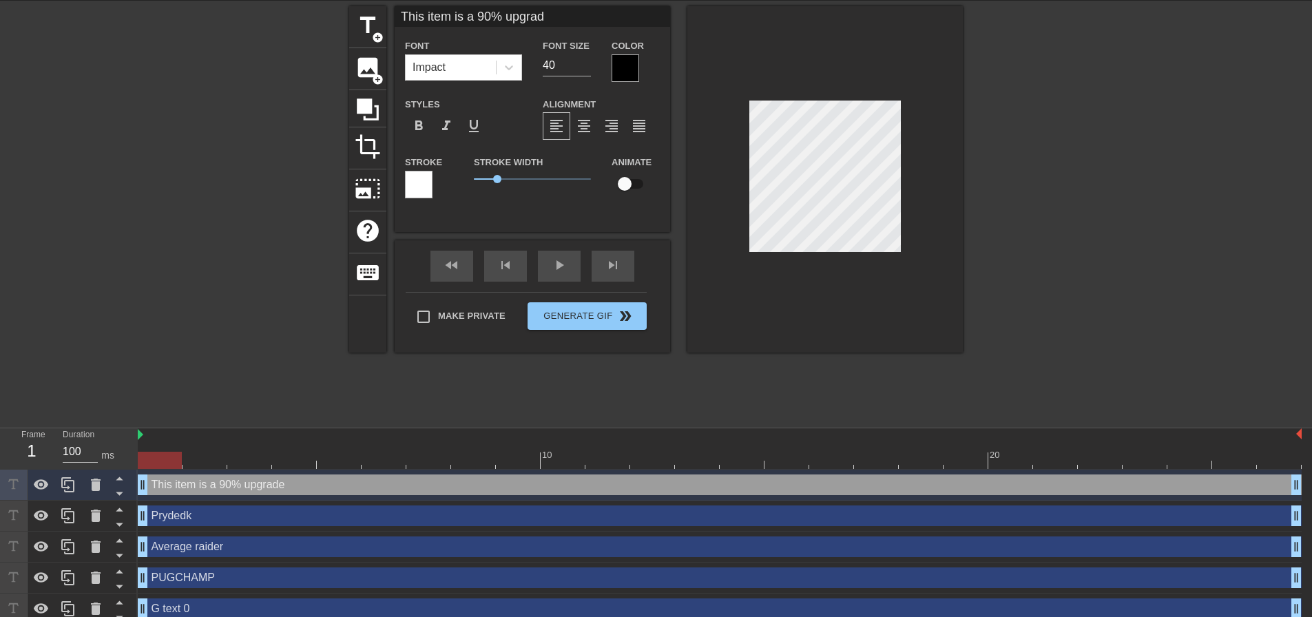
type input "This item is a 90% upgrade"
type textarea "This item is a 90% upgrade"
drag, startPoint x: 561, startPoint y: 65, endPoint x: 540, endPoint y: 70, distance: 22.1
click at [540, 70] on div "Font Size 40" at bounding box center [566, 59] width 69 height 45
click at [544, 57] on input "0" at bounding box center [567, 65] width 48 height 22
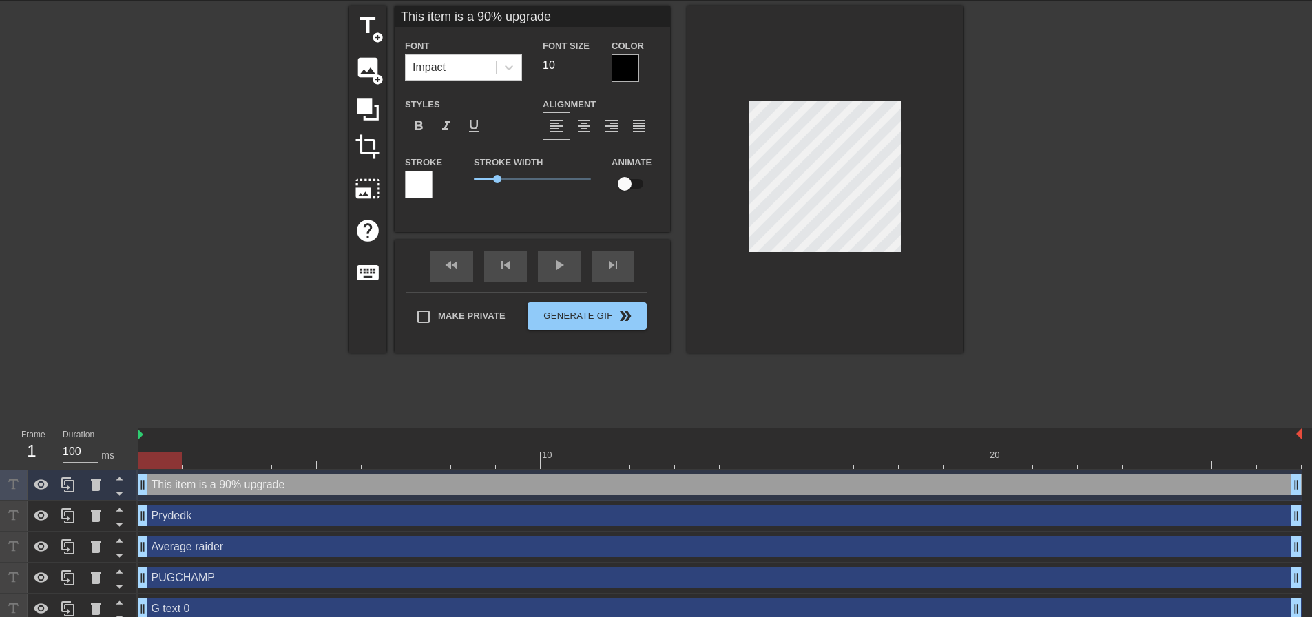
type input "10"
type input "G text 0"
type input "400"
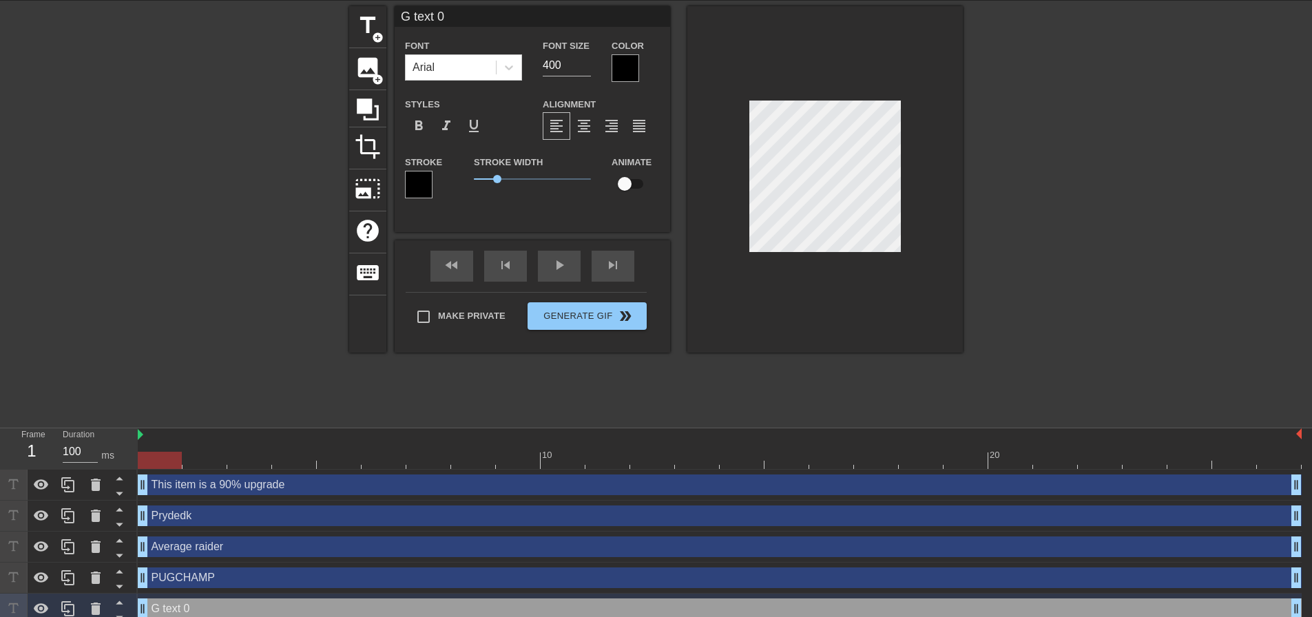
type input "This item is a 90% upgrade"
type input "10"
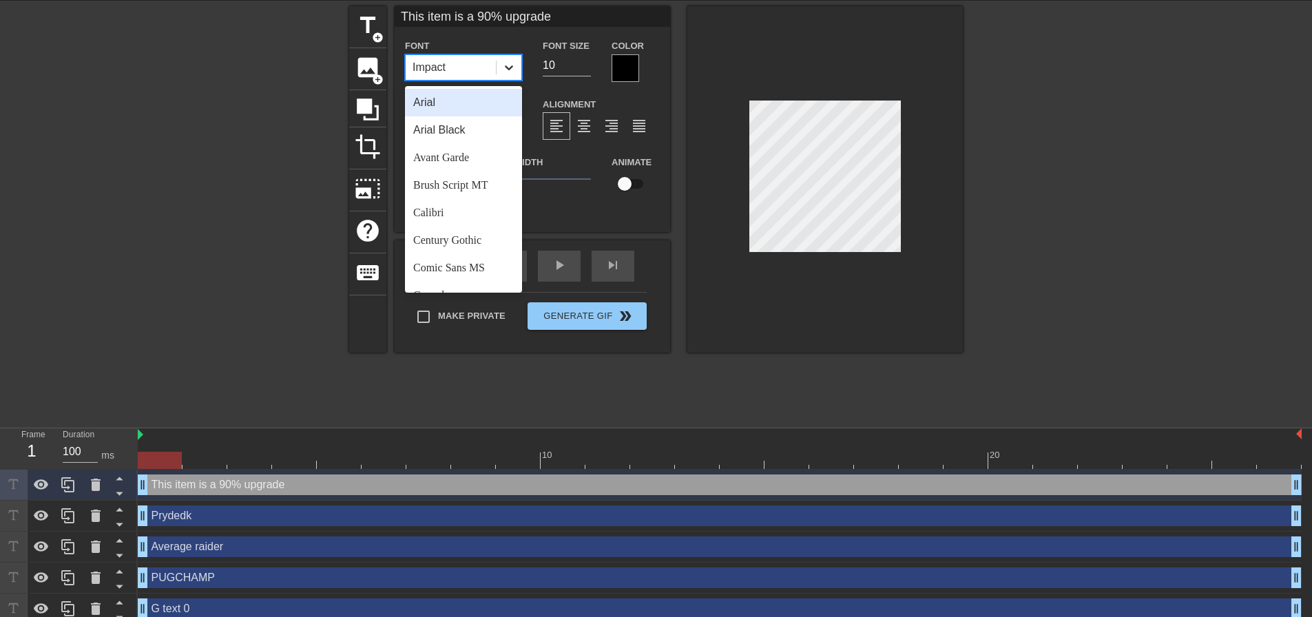
click at [506, 63] on icon at bounding box center [509, 68] width 14 height 14
click at [431, 102] on div "Arial" at bounding box center [463, 103] width 117 height 28
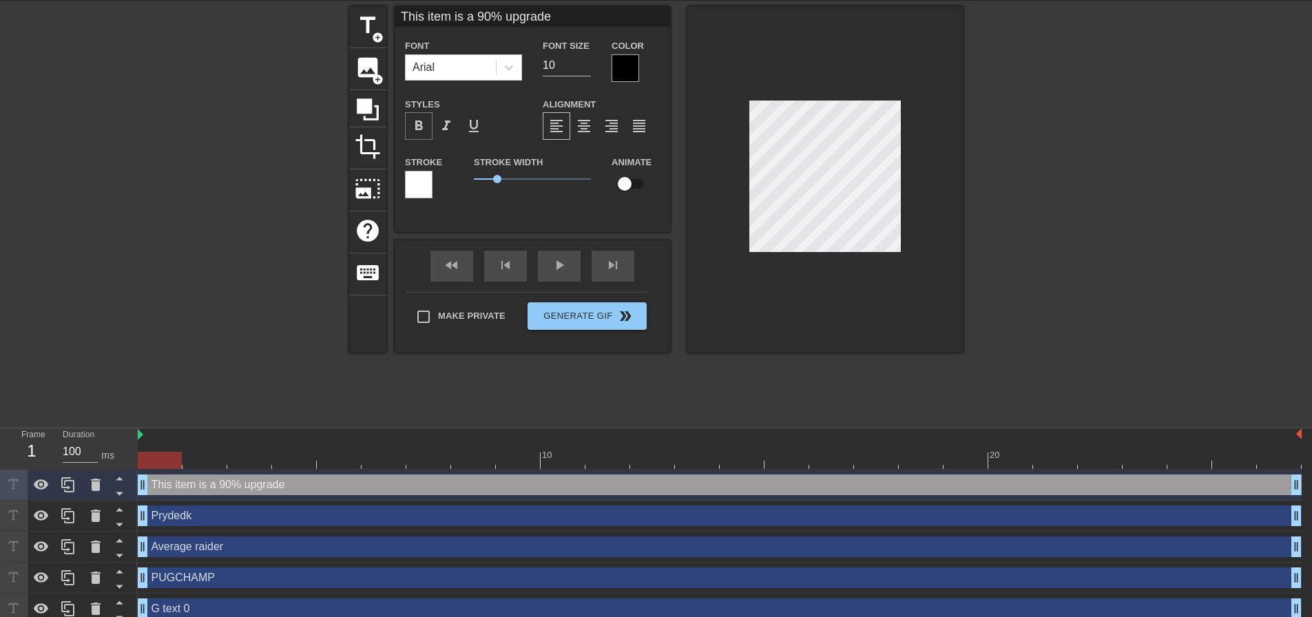
click at [414, 128] on span "format_bold" at bounding box center [419, 126] width 17 height 17
click at [427, 185] on div at bounding box center [419, 185] width 28 height 28
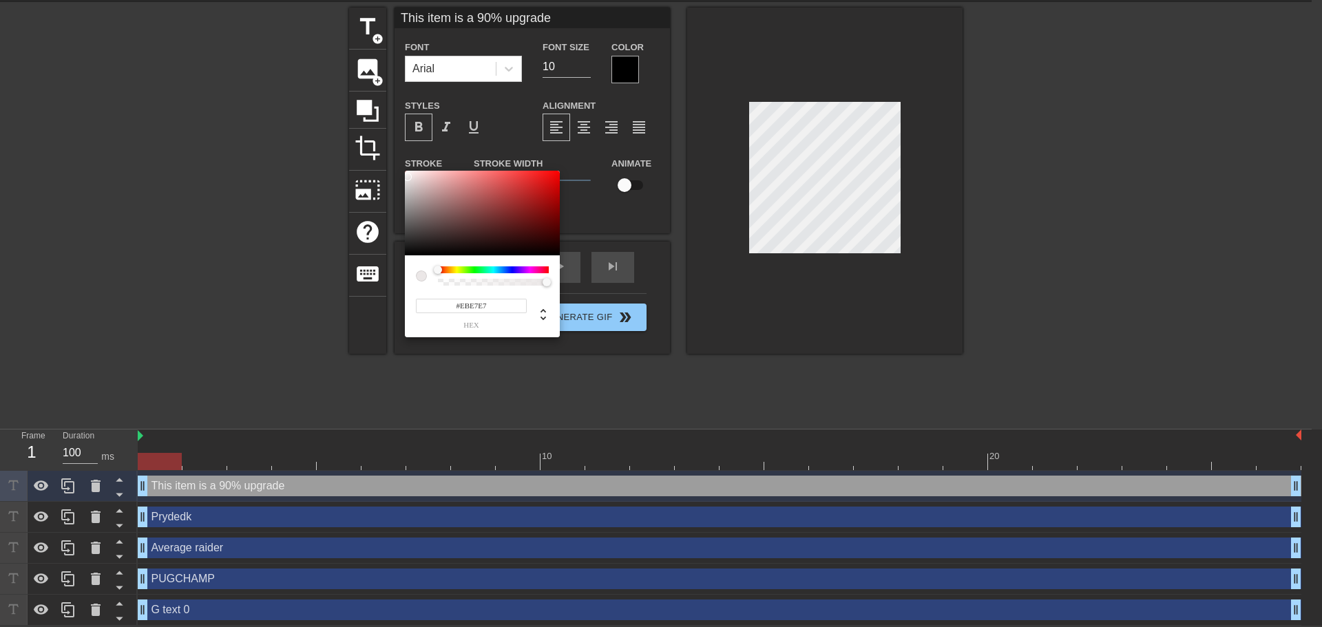
type input "#EBE8E8"
drag, startPoint x: 419, startPoint y: 247, endPoint x: 430, endPoint y: 158, distance: 88.8
click at [407, 177] on div at bounding box center [482, 213] width 155 height 85
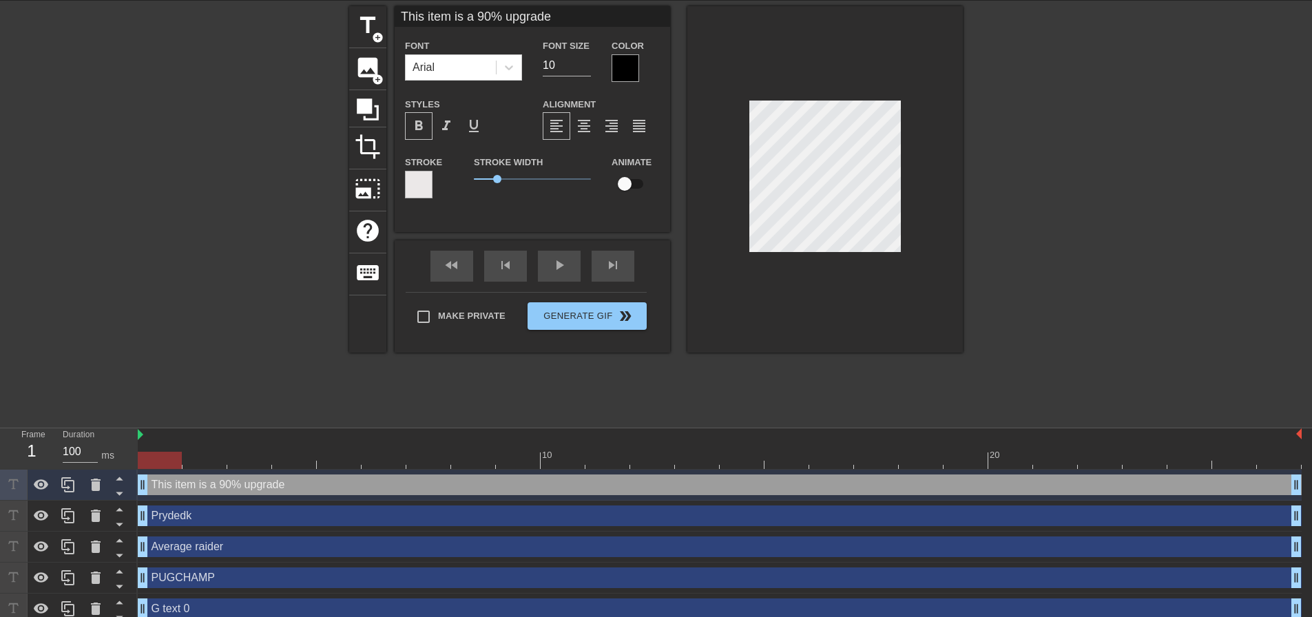
click at [634, 73] on div at bounding box center [626, 68] width 28 height 28
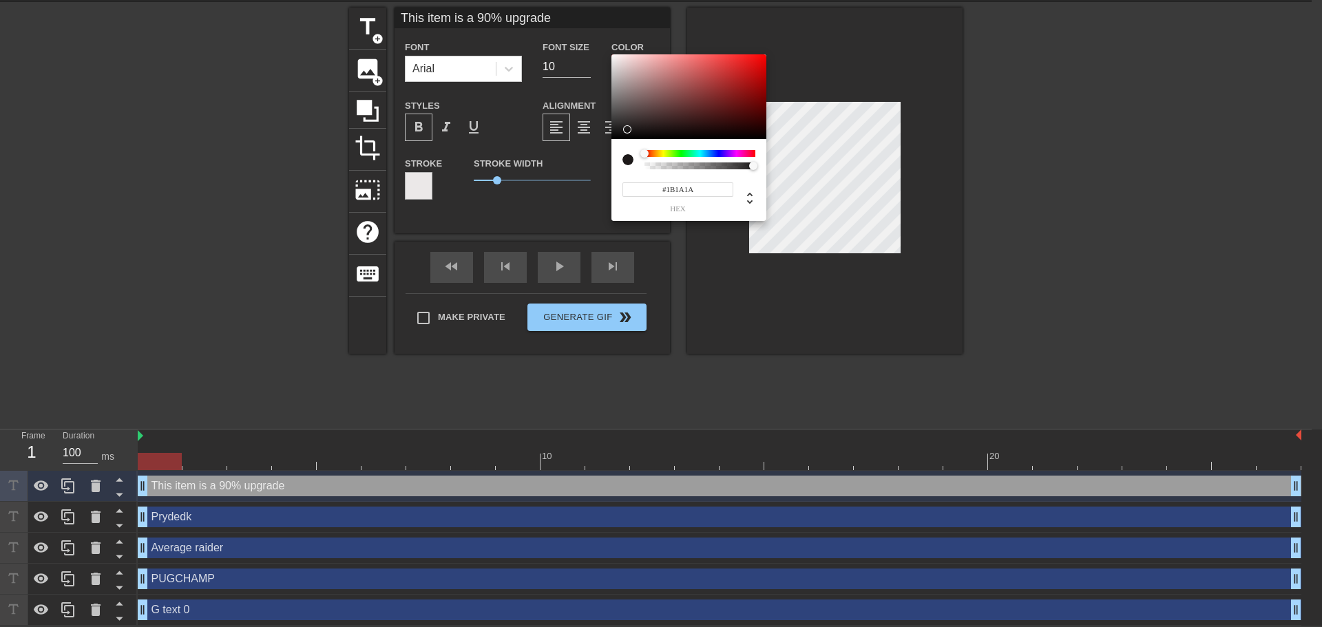
type input "#191919"
drag, startPoint x: 625, startPoint y: 73, endPoint x: 616, endPoint y: 131, distance: 58.7
click at [616, 131] on div at bounding box center [689, 96] width 155 height 85
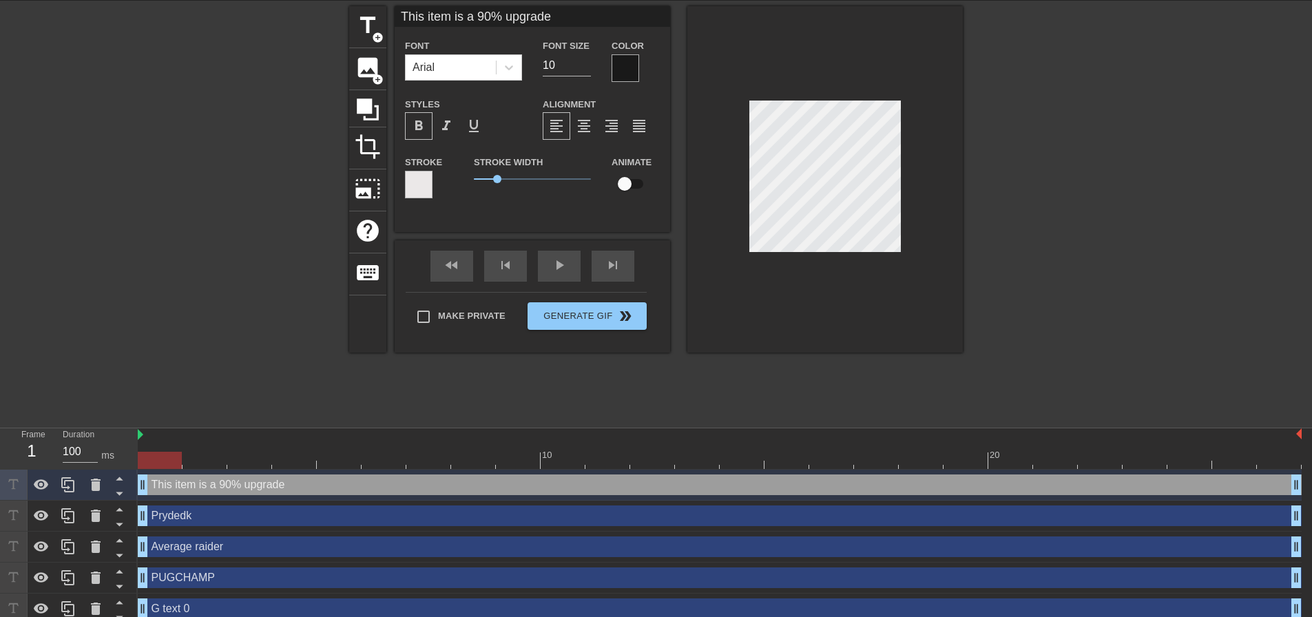
scroll to position [2, 6]
type input "This item is a 90% upgrade"
type textarea "This item is a 90% upgrade"
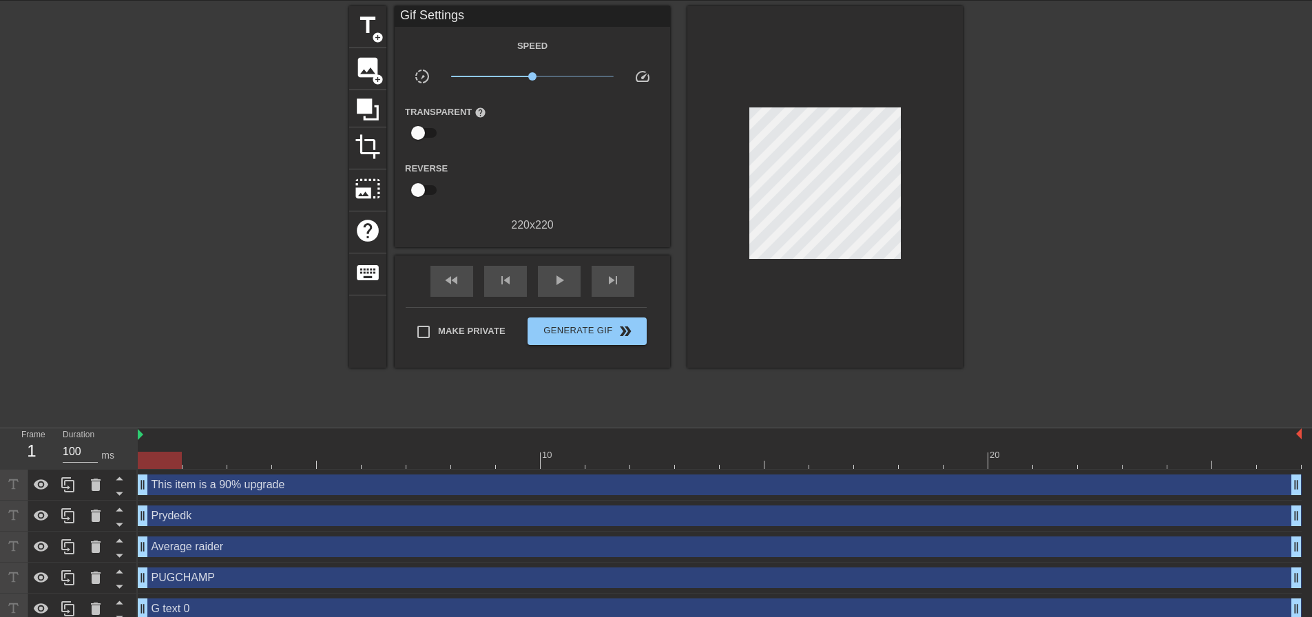
click at [865, 293] on div at bounding box center [825, 187] width 276 height 362
click at [800, 276] on div at bounding box center [825, 187] width 276 height 362
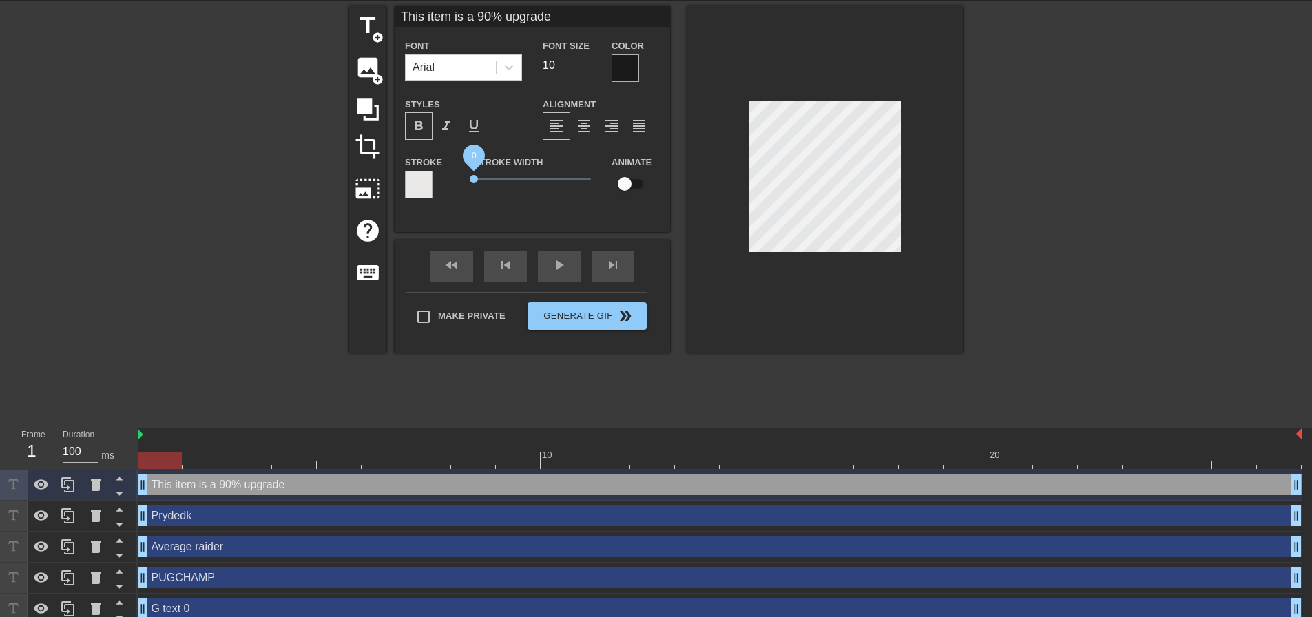
drag, startPoint x: 504, startPoint y: 179, endPoint x: 393, endPoint y: 178, distance: 110.2
click at [393, 178] on div "title add_circle image add_circle crop photo_size_select_large help keyboard Th…" at bounding box center [656, 179] width 614 height 346
click at [618, 68] on div at bounding box center [626, 68] width 28 height 28
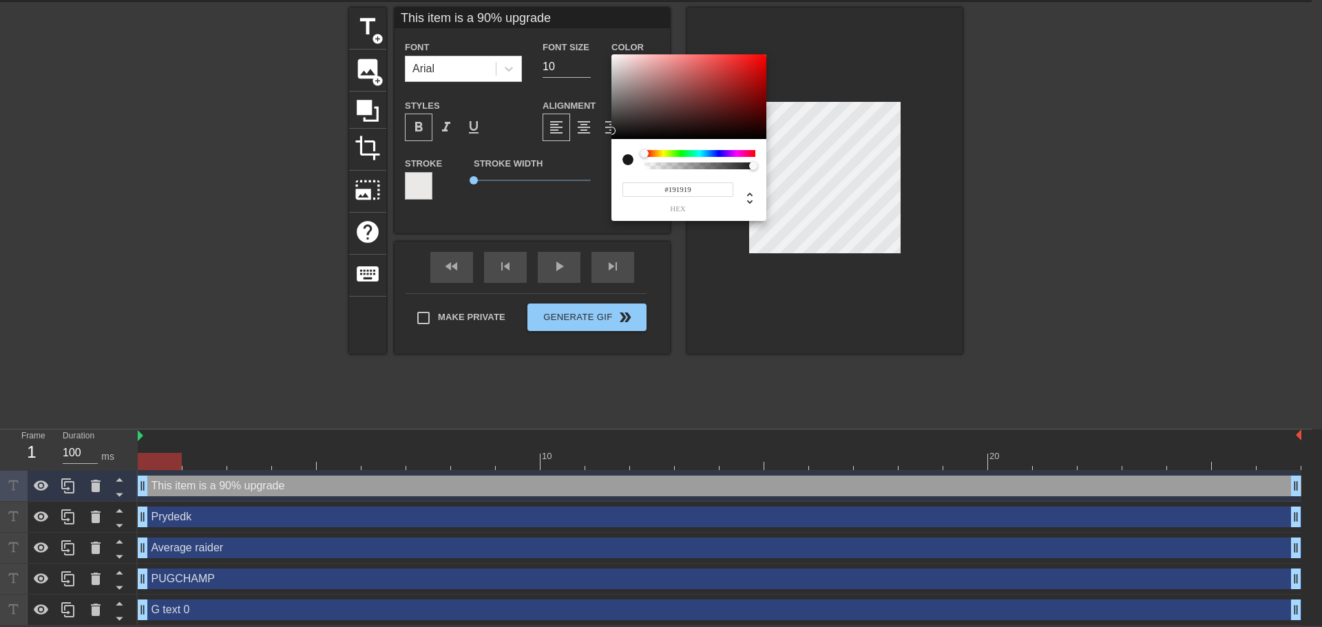
type input "This item is a 90% upgrade"
type input "#DDD5D5"
type input "This item is a 90% upgrade"
type input "#DFD7D7"
type input "This item is a 90% upgrade"
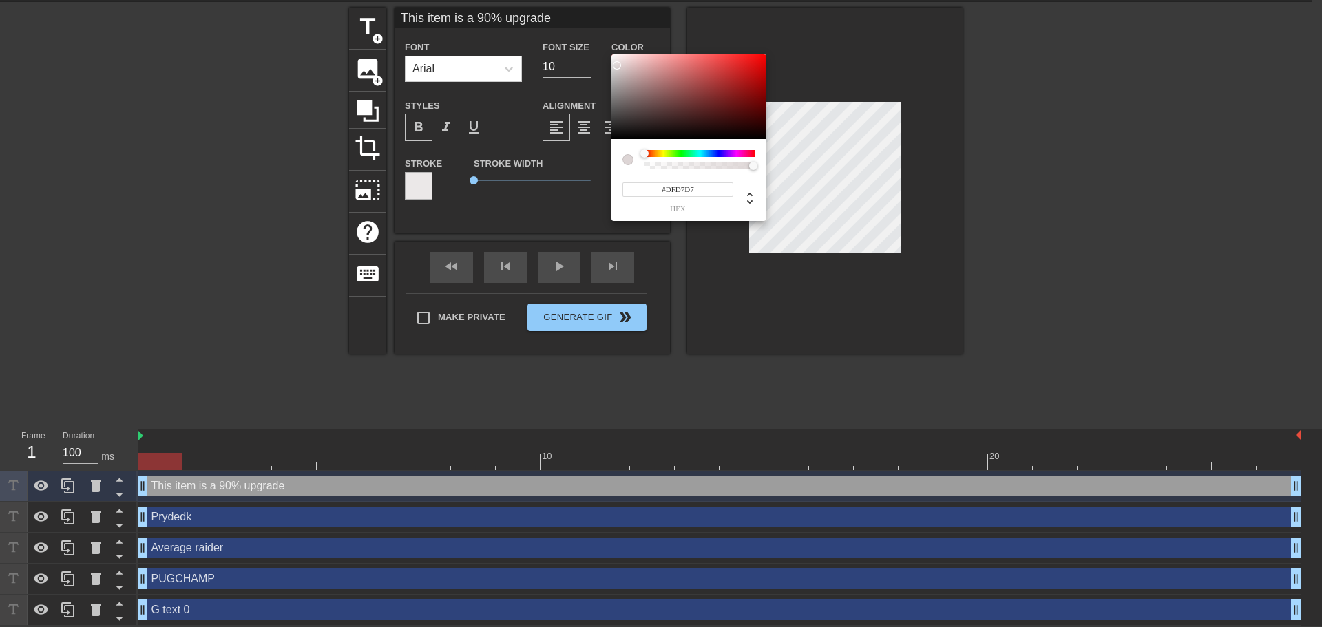
type input "#E1DADA"
type input "This item is a 90% upgrade"
type input "#F2EEEE"
type input "This item is a 90% upgrade"
type input "#F68989"
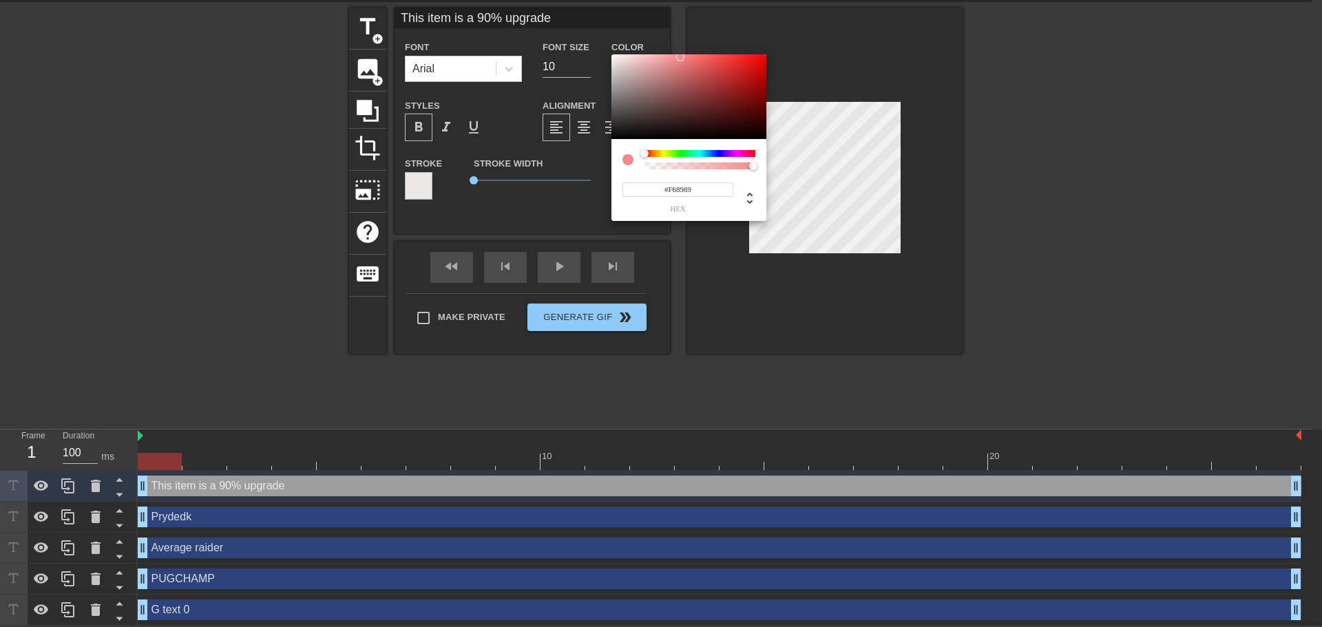
type input "This item is a 90% upgrade"
type input "#FA8B8B"
type input "This item is a 90% upgrade"
type input "#FF8E8E"
type input "This item is a 90% upgrade"
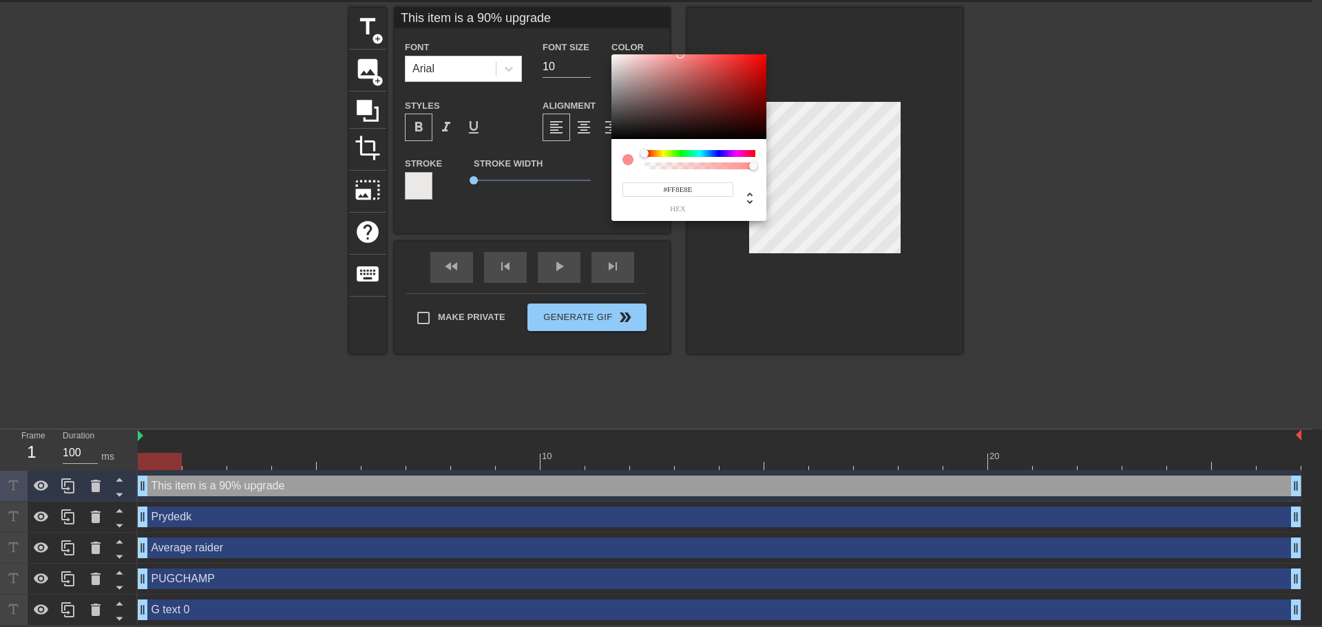
type input "#FFFCFC"
type input "This item is a 90% upgrade"
type input "#FFF7F7"
type input "This item is a 90% upgrade"
type input "#FEF5F5"
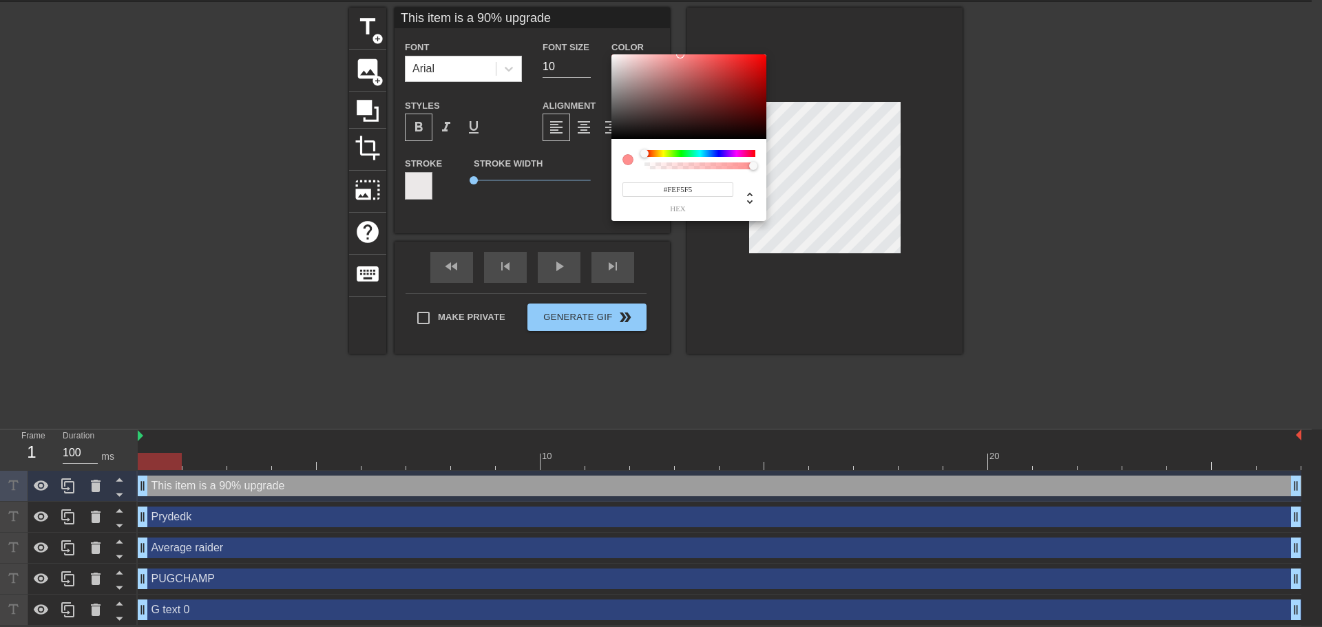
type input "This item is a 90% upgrade"
type input "#FEF4F4"
type input "This item is a 90% upgrade"
type input "#FFF5F5"
type input "This item is a 90% upgrade"
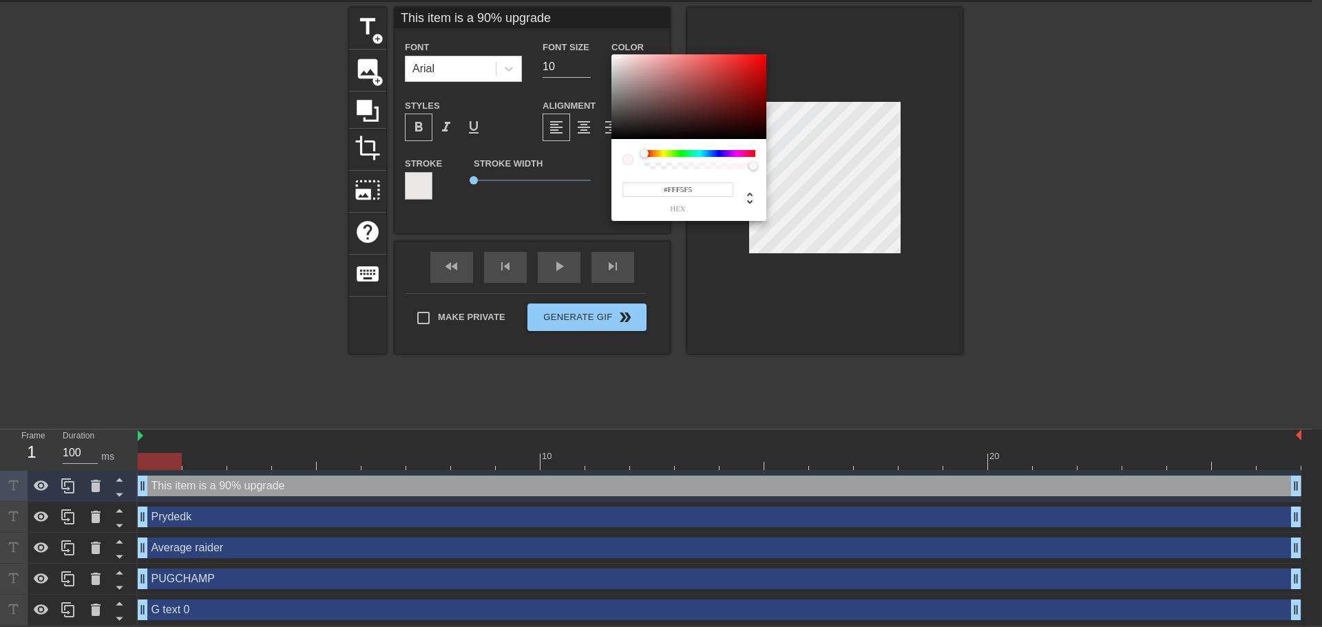
type input "#FFF6F6"
type input "This item is a 90% upgrade"
type input "#FFF7F7"
click at [616, 48] on div "#FFF7F7 hex" at bounding box center [661, 313] width 1322 height 627
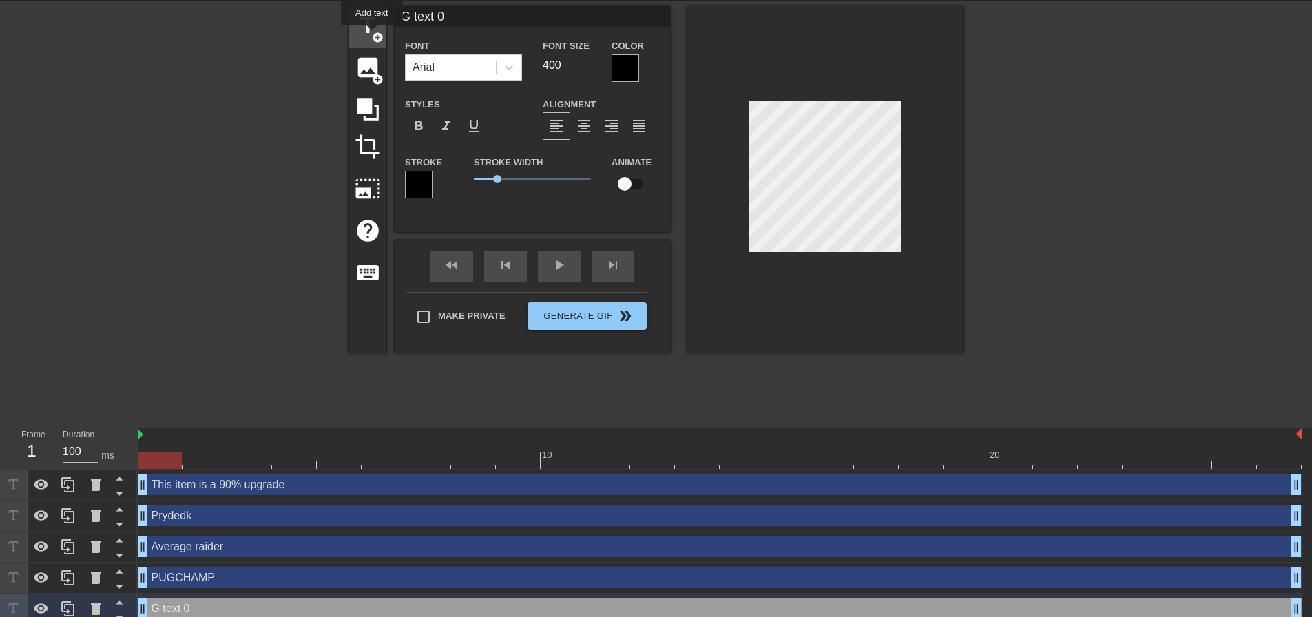
click at [372, 32] on span "add_circle" at bounding box center [378, 38] width 12 height 12
type input "New text 7"
type input "40"
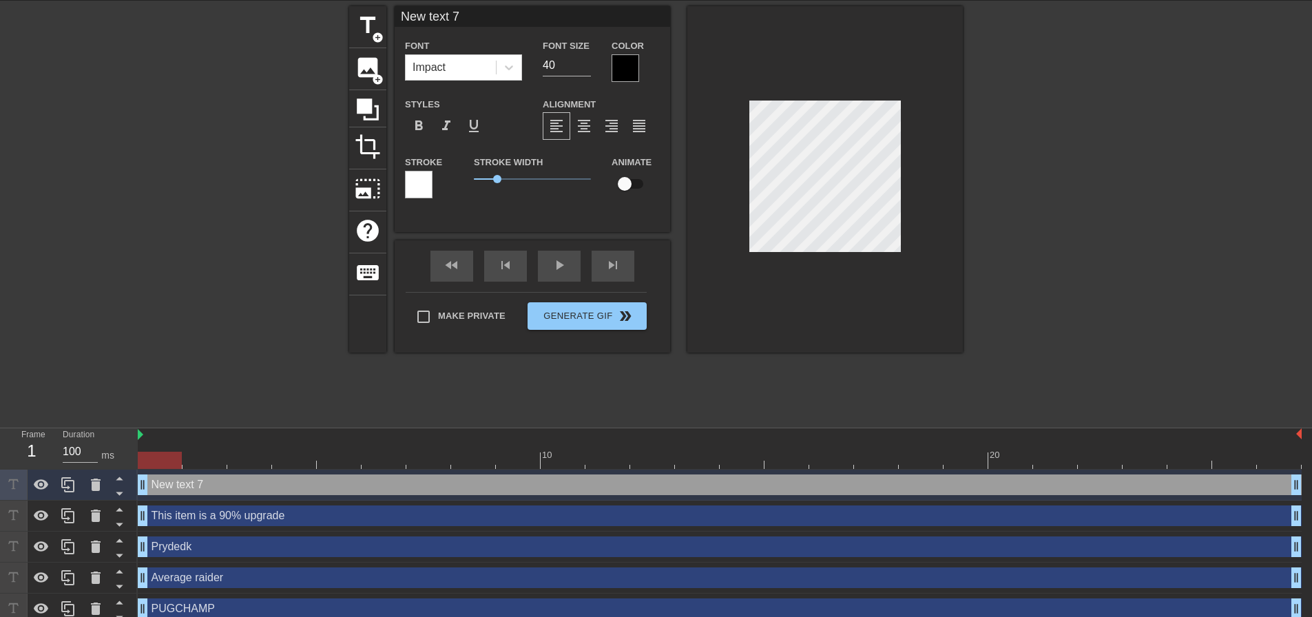
type input "I"
type textarea "I"
type input "I"
type textarea "I"
type input "I r"
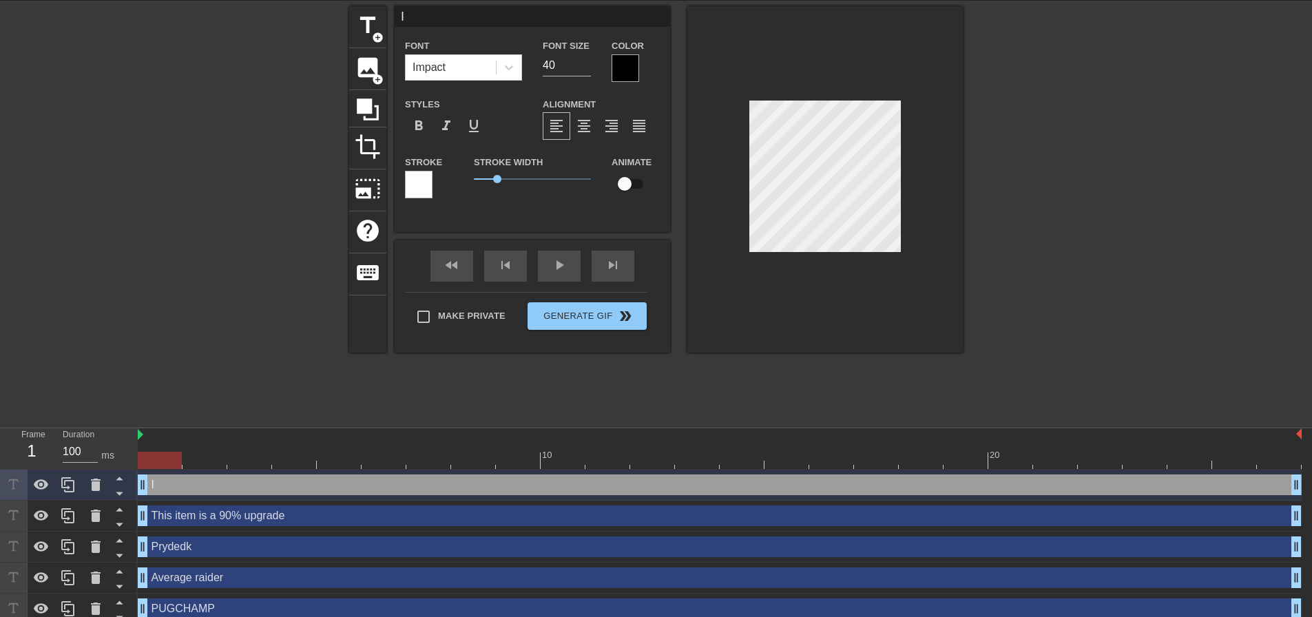
type textarea "I r"
type input "I ra"
type textarea "I ra"
type input "I ran"
type textarea "I ran"
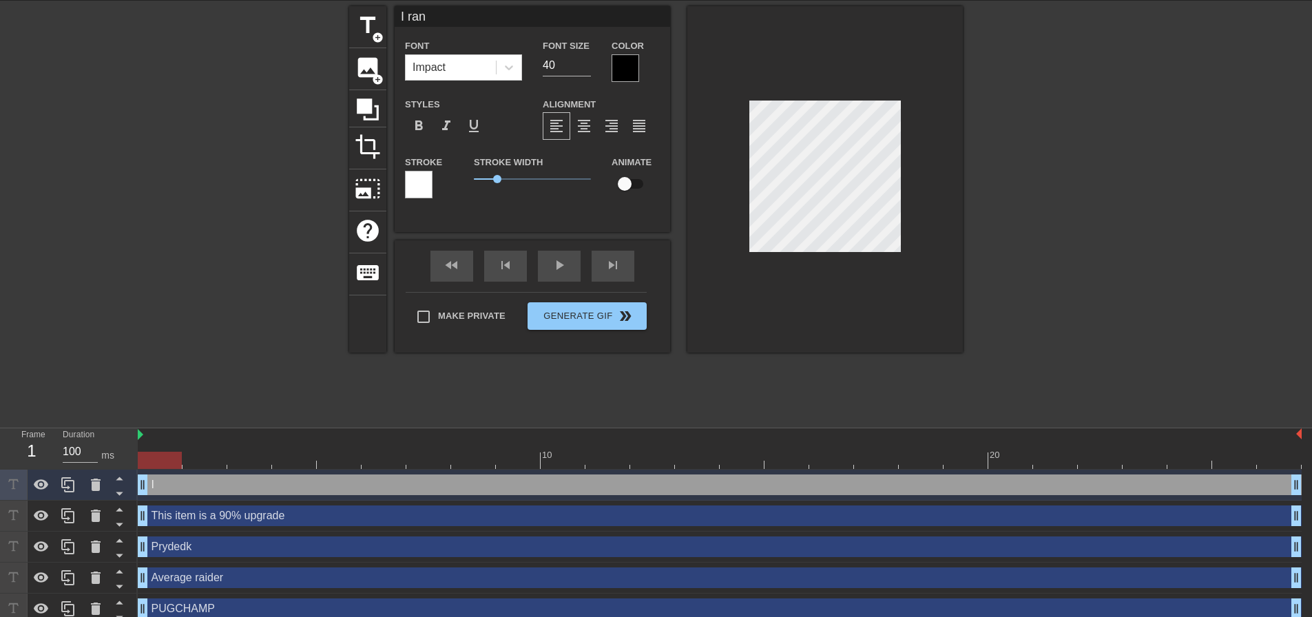
type input "I ran"
type textarea "I ran"
type input "I ran t"
type textarea "I ran t"
type input "I ran th"
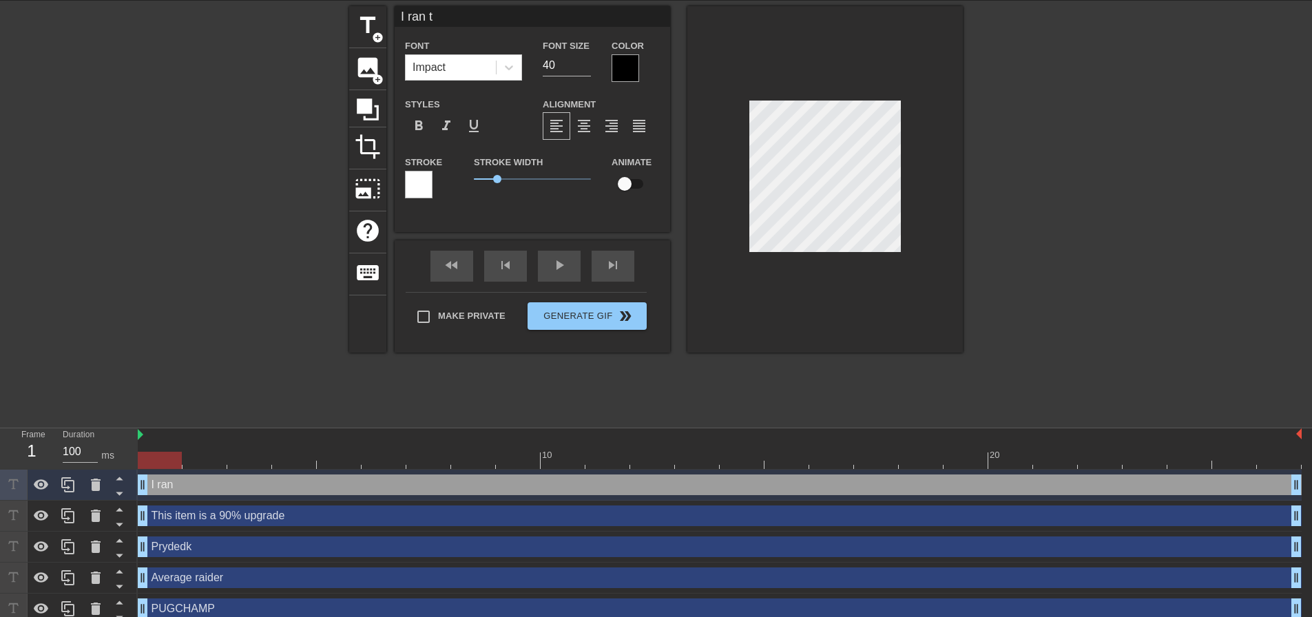
type textarea "I ran th"
type input "I ran the"
type textarea "I ran the"
type input "I ran the"
type textarea "I ran the"
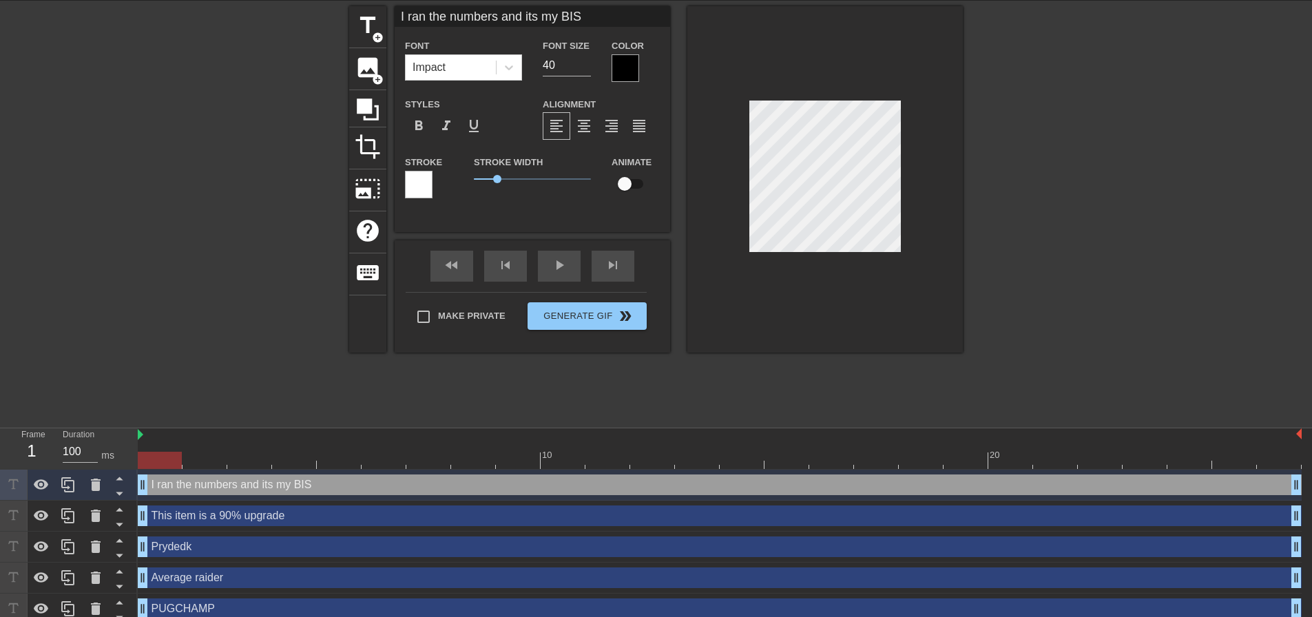
scroll to position [2, 10]
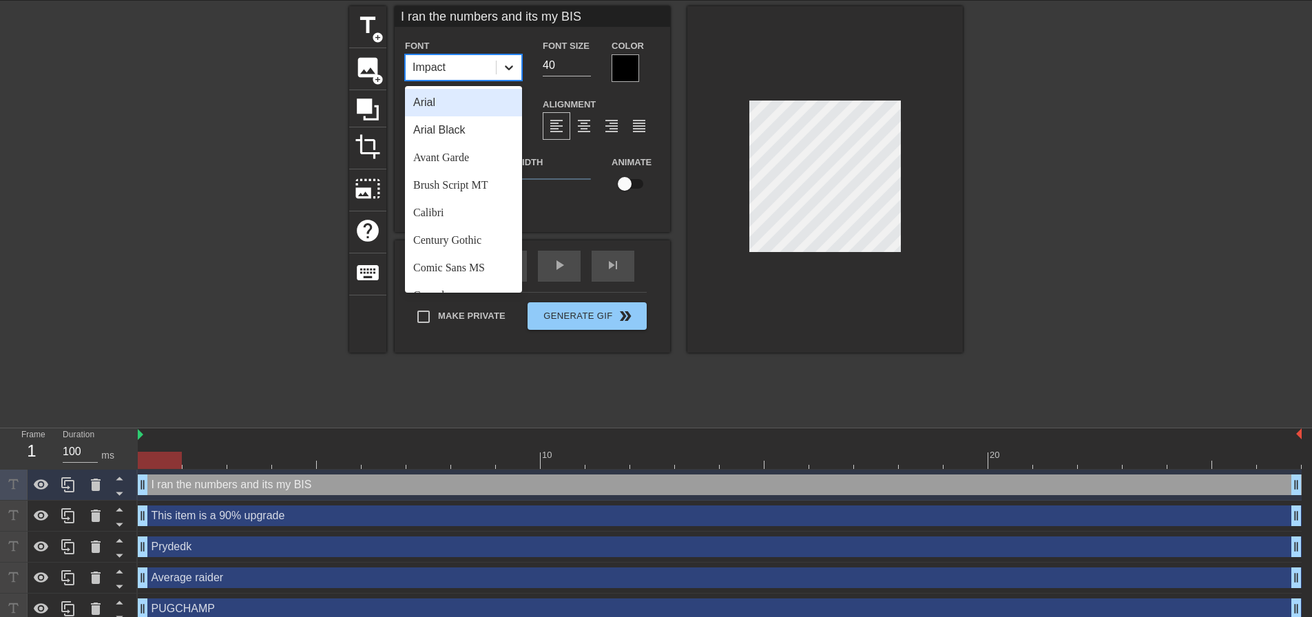
click at [514, 57] on div at bounding box center [509, 67] width 25 height 25
click at [459, 103] on div "Arial" at bounding box center [463, 103] width 117 height 28
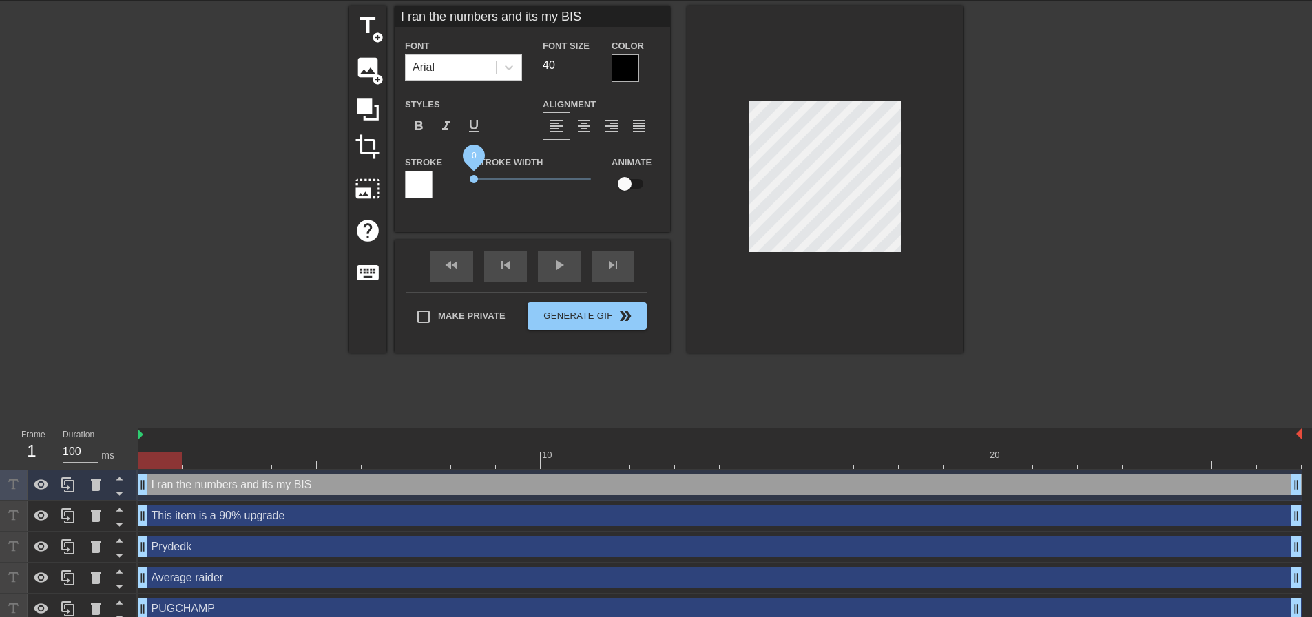
drag, startPoint x: 492, startPoint y: 178, endPoint x: 460, endPoint y: 180, distance: 32.5
click at [460, 180] on div "Stroke Stroke Width 0 Animate" at bounding box center [533, 182] width 276 height 57
click at [627, 71] on div at bounding box center [626, 68] width 28 height 28
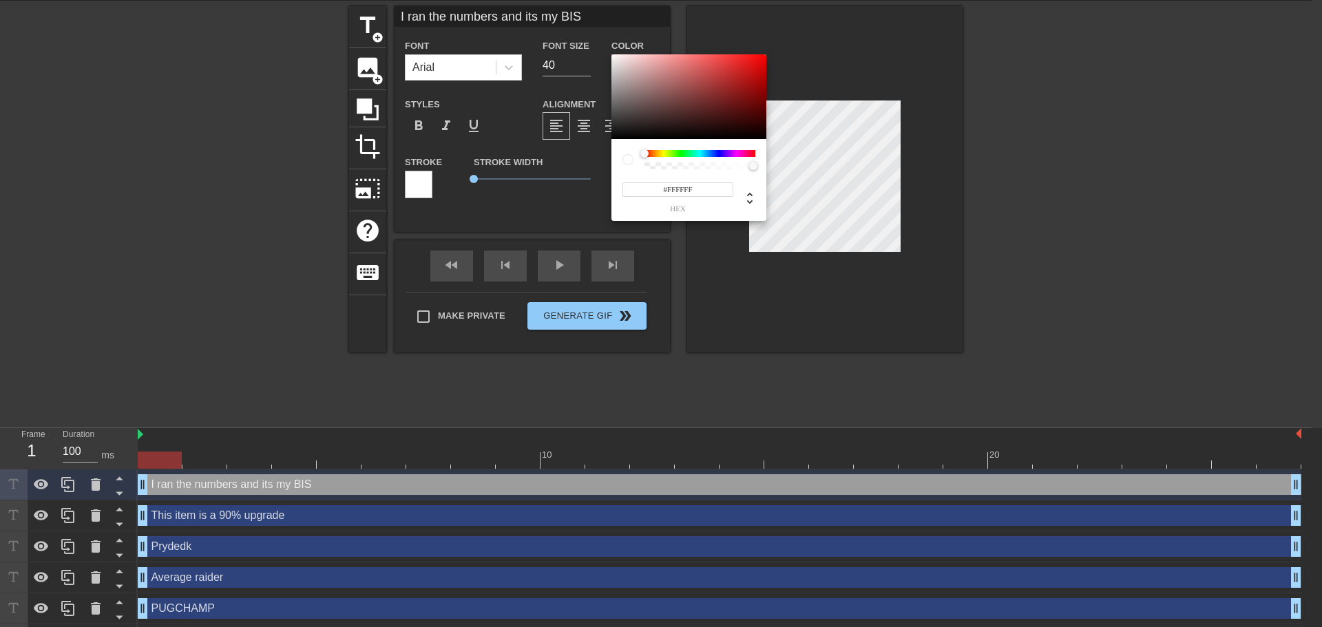
drag, startPoint x: 632, startPoint y: 81, endPoint x: 604, endPoint y: 49, distance: 43.0
click at [604, 49] on div "#FFFFFF hex" at bounding box center [661, 313] width 1322 height 627
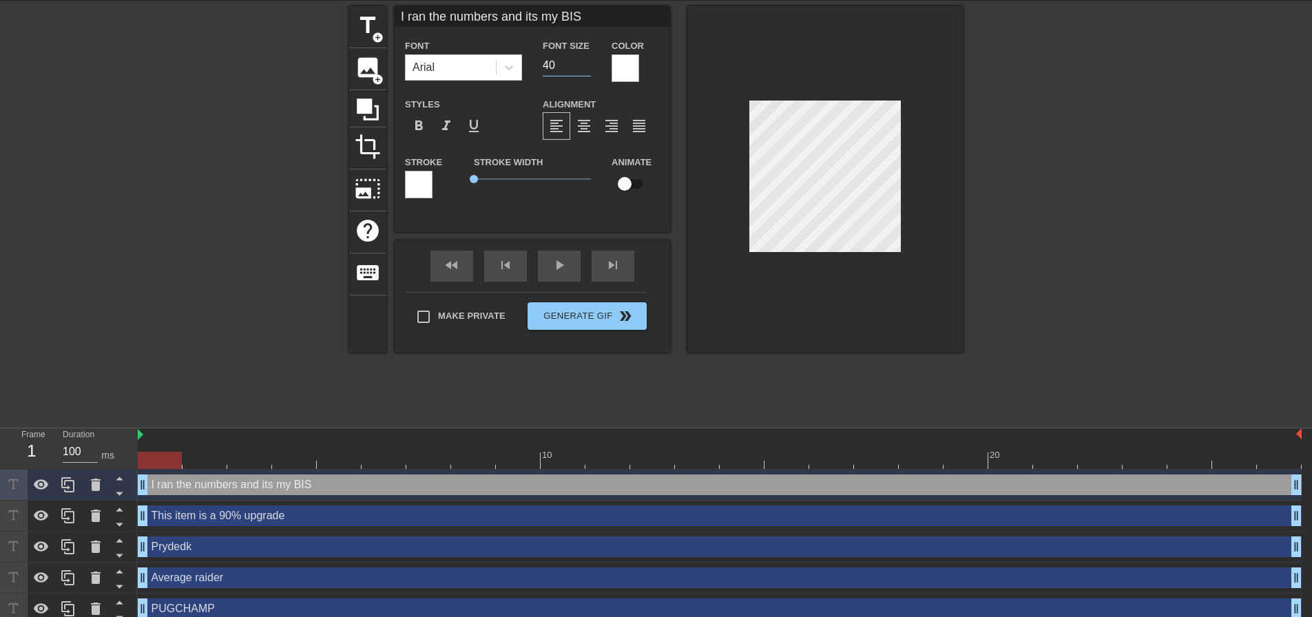
click at [542, 65] on div "Font Size 40" at bounding box center [566, 59] width 69 height 45
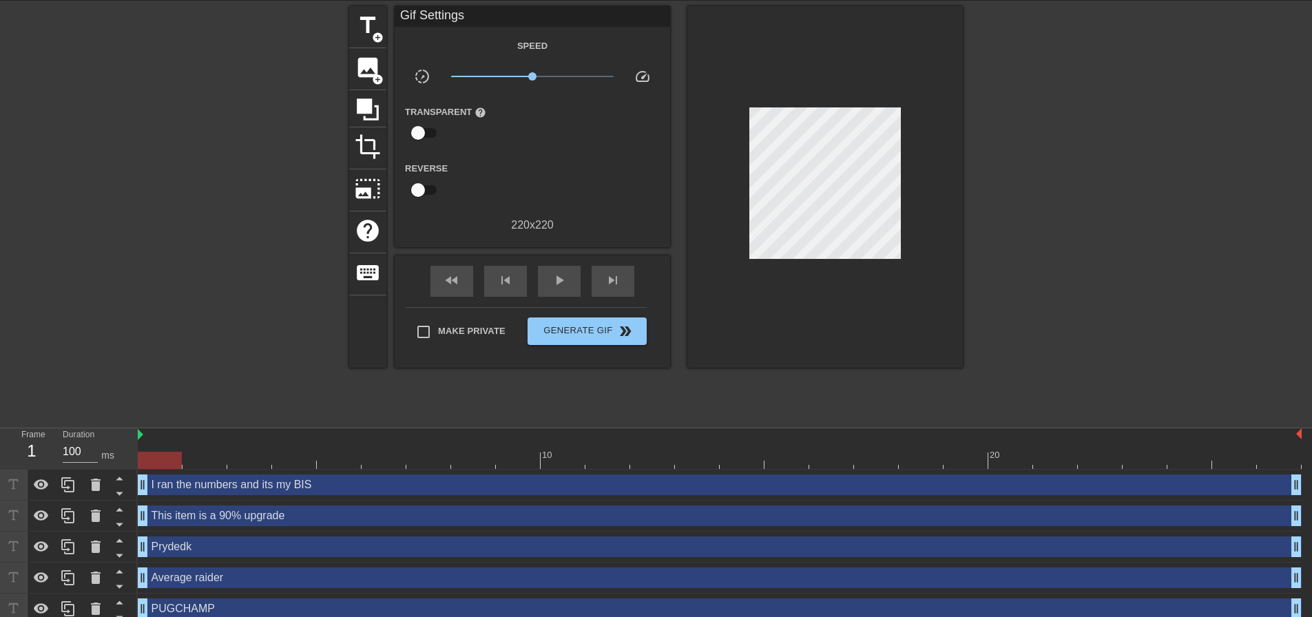
click at [771, 335] on div at bounding box center [825, 187] width 276 height 362
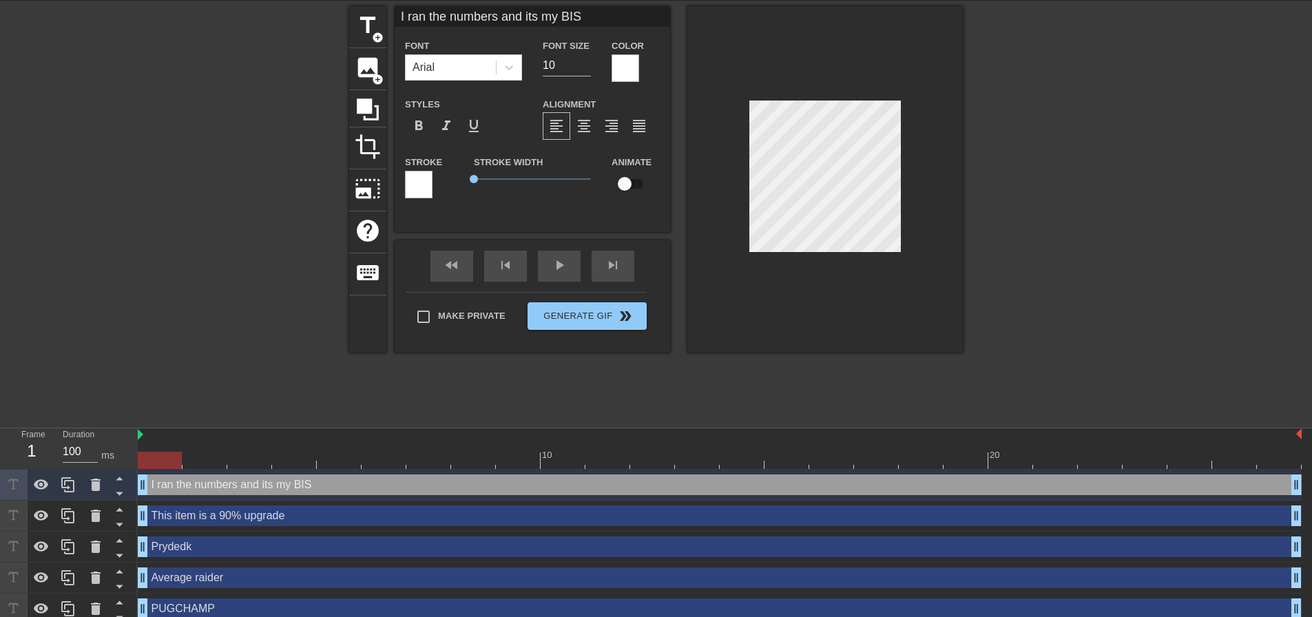
scroll to position [2, 2]
click at [875, 346] on div at bounding box center [825, 179] width 276 height 346
click at [417, 128] on span "format_bold" at bounding box center [419, 126] width 17 height 17
click at [426, 122] on span "format_bold" at bounding box center [419, 126] width 17 height 17
click at [902, 326] on div at bounding box center [825, 179] width 276 height 346
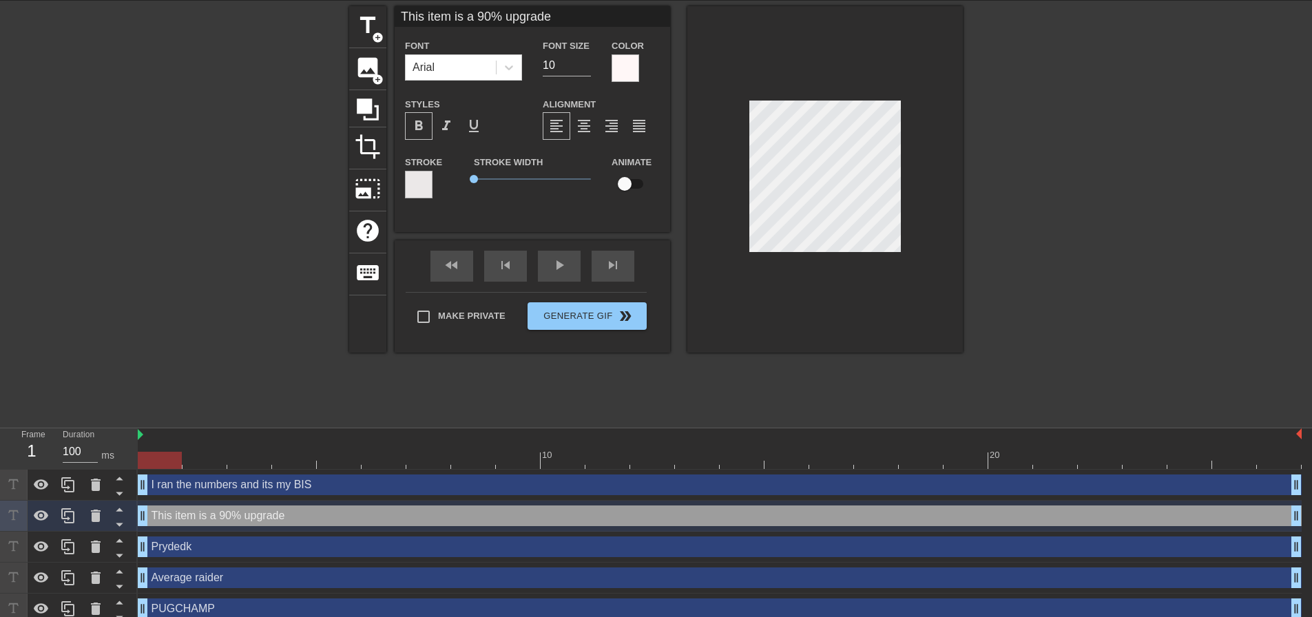
click at [417, 128] on span "format_bold" at bounding box center [419, 126] width 17 height 17
click at [833, 299] on div at bounding box center [825, 179] width 276 height 346
click at [806, 311] on div at bounding box center [825, 179] width 276 height 346
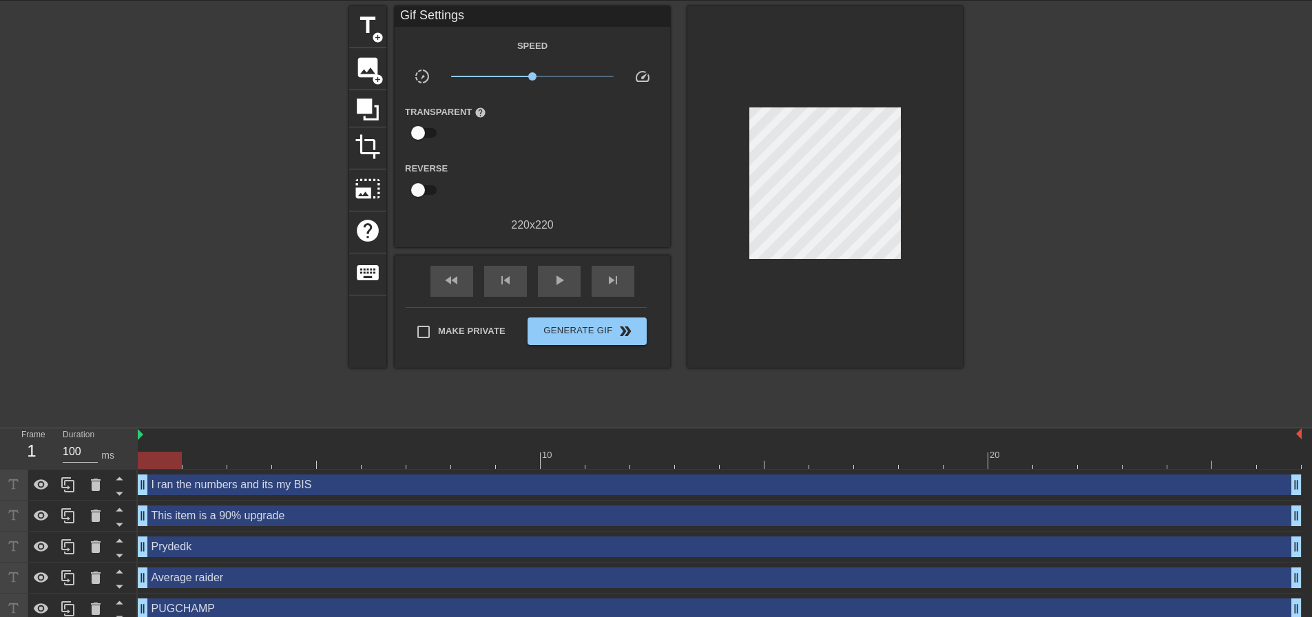
click at [1057, 355] on div at bounding box center [1082, 212] width 207 height 413
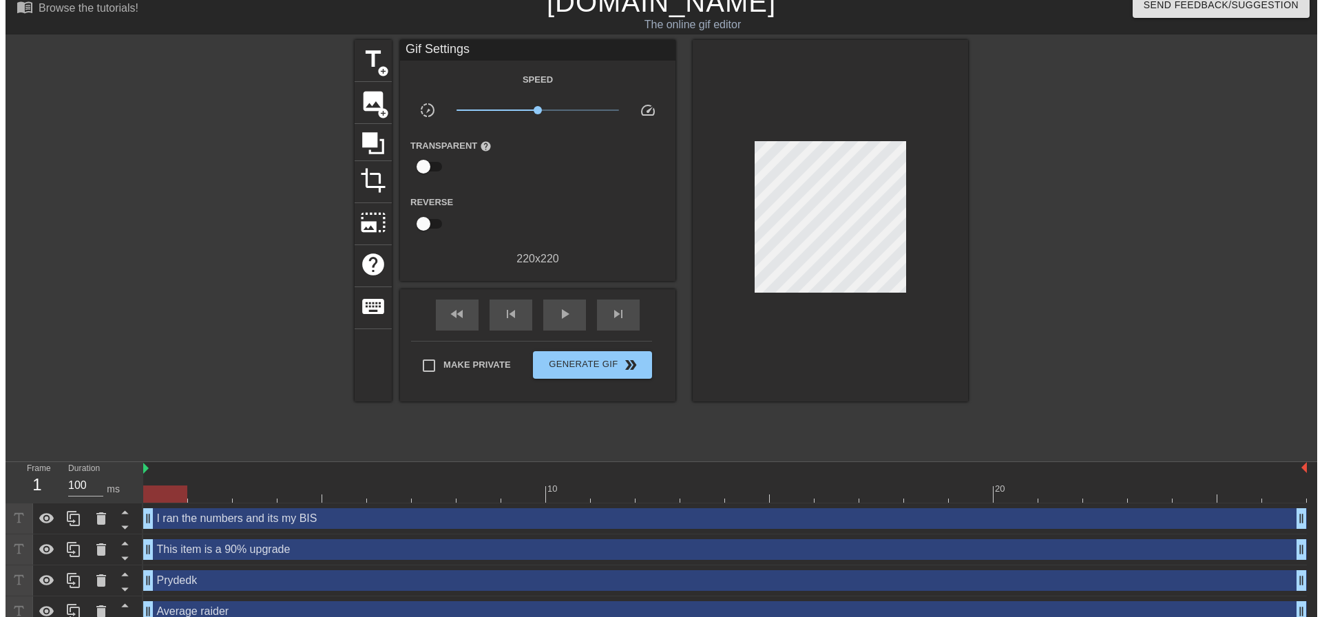
scroll to position [0, 0]
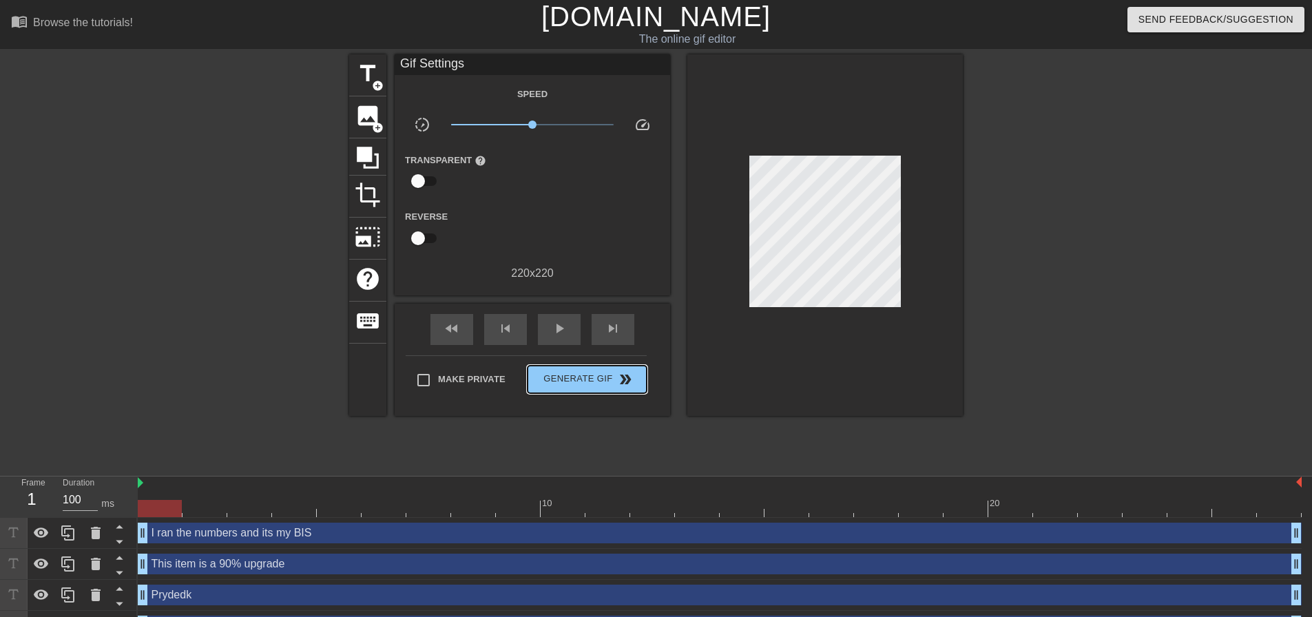
drag, startPoint x: 599, startPoint y: 384, endPoint x: 475, endPoint y: 435, distance: 134.7
click at [475, 435] on div "title add_circle image add_circle crop photo_size_select_large help keyboard Gi…" at bounding box center [656, 260] width 614 height 413
click at [568, 329] on div "play_arrow" at bounding box center [559, 329] width 43 height 31
click at [619, 382] on span "double_arrow" at bounding box center [625, 379] width 17 height 17
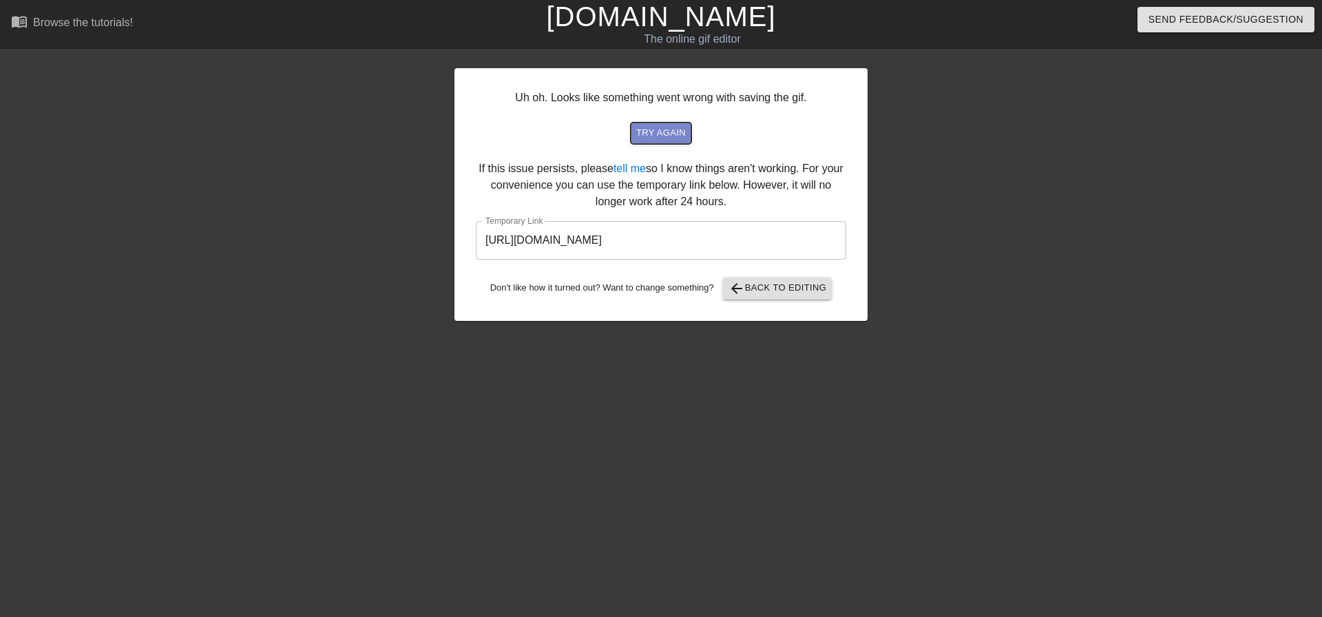
click at [668, 134] on span "try again" at bounding box center [661, 133] width 50 height 16
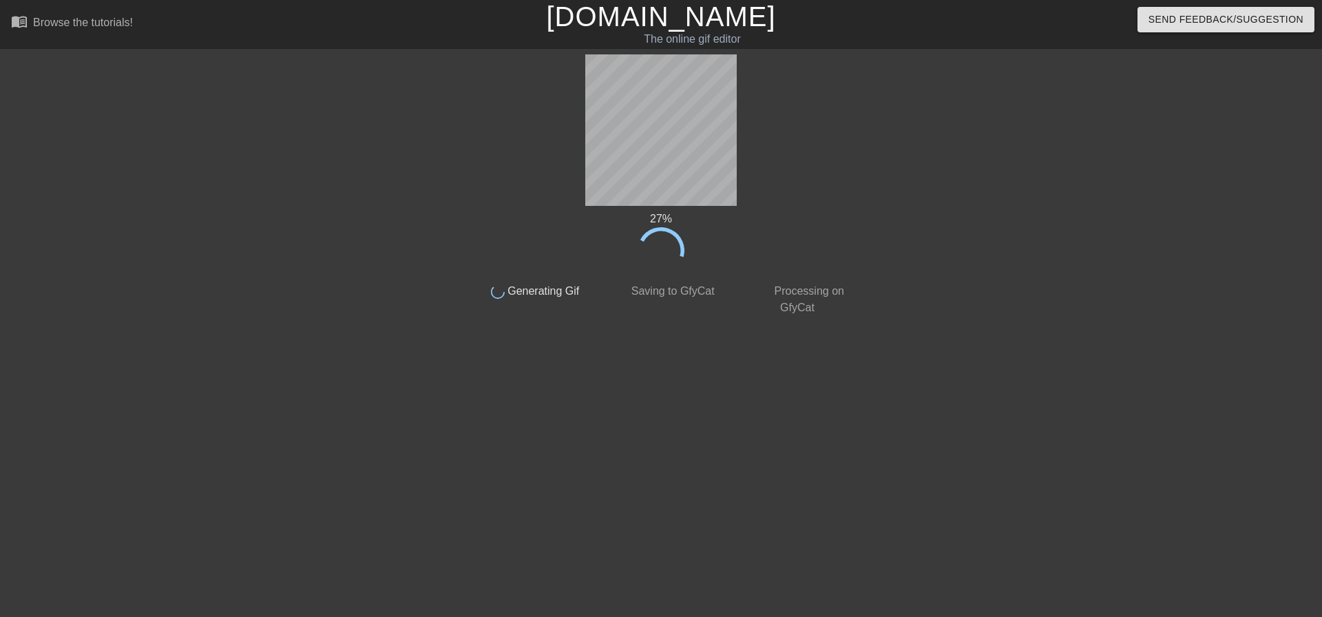
click at [701, 356] on div "27 % done Generating Gif done Saving to GfyCat done Processing on GfyCat title …" at bounding box center [661, 260] width 388 height 413
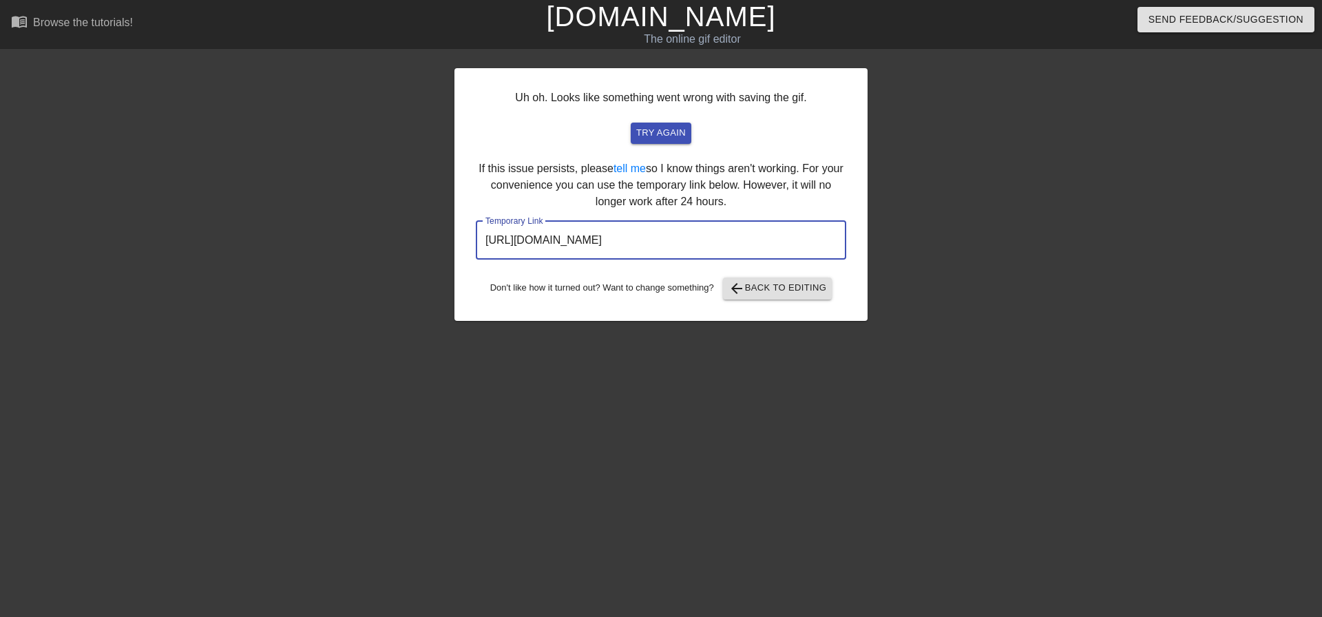
click at [712, 249] on input "[URL][DOMAIN_NAME]" at bounding box center [661, 240] width 371 height 39
